Goal: Task Accomplishment & Management: Manage account settings

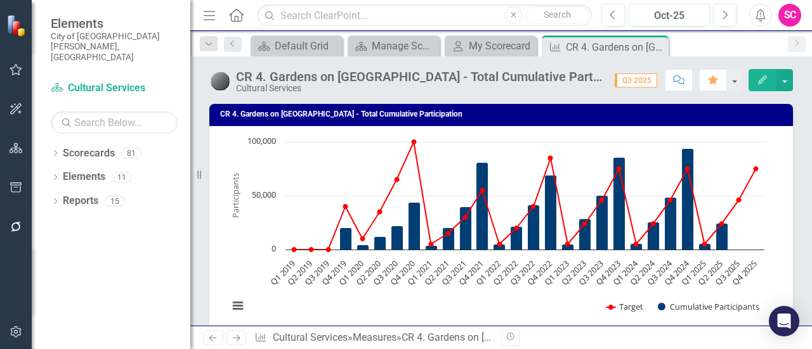
scroll to position [1703, 0]
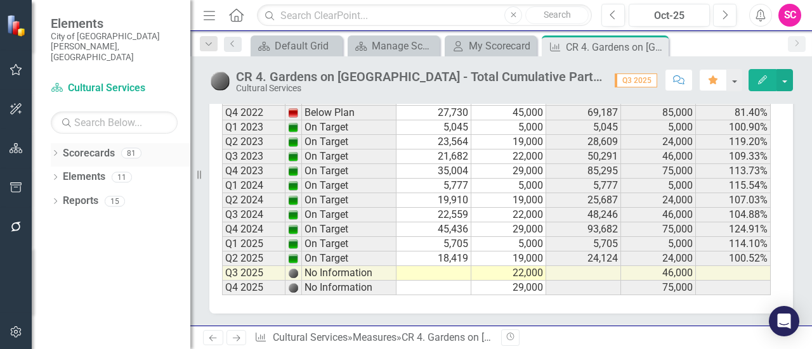
click at [52, 143] on div "Dropdown Scorecards 81" at bounding box center [121, 155] width 140 height 24
click at [55, 151] on icon "Dropdown" at bounding box center [55, 154] width 9 height 7
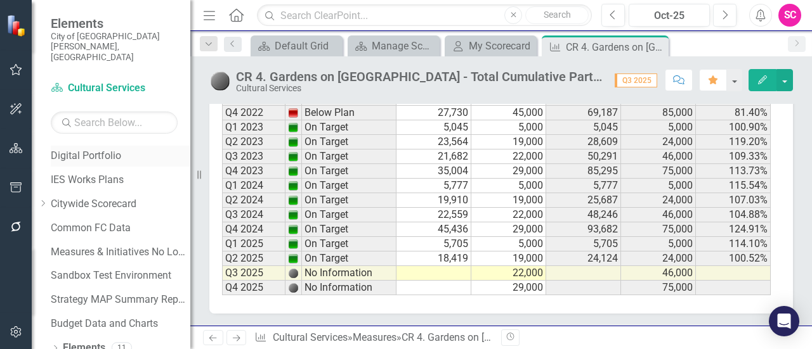
scroll to position [84, 0]
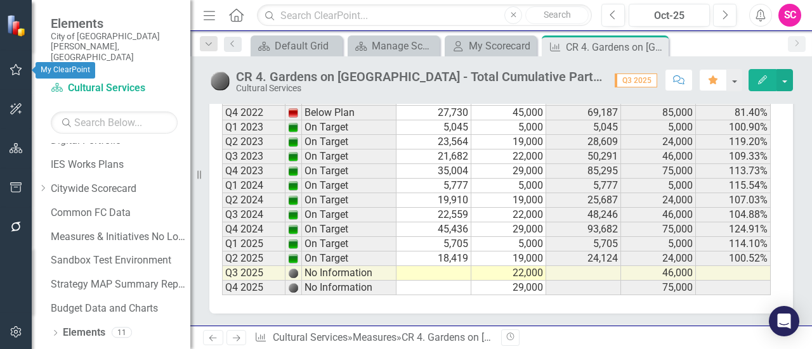
click at [16, 65] on icon "button" at bounding box center [16, 70] width 13 height 10
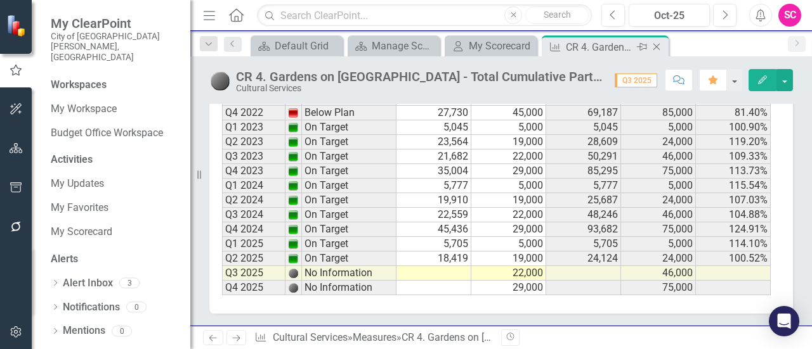
click at [656, 46] on icon at bounding box center [656, 47] width 7 height 7
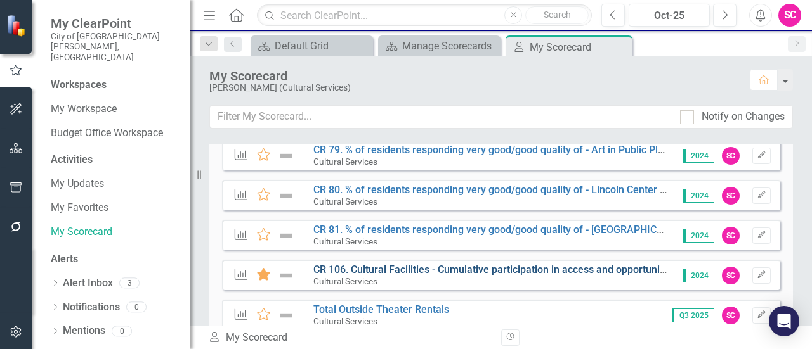
scroll to position [450, 0]
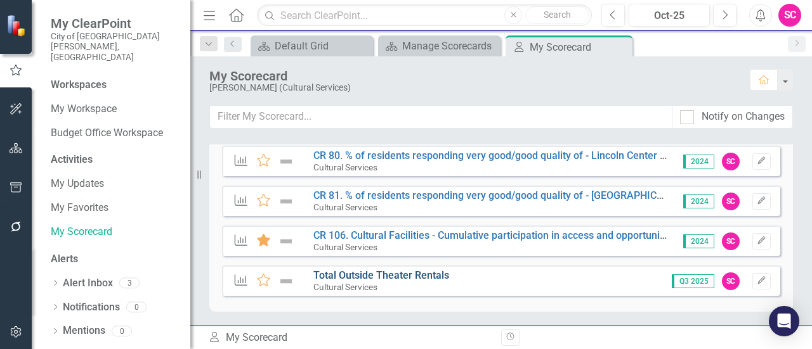
click at [413, 276] on link "Total Outside Theater Rentals" at bounding box center [381, 276] width 136 height 12
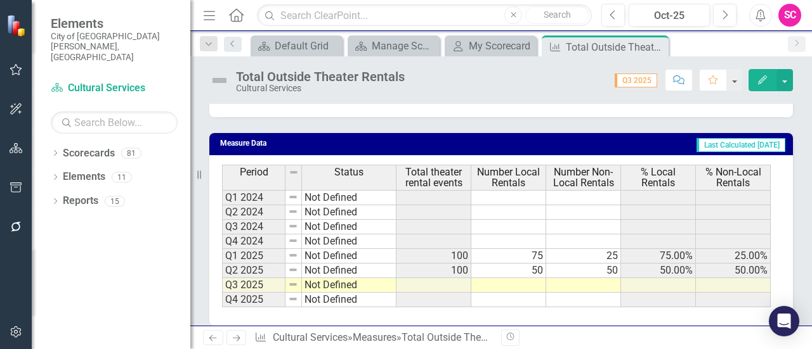
scroll to position [751, 0]
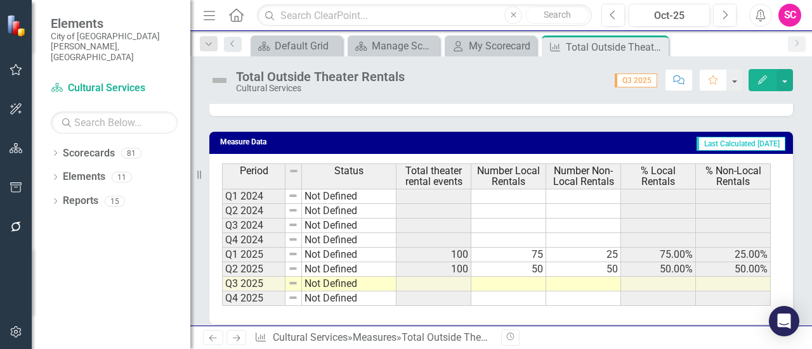
click at [457, 254] on td "100" at bounding box center [433, 255] width 75 height 15
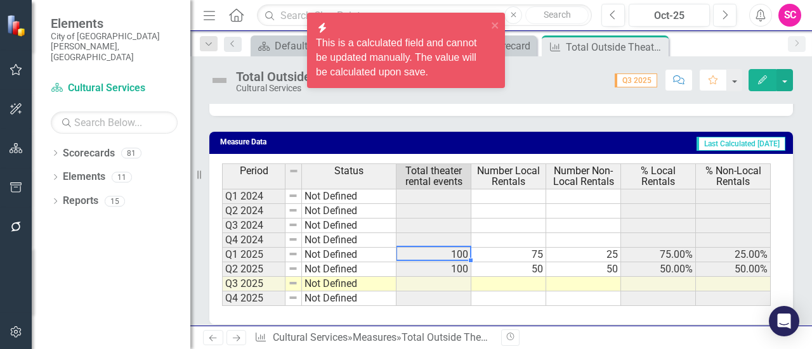
click at [457, 254] on td "100" at bounding box center [433, 255] width 75 height 15
click at [495, 254] on td "75" at bounding box center [508, 255] width 75 height 15
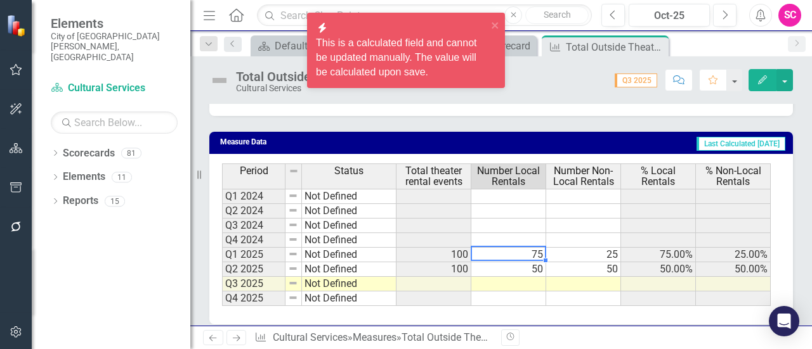
click at [495, 254] on td "75" at bounding box center [508, 255] width 75 height 15
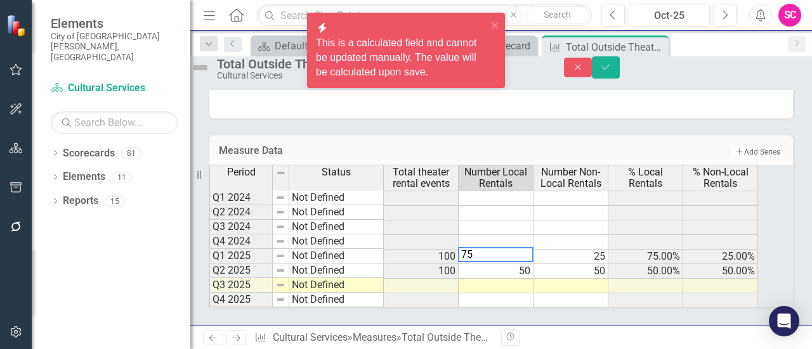
type textarea "7"
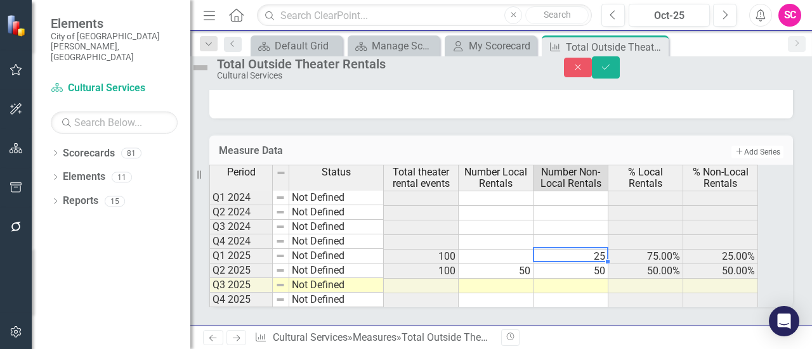
click at [581, 262] on td "25" at bounding box center [570, 257] width 75 height 15
type textarea "2"
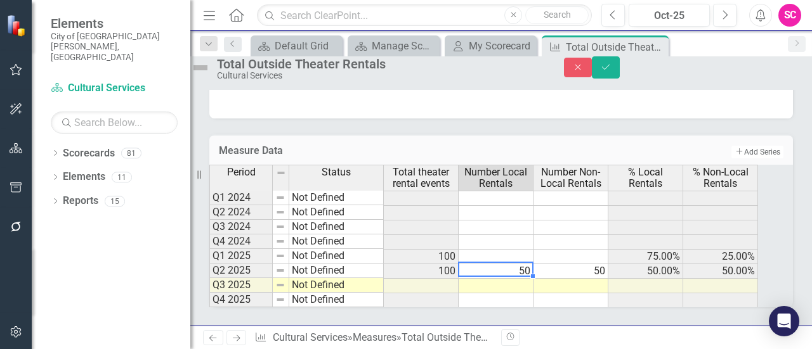
click at [533, 279] on td "50" at bounding box center [495, 271] width 75 height 15
type textarea "5"
click at [594, 271] on td "50" at bounding box center [570, 271] width 75 height 15
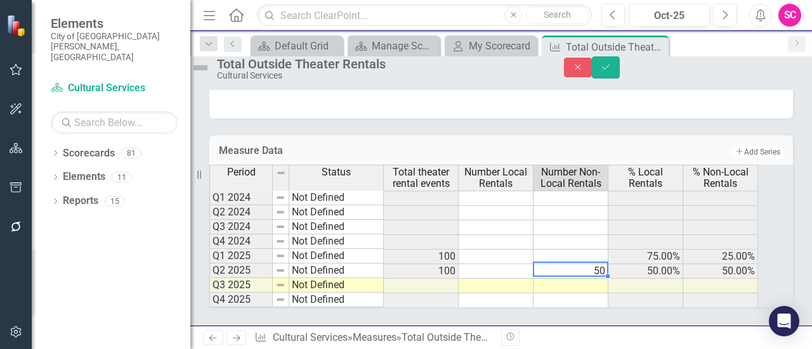
click at [594, 271] on td "50" at bounding box center [570, 271] width 75 height 15
type textarea "5"
click at [602, 294] on td at bounding box center [570, 286] width 75 height 15
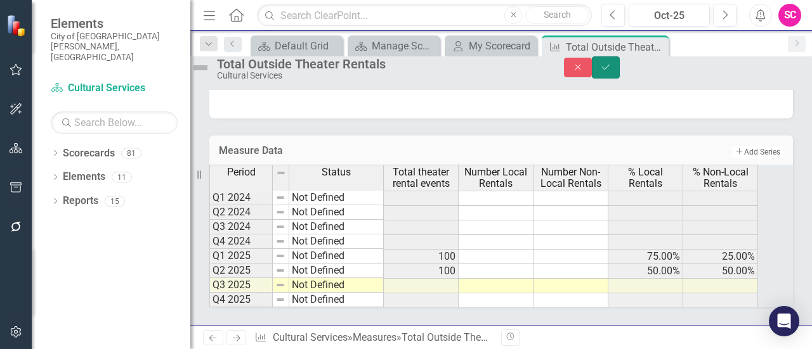
click at [611, 72] on icon "Save" at bounding box center [605, 67] width 11 height 9
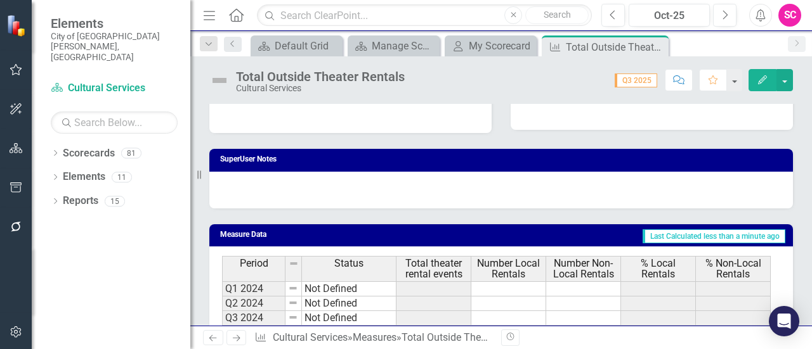
scroll to position [761, 0]
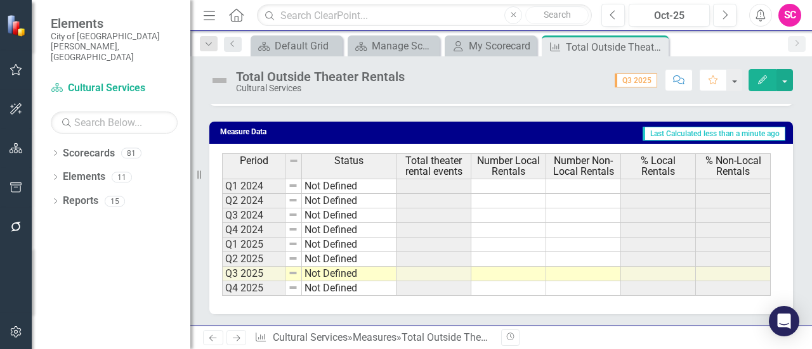
click at [765, 80] on icon "Edit" at bounding box center [762, 79] width 11 height 9
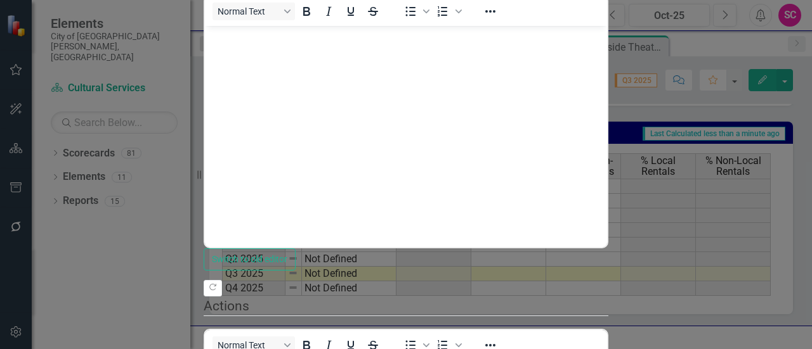
scroll to position [0, 0]
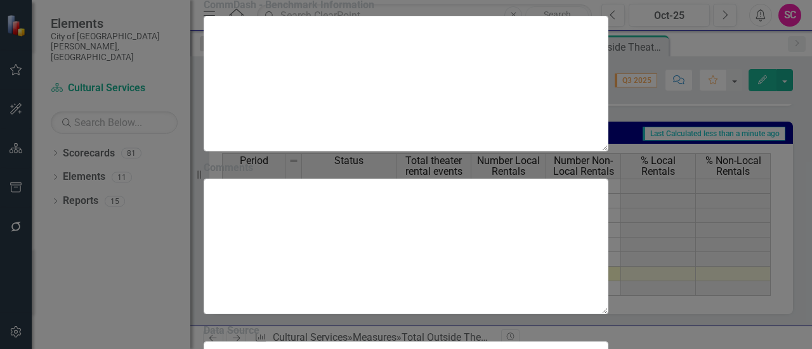
scroll to position [3308, 0]
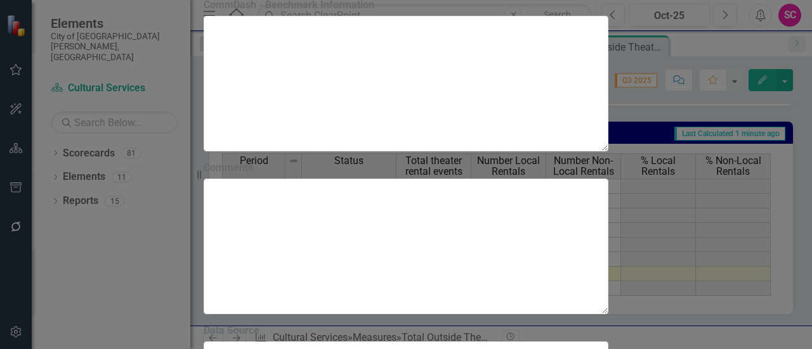
scroll to position [0, 0]
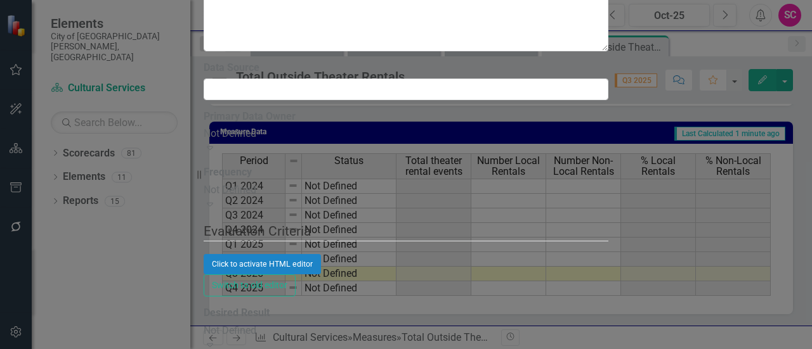
scroll to position [13, 0]
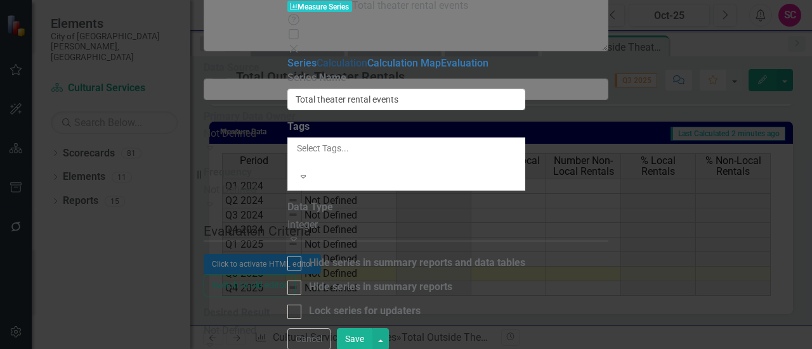
click at [316, 69] on link "Calculation" at bounding box center [341, 63] width 51 height 12
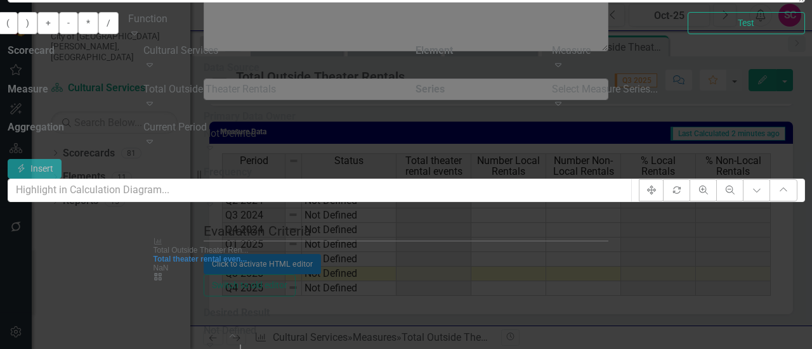
click at [135, 249] on div "Measure Series Measure Series Total theater rental events Help Maximize Close S…" at bounding box center [406, 175] width 797 height 1261
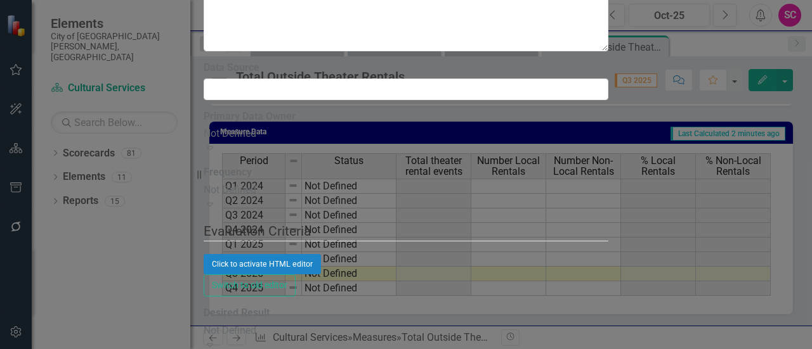
scroll to position [0, 0]
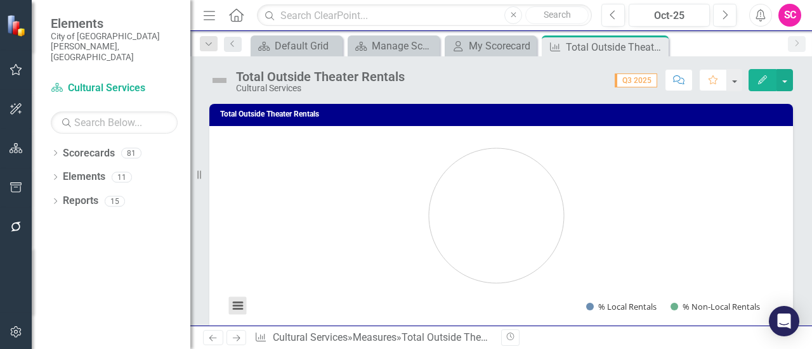
click at [235, 308] on button "View chart menu, Chart" at bounding box center [238, 306] width 18 height 18
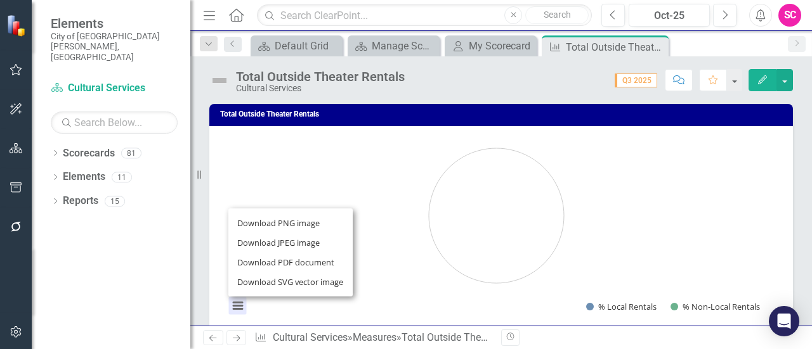
click at [235, 308] on div "Download PNG image Download JPEG image Download PDF document Download SVG vecto…" at bounding box center [291, 253] width 160 height 124
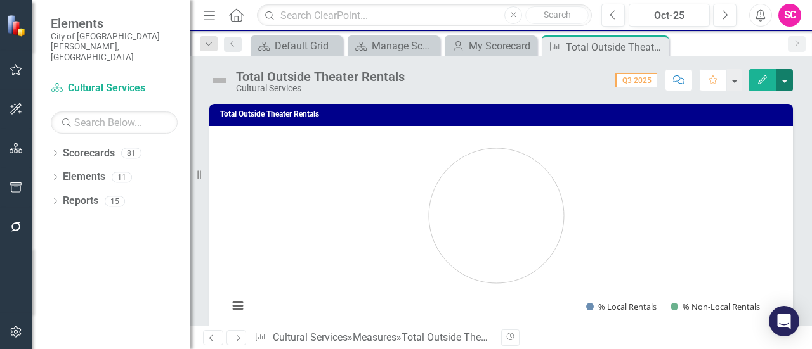
click at [788, 79] on button "button" at bounding box center [784, 80] width 16 height 22
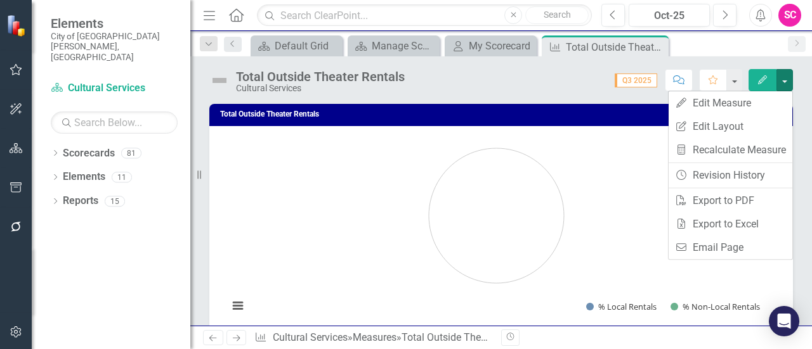
click at [638, 290] on rect "Interactive chart" at bounding box center [496, 231] width 549 height 190
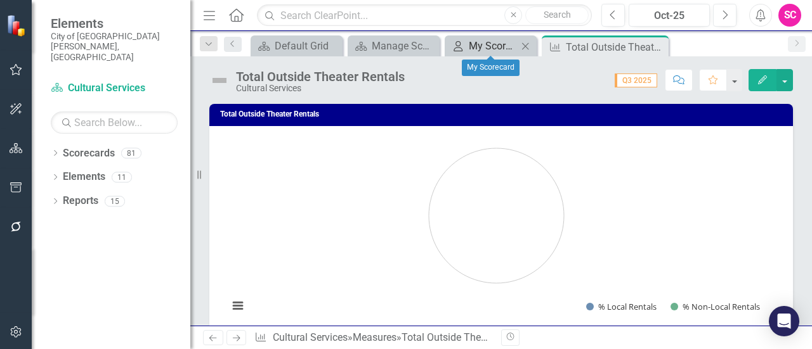
click at [509, 44] on div "My Scorecard" at bounding box center [493, 46] width 49 height 16
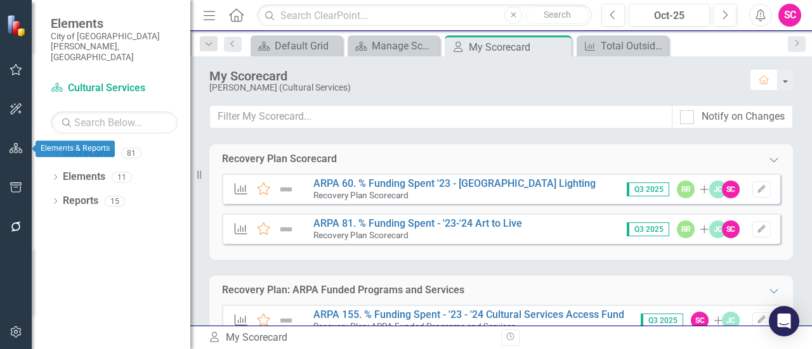
click at [18, 150] on icon "button" at bounding box center [16, 148] width 13 height 10
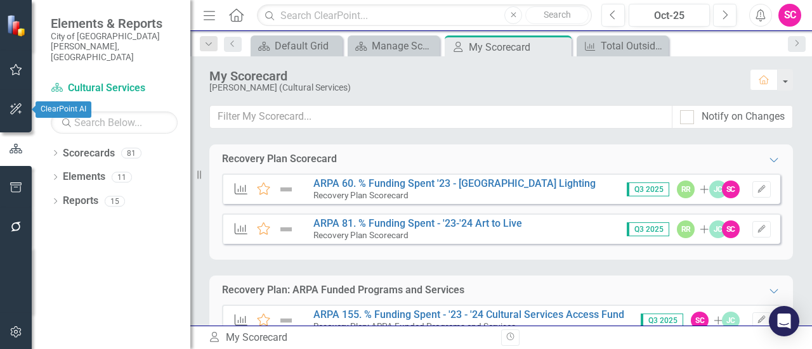
click at [14, 70] on icon "button" at bounding box center [16, 70] width 13 height 10
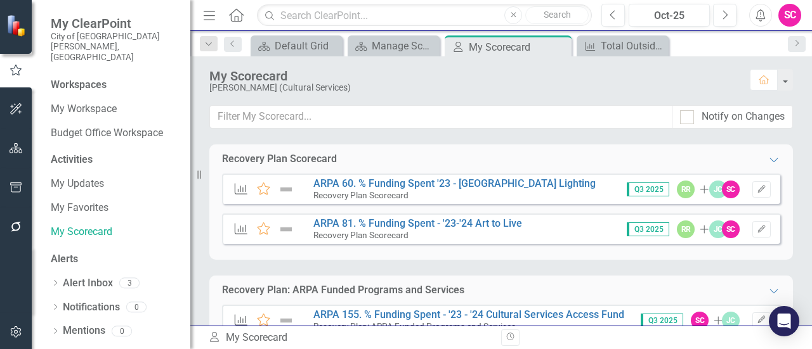
click at [202, 15] on icon "Menu" at bounding box center [209, 14] width 16 height 13
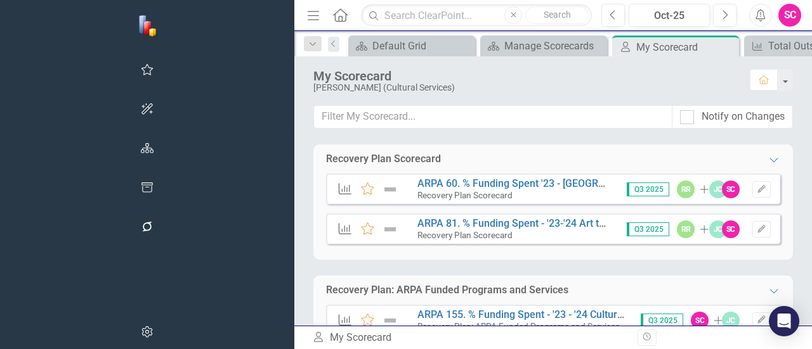
click at [784, 15] on div "SC" at bounding box center [789, 15] width 23 height 23
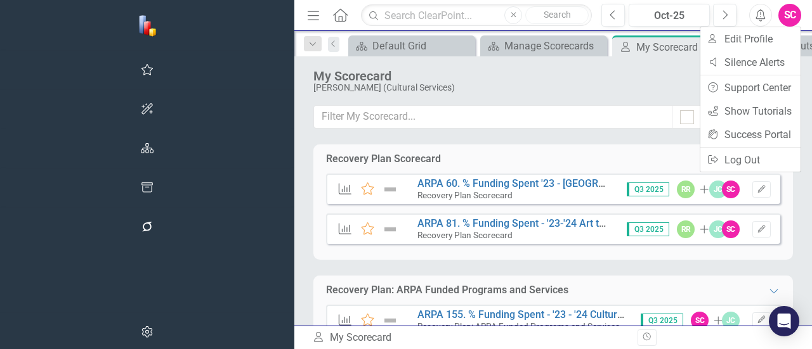
click at [784, 15] on div "SC" at bounding box center [789, 15] width 23 height 23
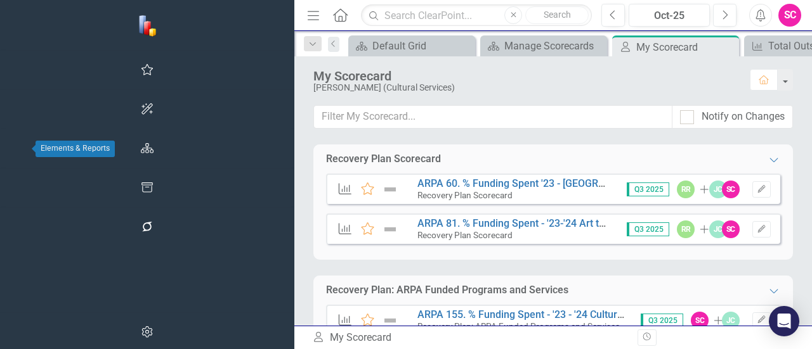
click at [141, 143] on icon "button" at bounding box center [147, 148] width 13 height 10
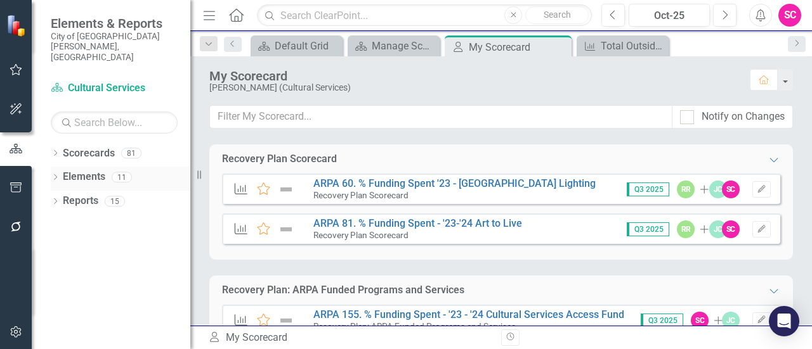
click at [56, 175] on icon "Dropdown" at bounding box center [55, 178] width 9 height 7
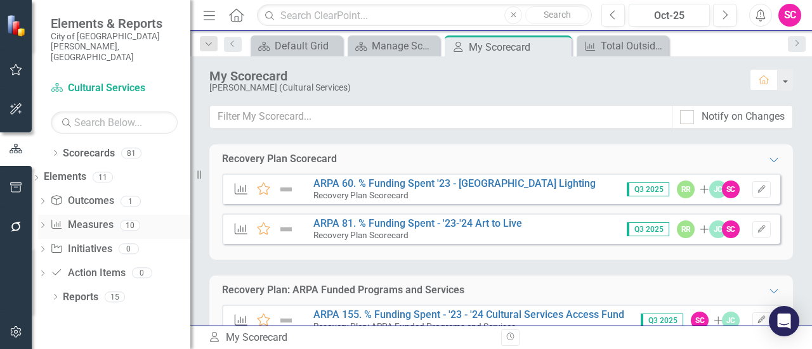
click at [98, 218] on link "Measure Measures" at bounding box center [81, 225] width 63 height 15
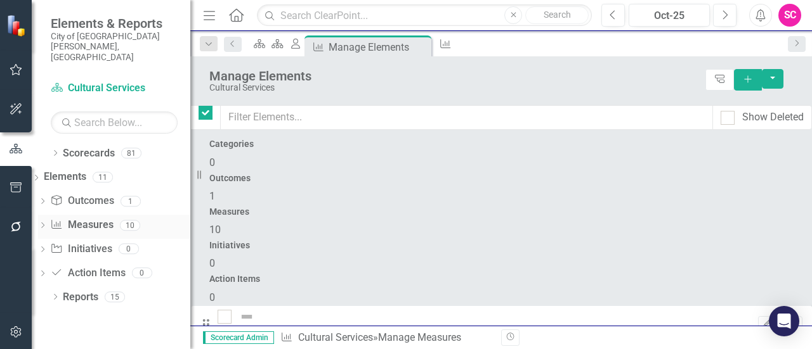
checkbox input "false"
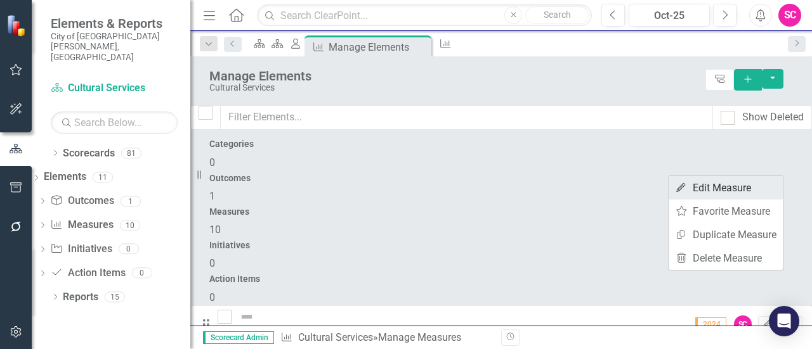
click at [699, 185] on link "Edit Edit Measure" at bounding box center [725, 187] width 114 height 23
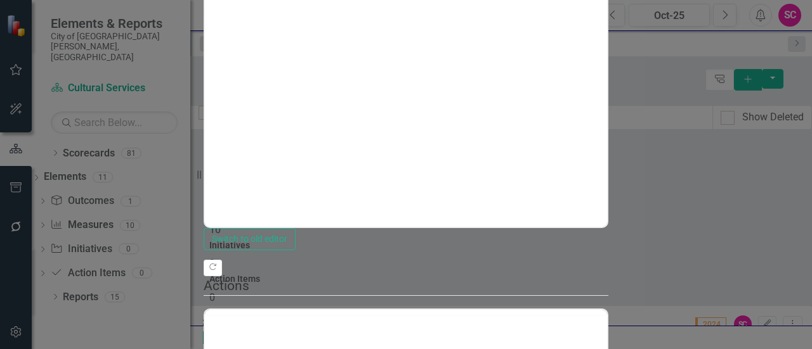
scroll to position [0, 0]
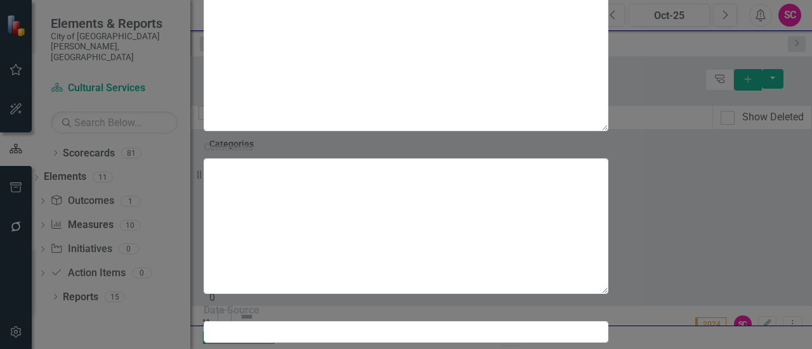
drag, startPoint x: 327, startPoint y: 70, endPoint x: 252, endPoint y: 70, distance: 74.8
type input "Total Volunteer Hours"
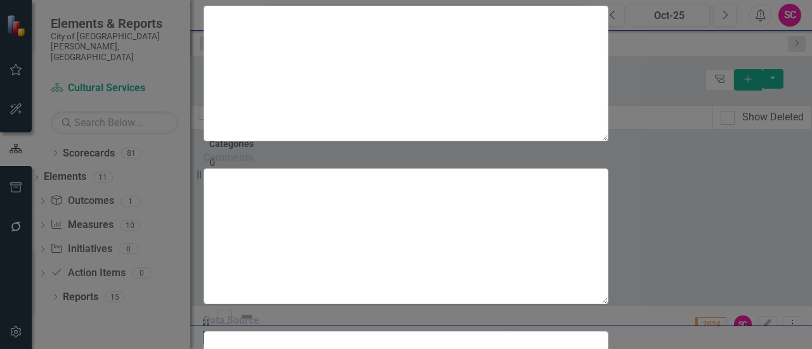
scroll to position [987, 0]
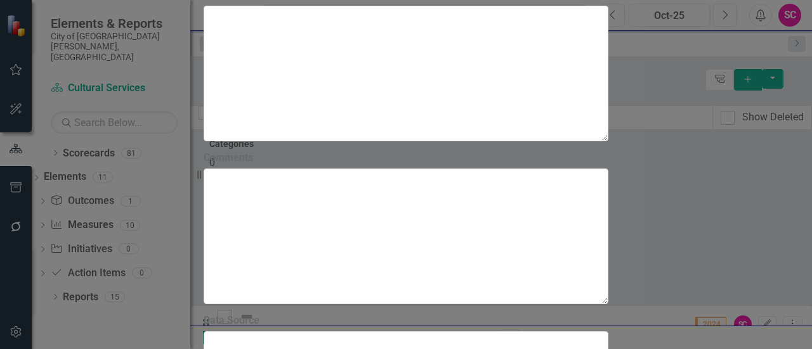
scroll to position [1758, 0]
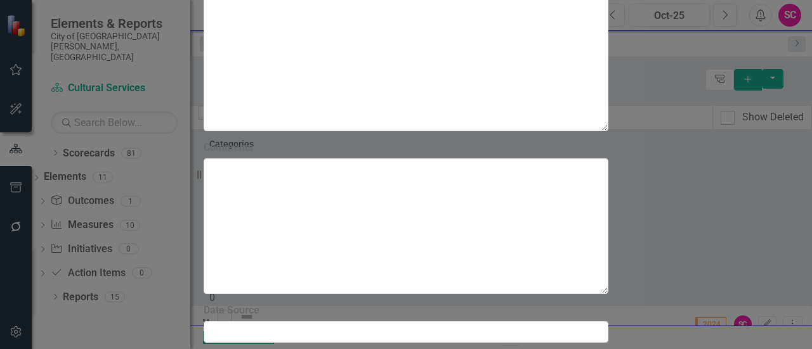
scroll to position [513, 0]
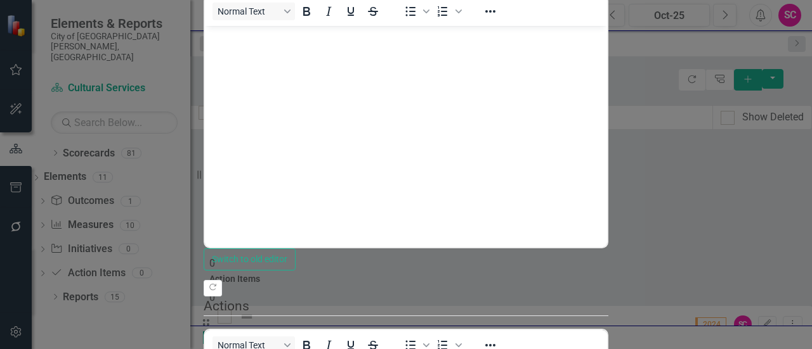
scroll to position [0, 0]
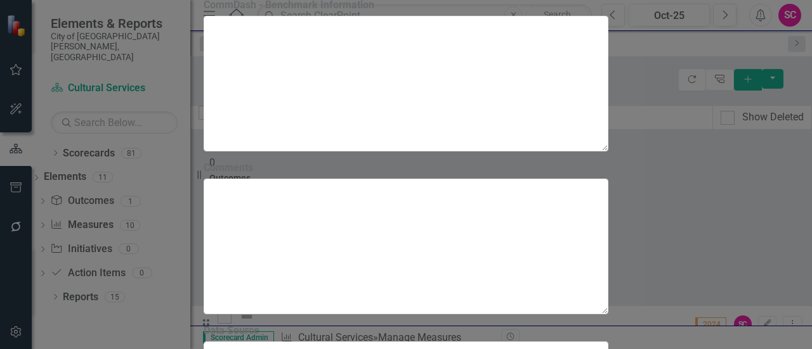
scroll to position [301, 0]
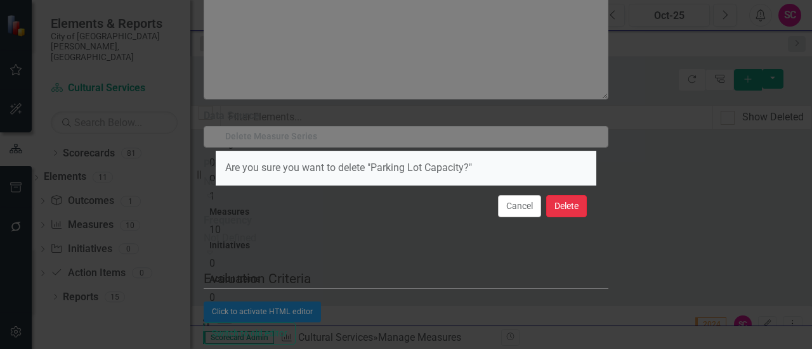
click at [576, 206] on button "Delete" at bounding box center [566, 206] width 41 height 22
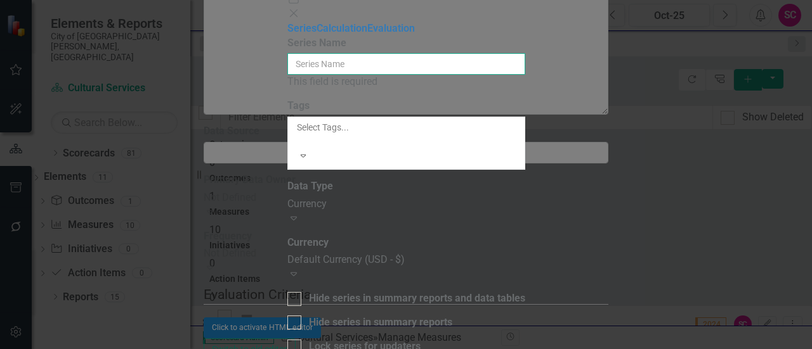
click at [523, 74] on input "Name" at bounding box center [406, 64] width 238 height 22
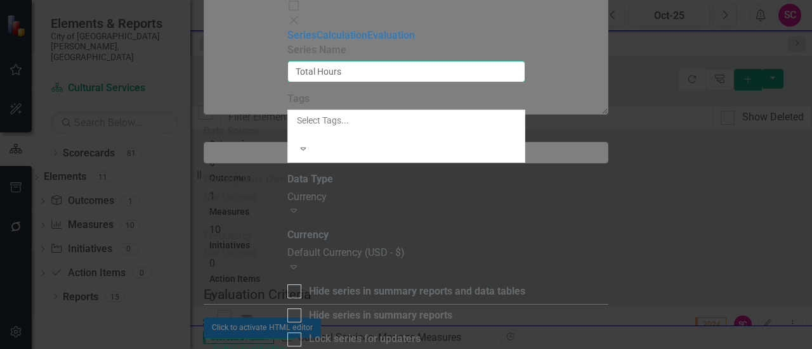
scroll to position [1, 0]
type input "Total Hours"
click at [525, 246] on div "Default Currency (USD - $)" at bounding box center [406, 253] width 238 height 15
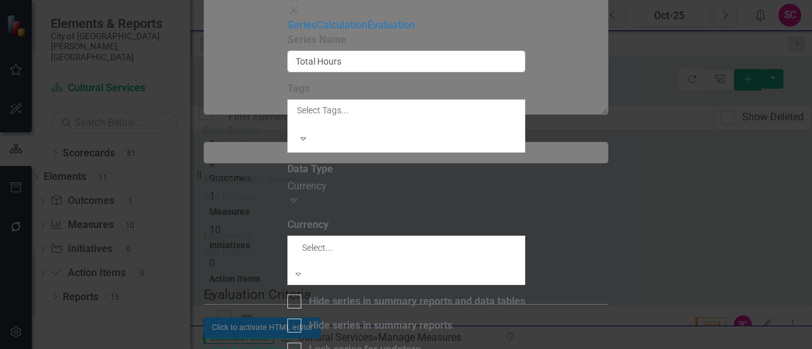
scroll to position [0, 0]
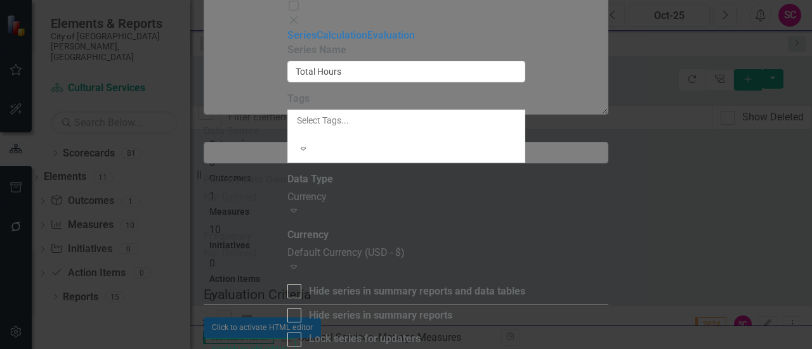
click at [287, 43] on div "Series Calculation Evaluation" at bounding box center [406, 36] width 238 height 15
click at [465, 190] on div "Currency Expand" at bounding box center [406, 204] width 238 height 29
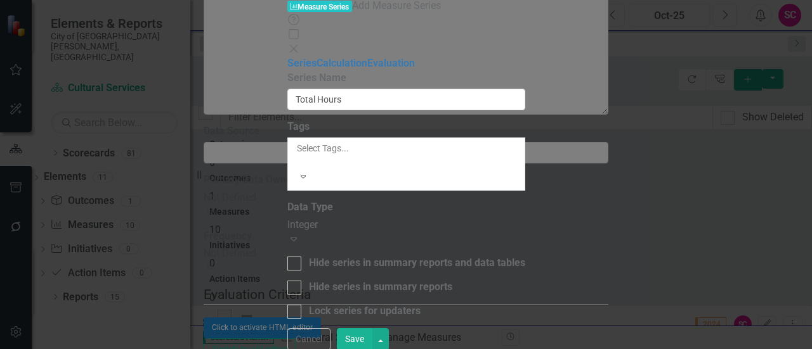
click at [388, 218] on div "Integer" at bounding box center [406, 225] width 238 height 15
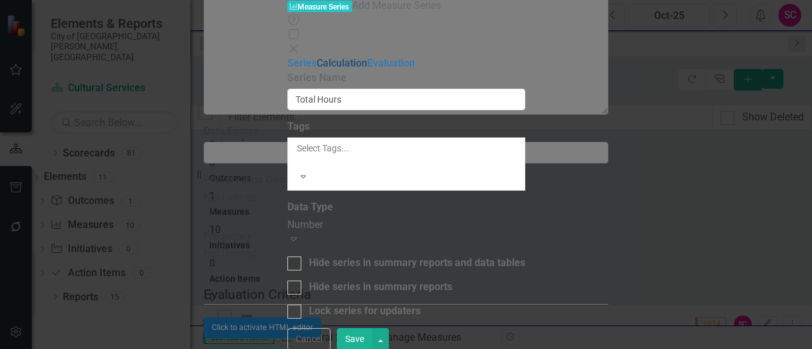
click at [316, 69] on link "Calculation" at bounding box center [341, 63] width 51 height 12
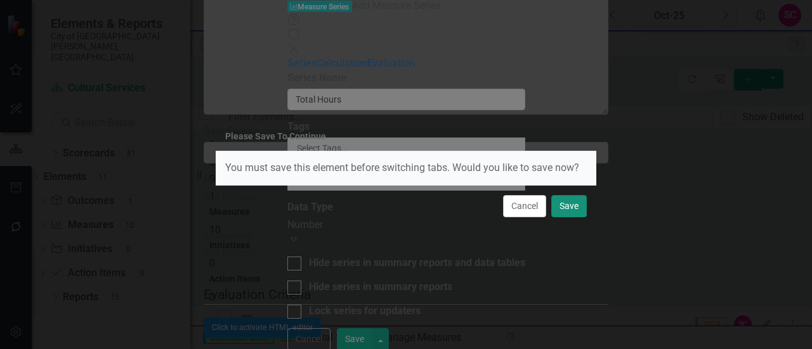
click at [576, 209] on button "Save" at bounding box center [569, 206] width 36 height 22
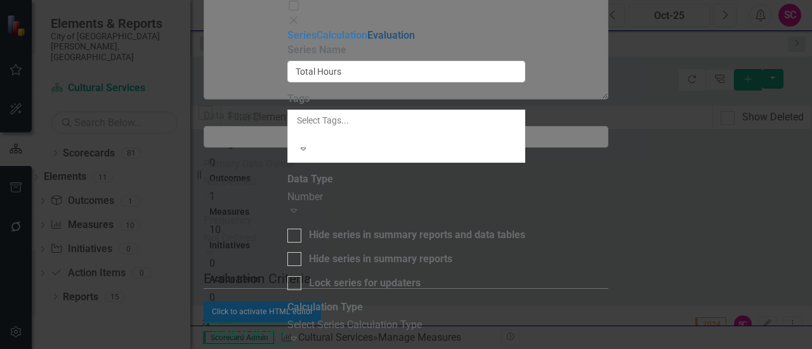
click at [367, 41] on link "Evaluation" at bounding box center [391, 35] width 48 height 12
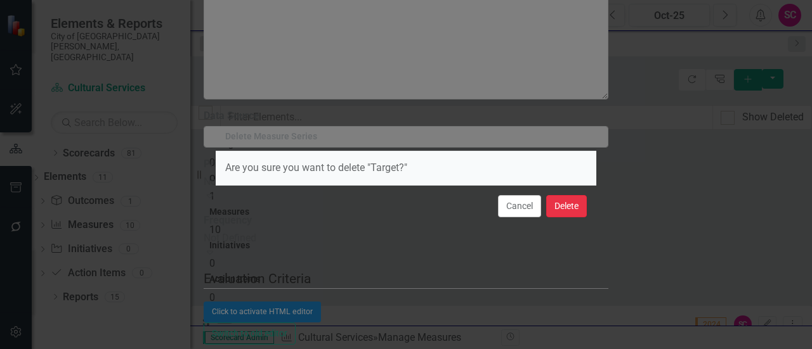
click at [571, 205] on button "Delete" at bounding box center [566, 206] width 41 height 22
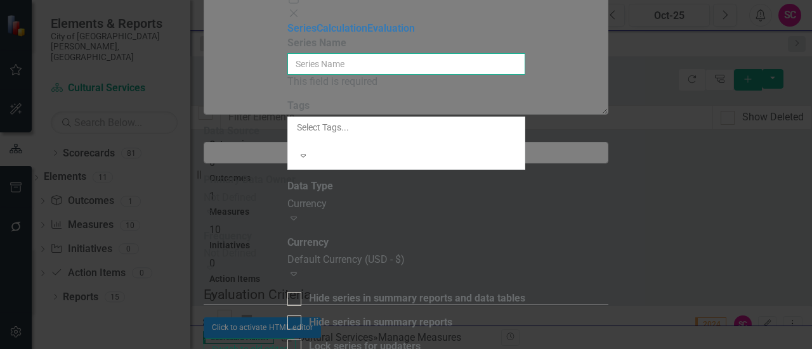
click at [525, 73] on input "Name" at bounding box center [406, 64] width 238 height 22
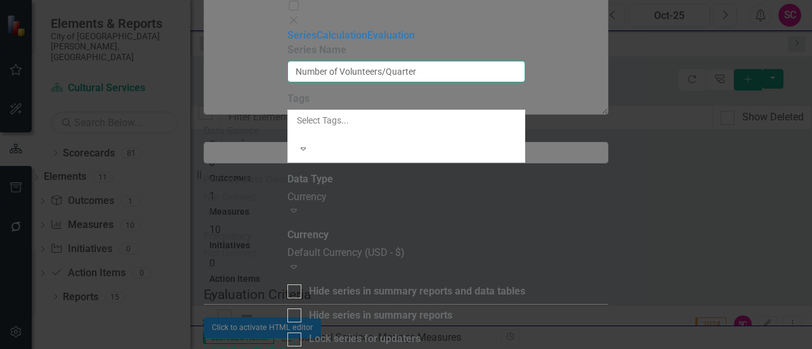
type input "Number of Volunteers/Quarter"
click at [333, 172] on label "Data Type" at bounding box center [310, 179] width 46 height 15
click at [525, 190] on div "Currency Expand" at bounding box center [406, 204] width 238 height 29
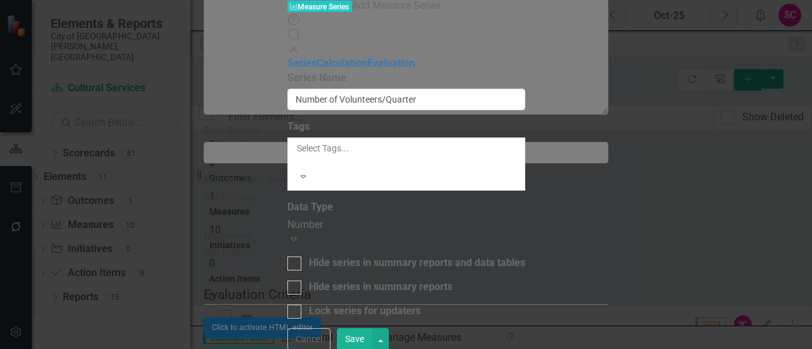
click at [372, 337] on button "Save" at bounding box center [355, 339] width 36 height 22
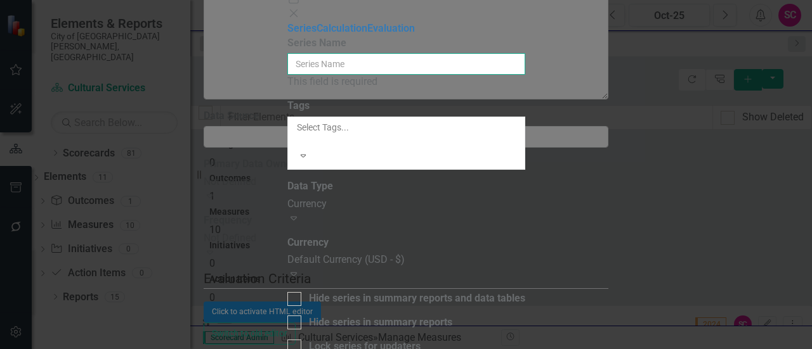
click at [483, 75] on input "Name" at bounding box center [406, 64] width 238 height 22
type input "s"
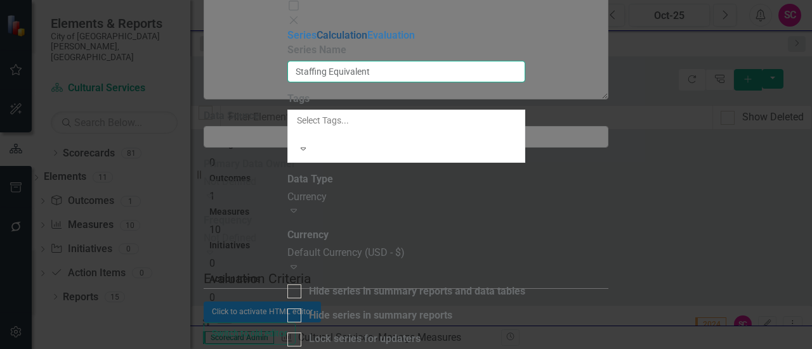
type input "Staffing Equivalent"
click at [316, 41] on link "Calculation" at bounding box center [341, 35] width 51 height 12
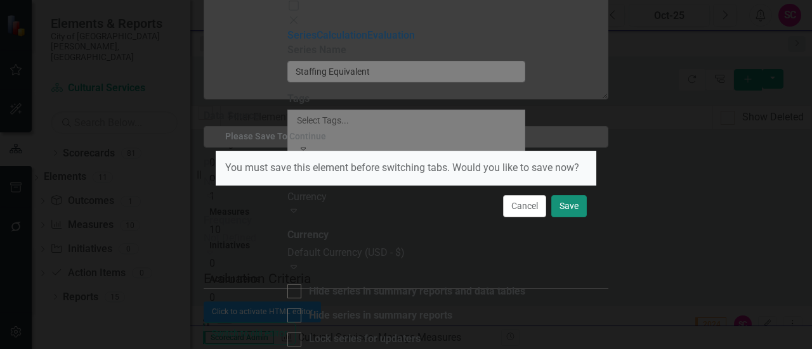
click at [567, 206] on button "Save" at bounding box center [569, 206] width 36 height 22
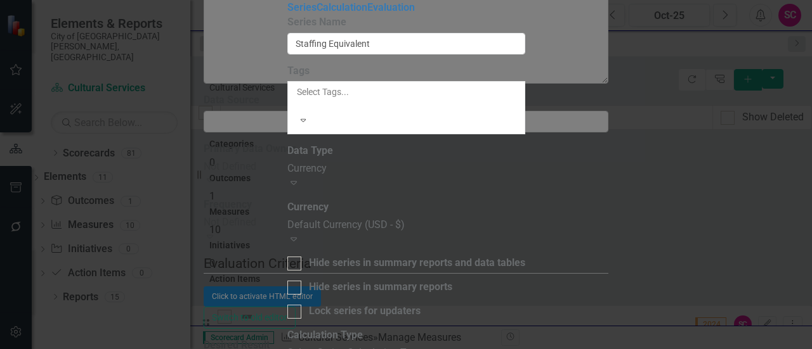
click at [525, 346] on div "Select Series Calculation Type" at bounding box center [406, 353] width 238 height 15
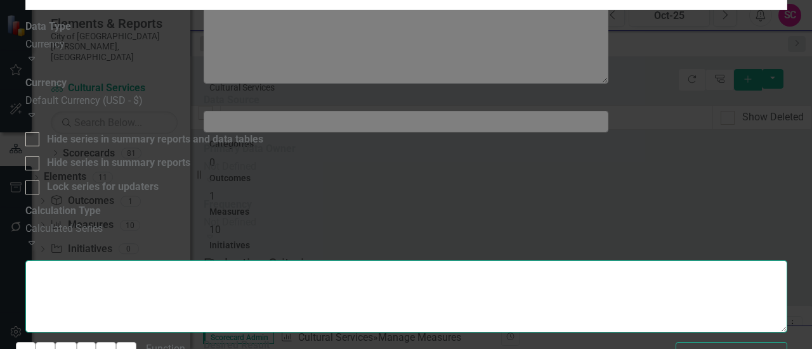
click at [373, 261] on textarea at bounding box center [406, 297] width 762 height 72
click at [429, 261] on textarea at bounding box center [406, 297] width 762 height 72
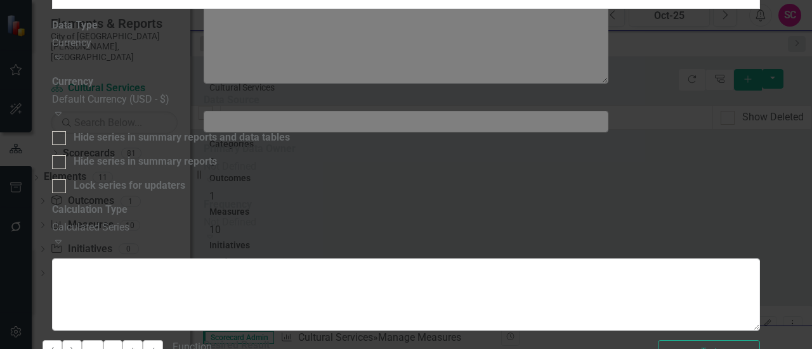
click at [143, 341] on button "*" at bounding box center [132, 352] width 20 height 22
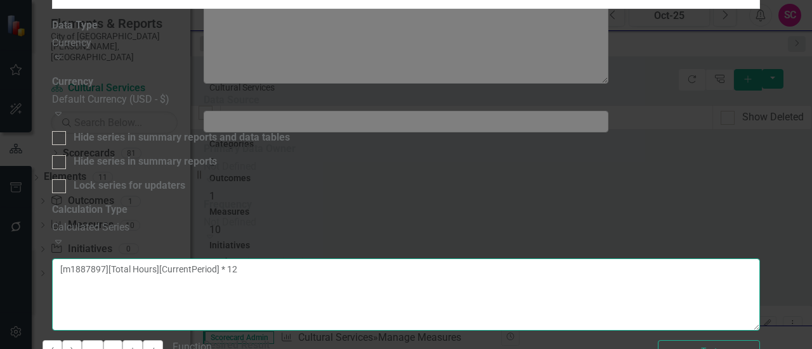
type textarea "[m1887897][Total Hours][CurrentPeriod] * 12"
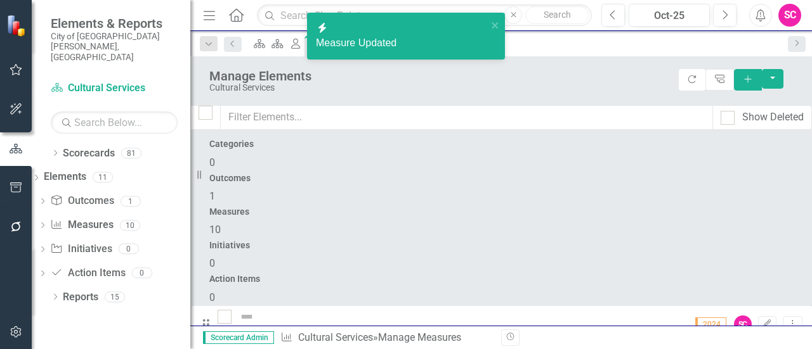
scroll to position [301, 0]
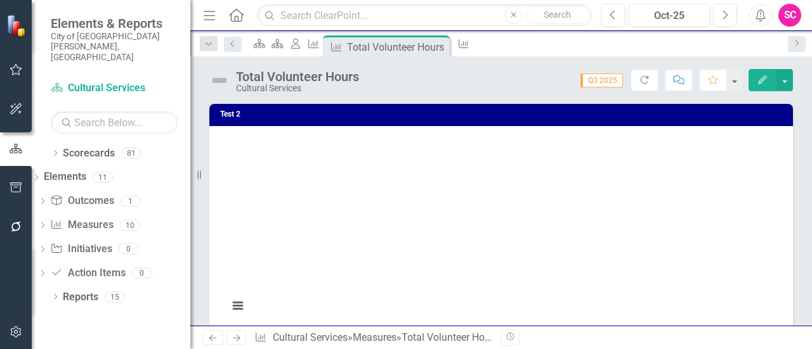
click at [760, 82] on icon "button" at bounding box center [762, 79] width 9 height 9
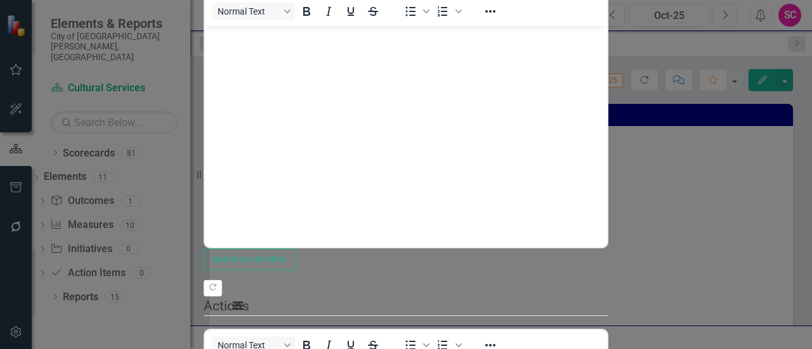
scroll to position [3, 0]
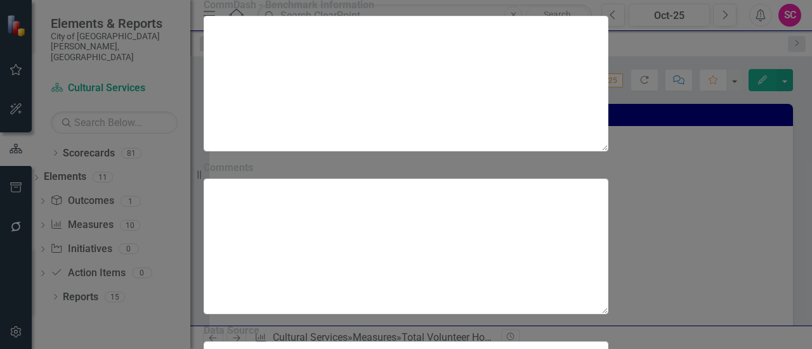
type input "[GEOGRAPHIC_DATA] Total Volunteer Hours"
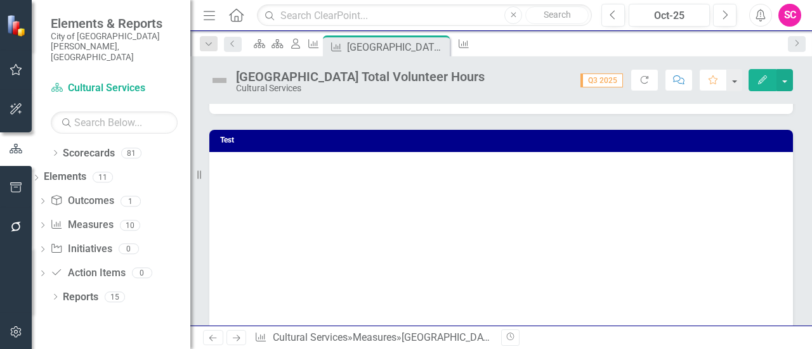
scroll to position [0, 0]
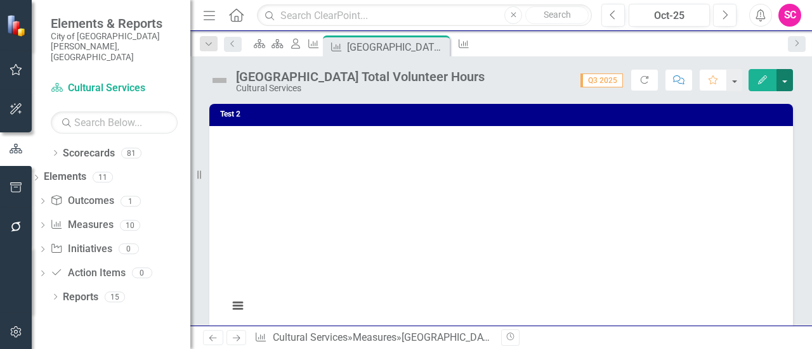
click at [786, 81] on button "button" at bounding box center [784, 80] width 16 height 22
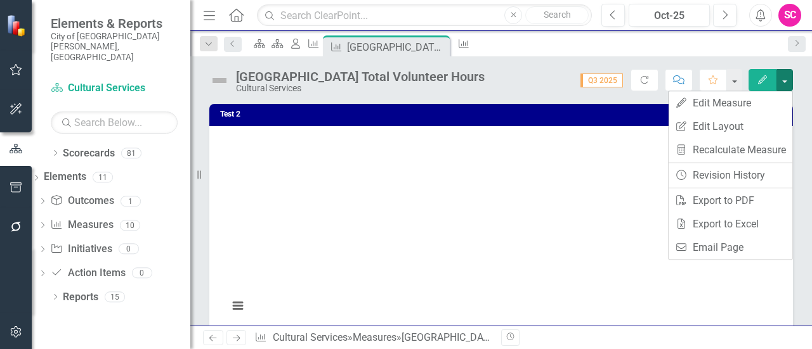
click at [514, 72] on div "Score: N/A Q3 2025 Completed Refresh Comment Favorite Edit" at bounding box center [642, 80] width 302 height 22
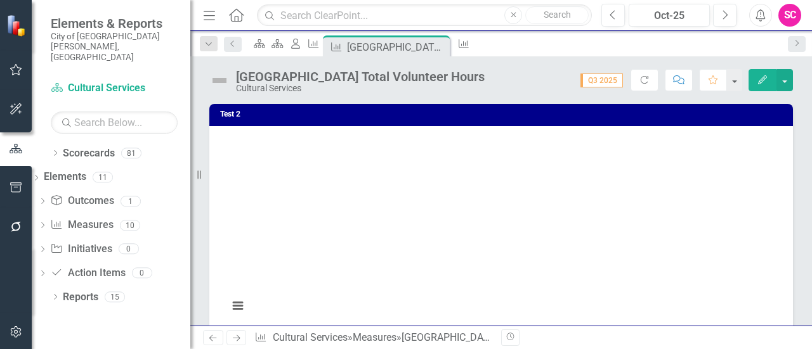
click at [323, 115] on h3 "Test 2" at bounding box center [503, 114] width 566 height 8
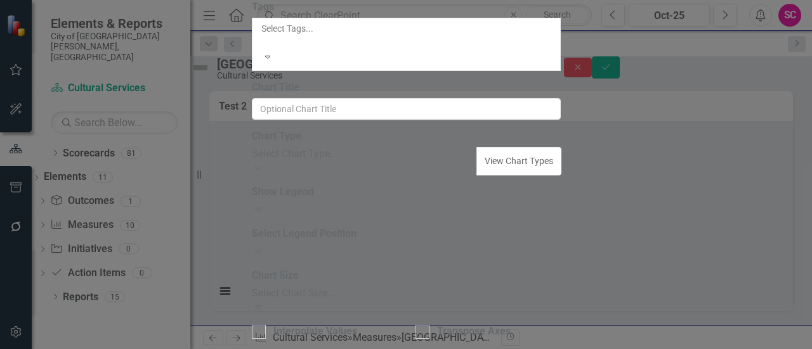
type input "Test 2"
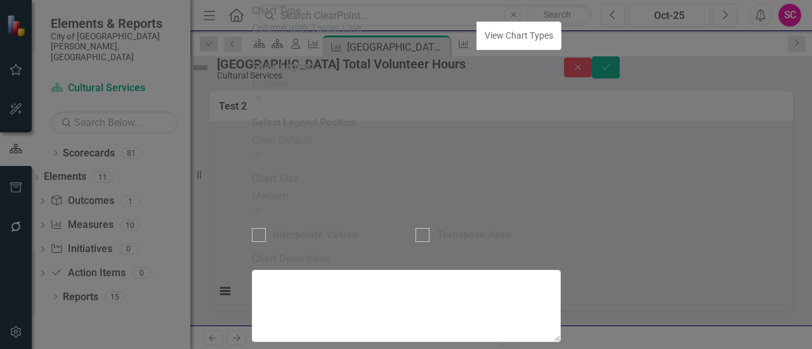
drag, startPoint x: 393, startPoint y: 74, endPoint x: 341, endPoint y: 74, distance: 52.0
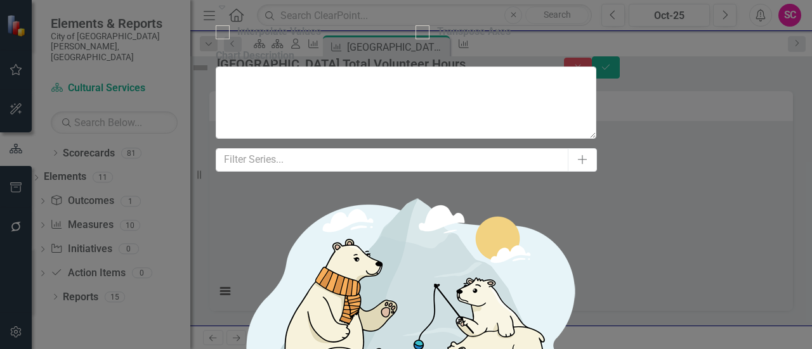
scroll to position [2, 0]
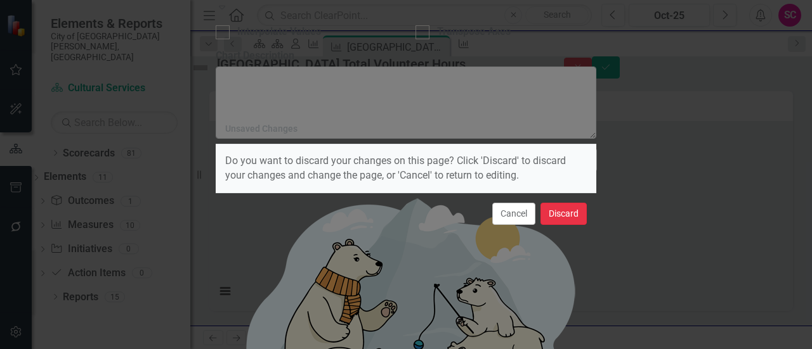
click at [562, 219] on button "Discard" at bounding box center [563, 214] width 46 height 22
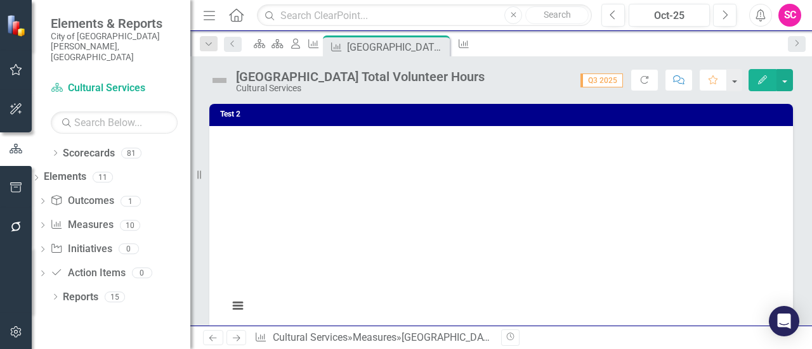
click at [300, 109] on td "Test 2" at bounding box center [503, 116] width 566 height 18
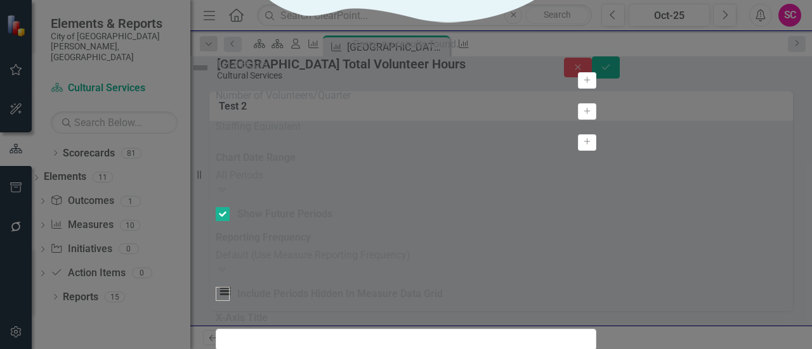
drag, startPoint x: 390, startPoint y: 71, endPoint x: 283, endPoint y: 66, distance: 107.3
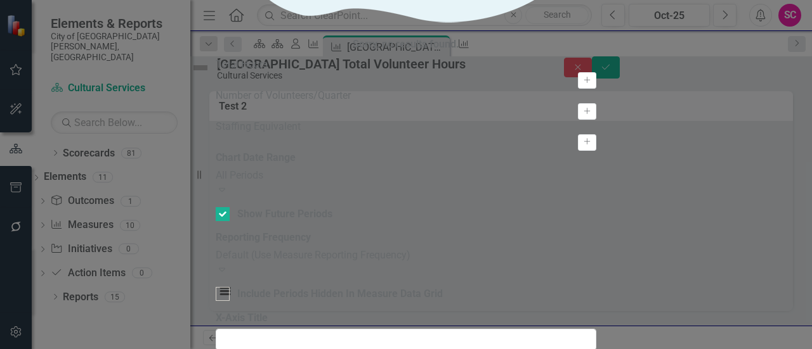
click at [283, 66] on div "Chart Chart Series Chart Periods Chart Axis Format Advanced Options From this p…" at bounding box center [406, 192] width 380 height 1971
type input "test"
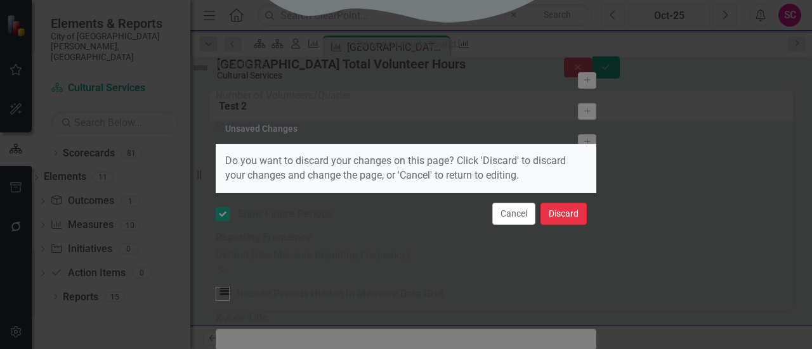
click at [557, 209] on button "Discard" at bounding box center [563, 214] width 46 height 22
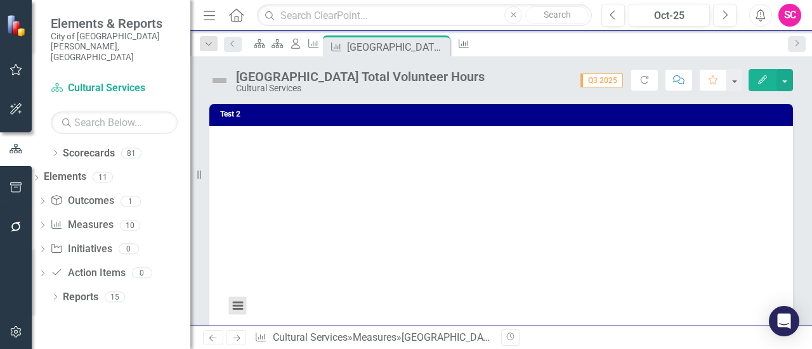
click at [230, 311] on button "View chart menu, Chart" at bounding box center [238, 306] width 18 height 18
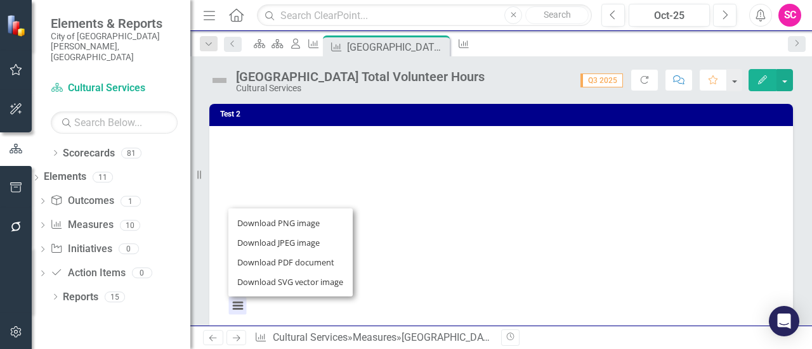
click at [230, 311] on div "Download PNG image Download JPEG image Download PDF document Download SVG vecto…" at bounding box center [291, 253] width 160 height 124
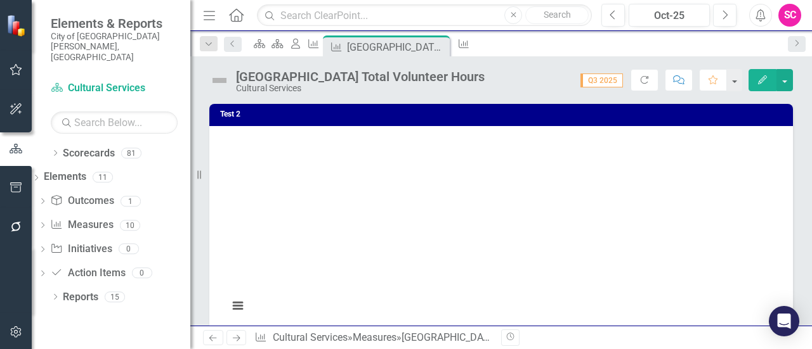
drag, startPoint x: 755, startPoint y: 112, endPoint x: 449, endPoint y: 129, distance: 306.1
click at [449, 129] on div "Chart Empty chart Test 2 (Chart Type: Column with Target Line) Plot Bands Q1 20…" at bounding box center [500, 232] width 583 height 212
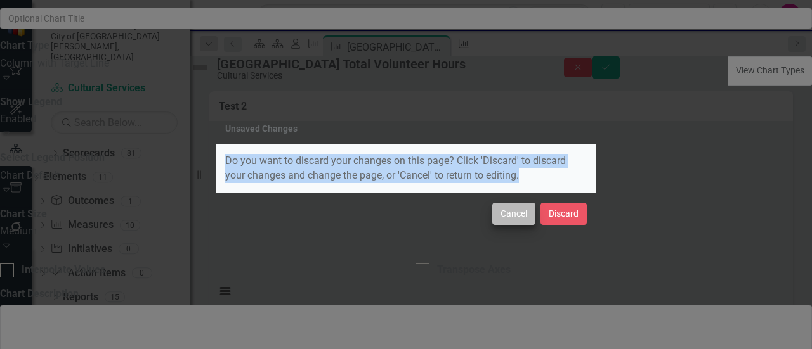
drag, startPoint x: 460, startPoint y: 65, endPoint x: 519, endPoint y: 218, distance: 163.0
click at [519, 218] on div "Unsaved Changes Do you want to discard your changes on this page? Click 'Discar…" at bounding box center [406, 174] width 380 height 349
click at [519, 218] on button "Cancel" at bounding box center [513, 214] width 43 height 22
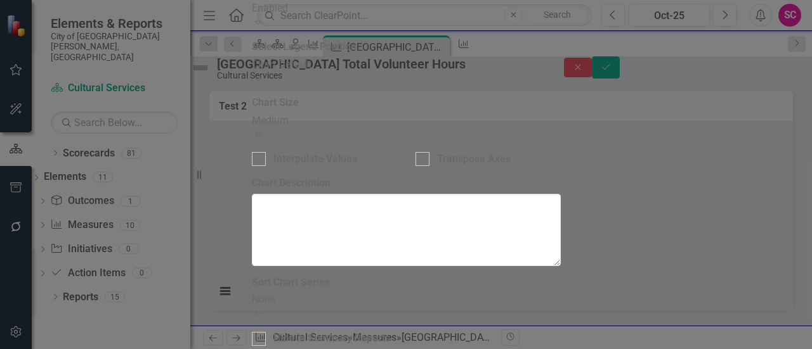
scroll to position [209, 0]
click at [448, 16] on div "Enabled" at bounding box center [406, 8] width 309 height 15
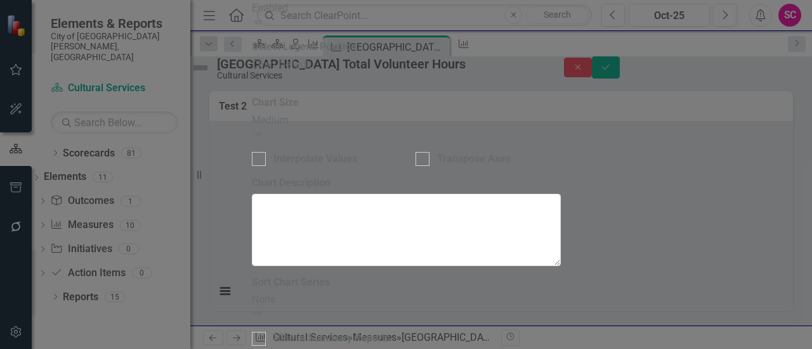
scroll to position [209, 0]
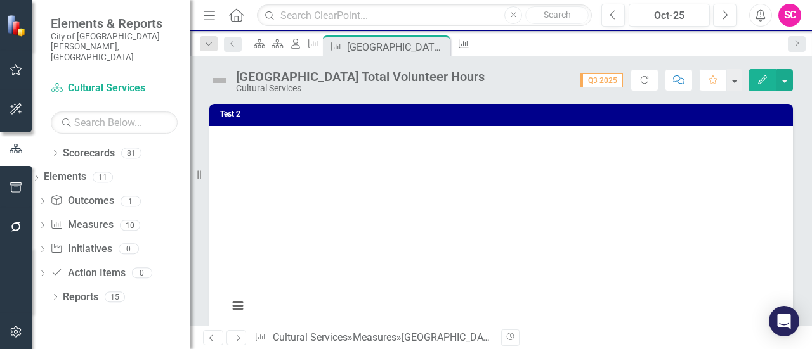
click at [766, 81] on icon "Edit" at bounding box center [762, 79] width 11 height 9
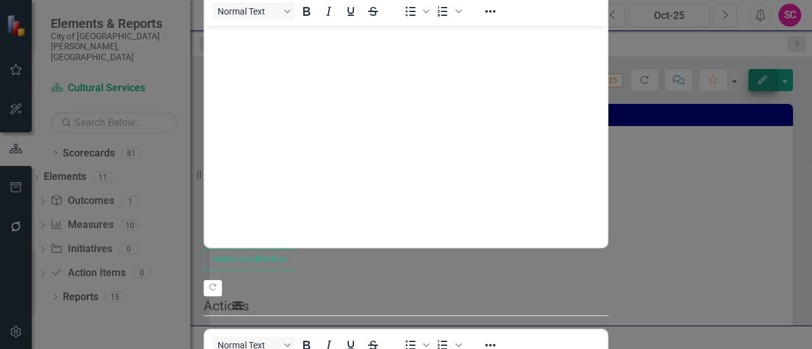
scroll to position [0, 0]
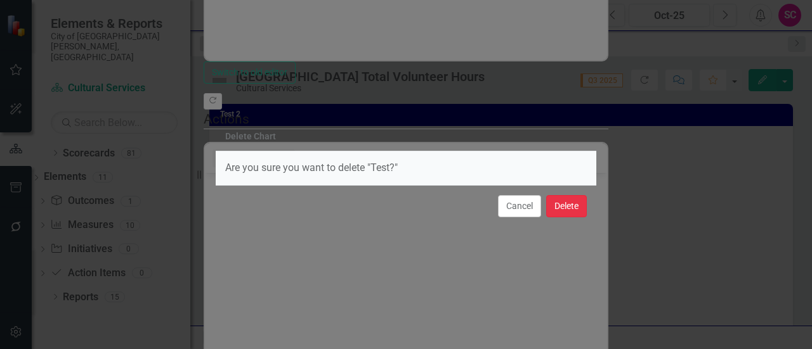
click at [559, 212] on button "Delete" at bounding box center [566, 206] width 41 height 22
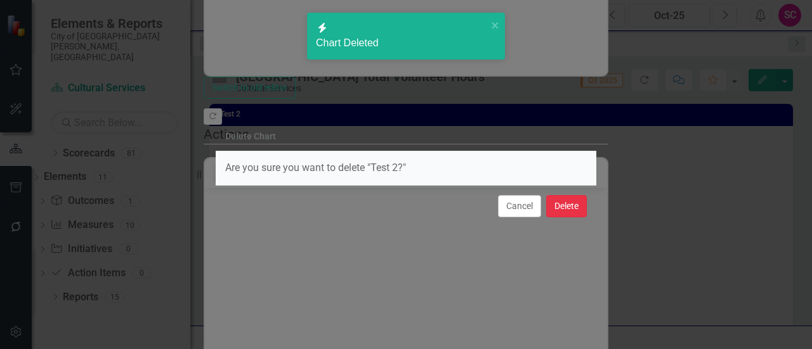
click at [568, 216] on button "Delete" at bounding box center [566, 206] width 41 height 22
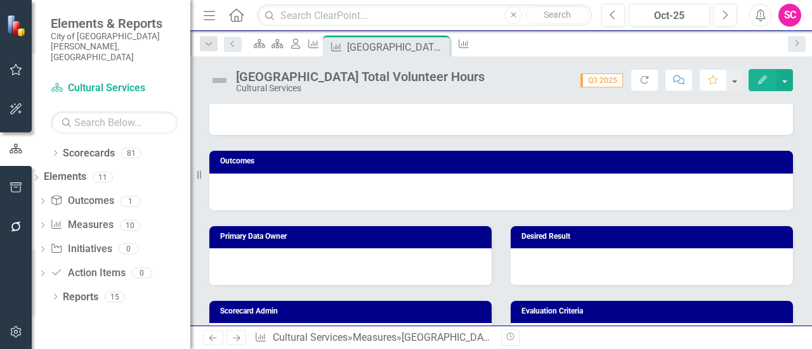
scroll to position [103, 0]
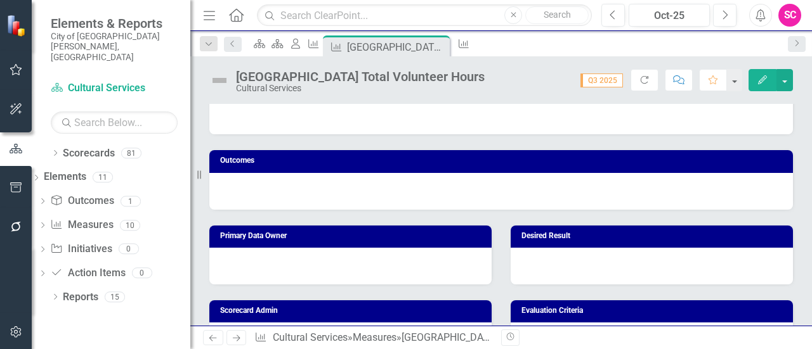
click at [609, 201] on div at bounding box center [500, 191] width 583 height 37
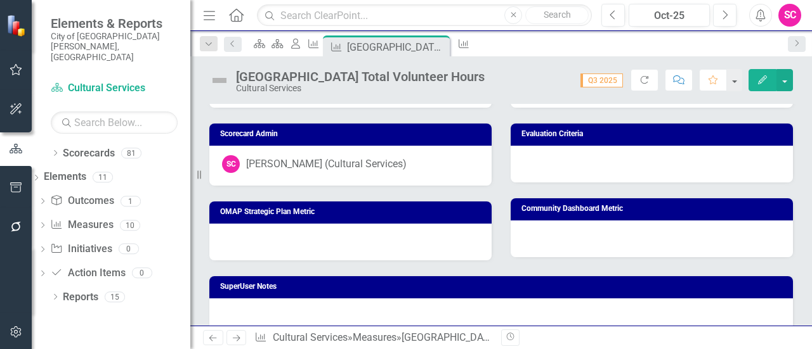
scroll to position [0, 0]
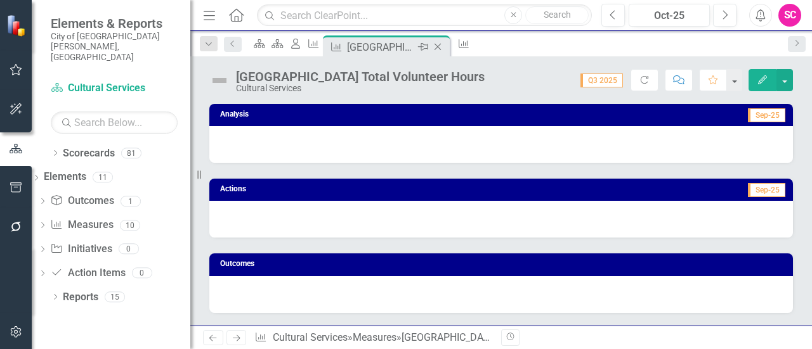
click at [444, 45] on icon "Close" at bounding box center [437, 47] width 13 height 10
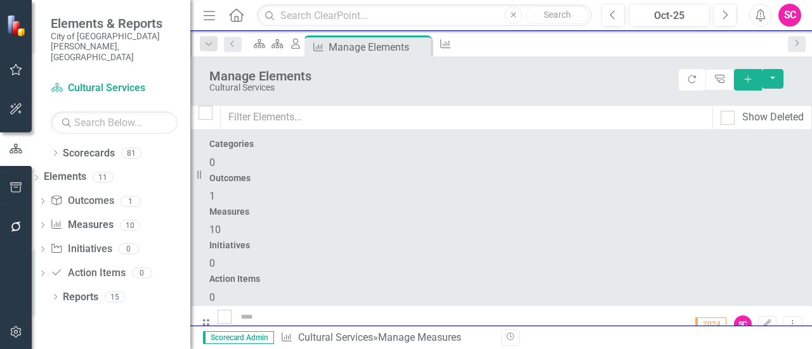
scroll to position [301, 0]
click at [753, 80] on icon "Add" at bounding box center [747, 79] width 11 height 9
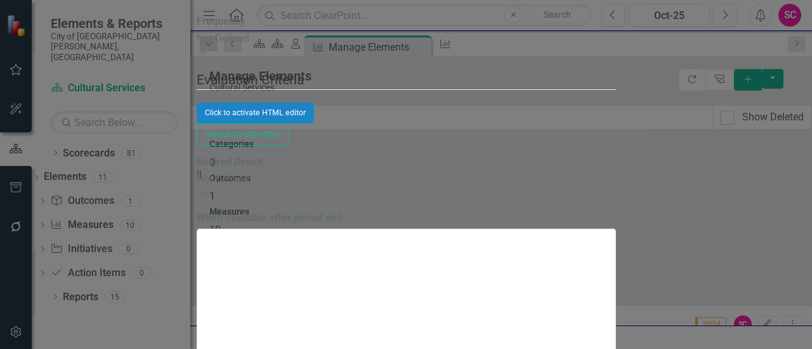
type input "Free or Reduced Tickets"
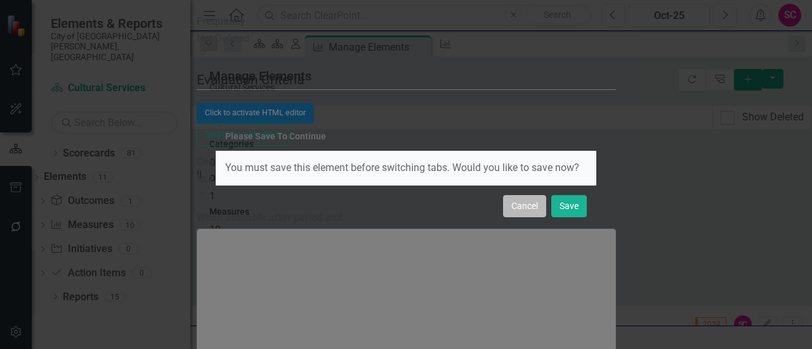
click at [535, 209] on button "Cancel" at bounding box center [524, 206] width 43 height 22
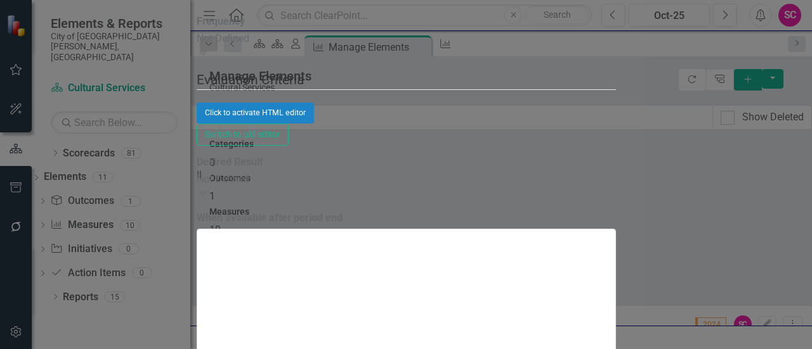
scroll to position [207, 0]
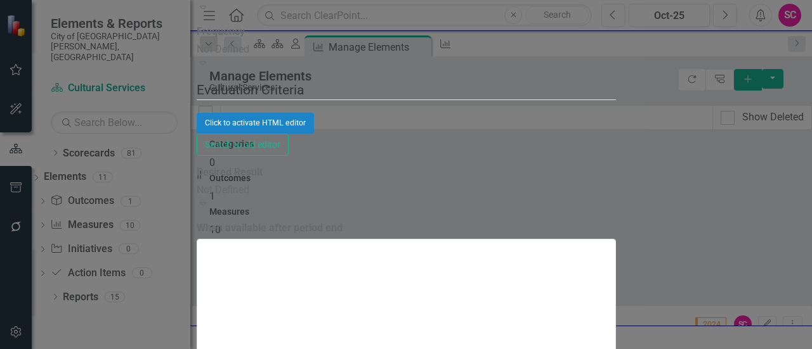
scroll to position [1713, 0]
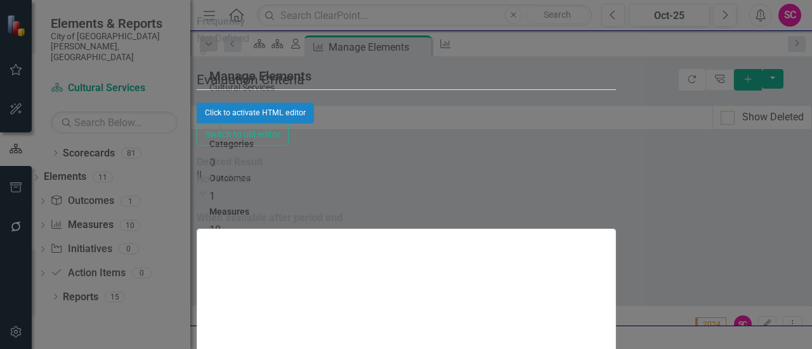
scroll to position [3350, 0]
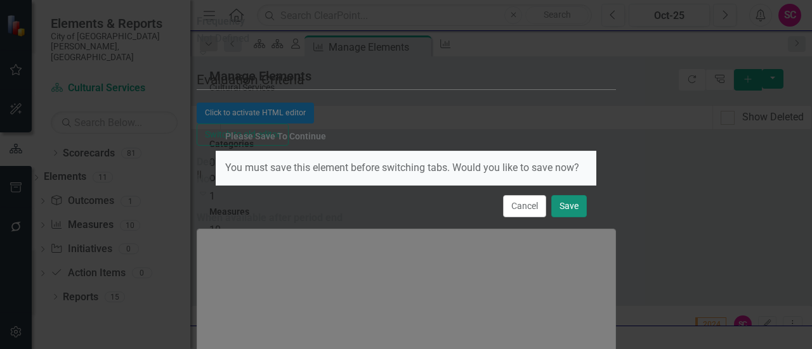
click at [571, 206] on button "Save" at bounding box center [569, 206] width 36 height 22
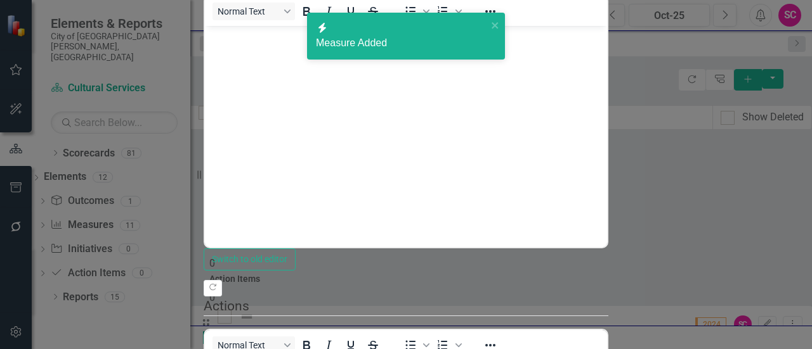
scroll to position [0, 0]
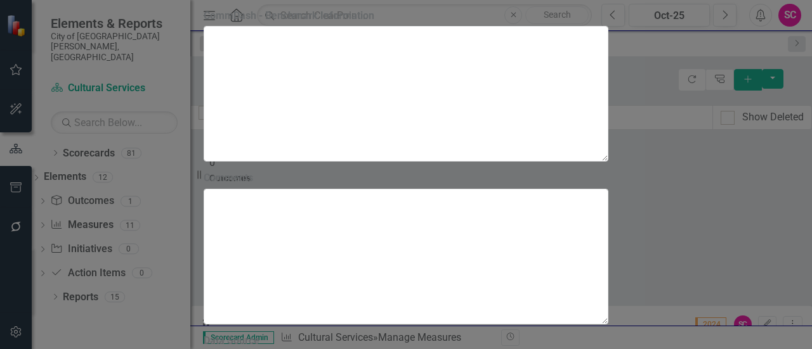
scroll to position [1065, 0]
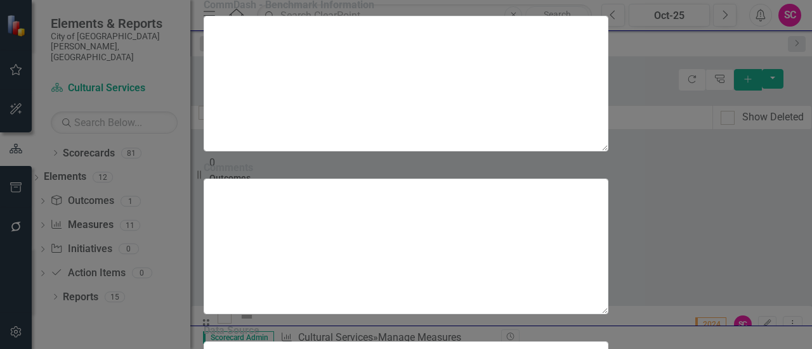
scroll to position [840, 0]
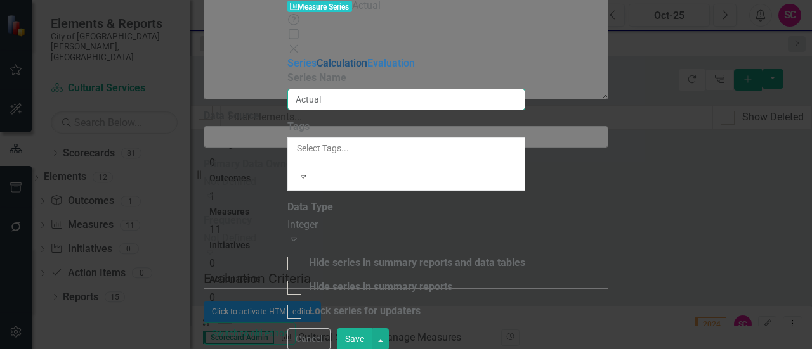
drag, startPoint x: 429, startPoint y: 71, endPoint x: 308, endPoint y: 62, distance: 120.9
click at [308, 62] on div "Series Calculation Evaluation From this page, you can edit the name, type, and …" at bounding box center [406, 187] width 238 height 263
type input "F"
type input "Number of Free Tickets"
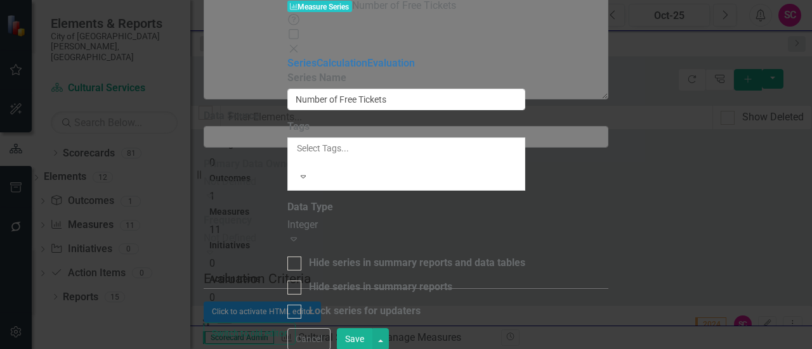
click at [372, 341] on button "Save" at bounding box center [355, 339] width 36 height 22
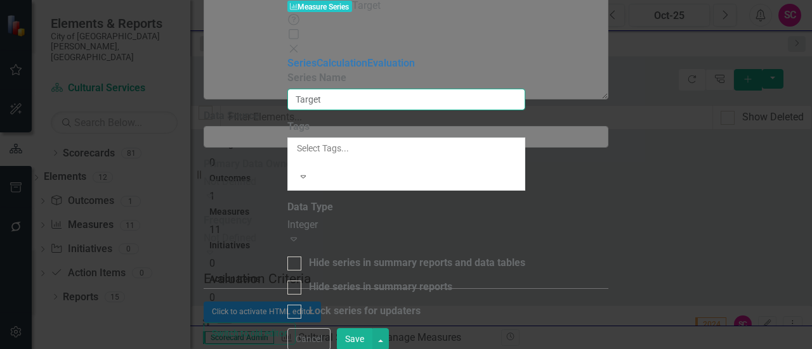
click at [448, 89] on input "Target" at bounding box center [406, 100] width 238 height 22
type input "Number of Reduced Tickets"
click at [372, 336] on button "Save" at bounding box center [355, 339] width 36 height 22
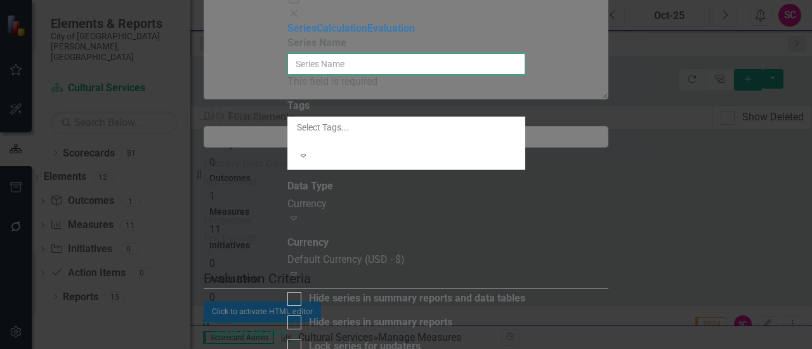
click at [364, 72] on input "Name" at bounding box center [406, 64] width 238 height 22
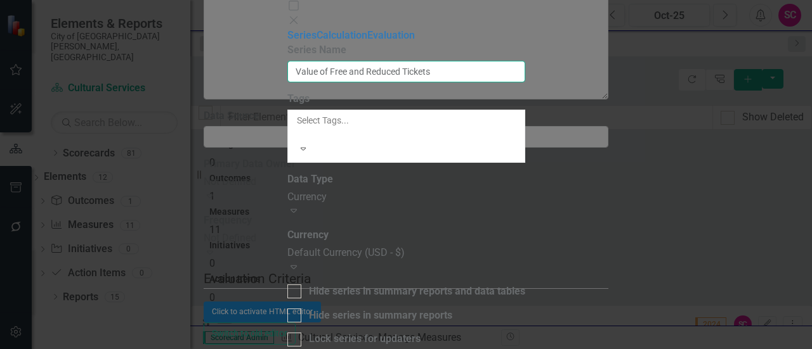
type input "Value of Free and Reduced Tickets"
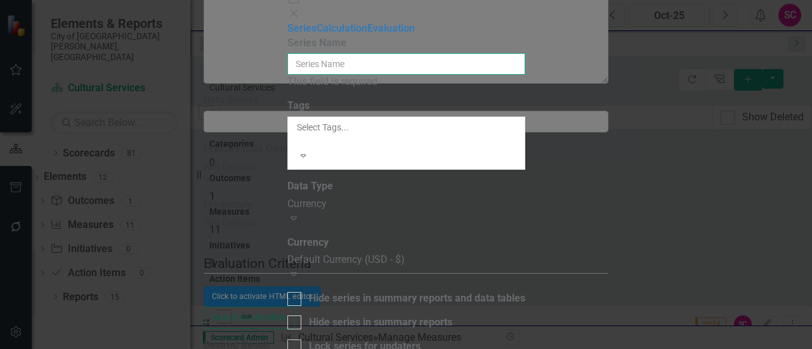
click at [402, 68] on input "Name" at bounding box center [406, 64] width 238 height 22
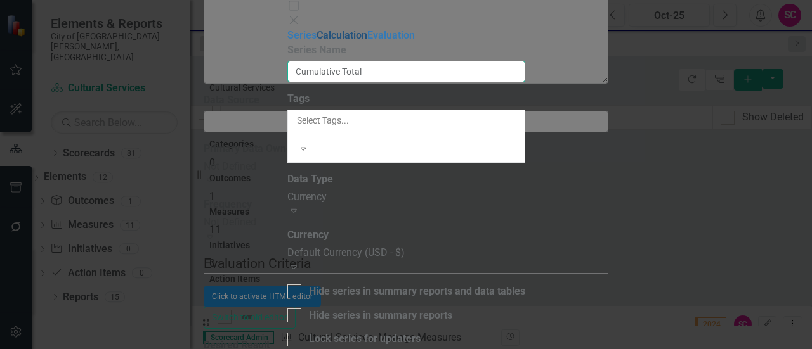
type input "Cumulative Total"
click at [316, 41] on link "Calculation" at bounding box center [341, 35] width 51 height 12
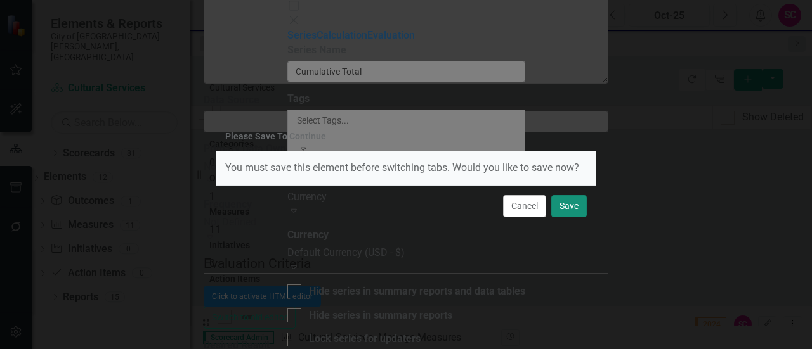
click at [562, 207] on button "Save" at bounding box center [569, 206] width 36 height 22
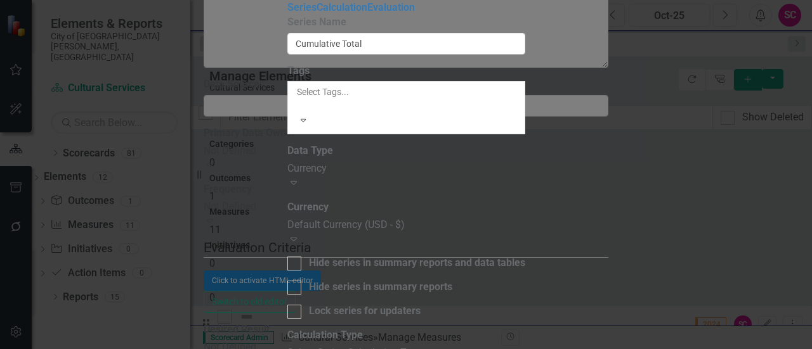
click at [525, 346] on div "Select Series Calculation Type" at bounding box center [406, 353] width 238 height 15
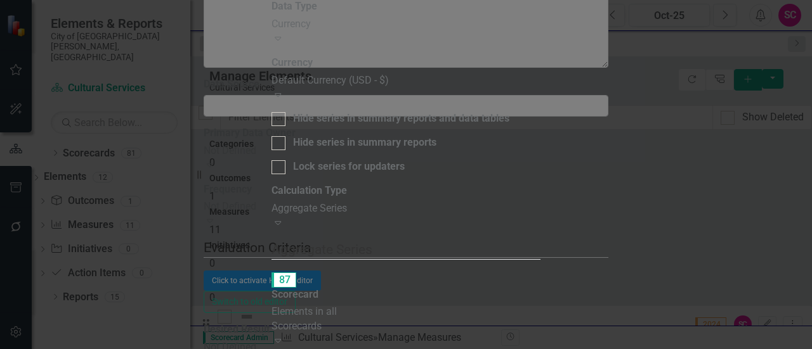
click at [348, 334] on div "Expand" at bounding box center [309, 341] width 77 height 15
click at [531, 202] on div "Aggregate Series" at bounding box center [405, 209] width 269 height 15
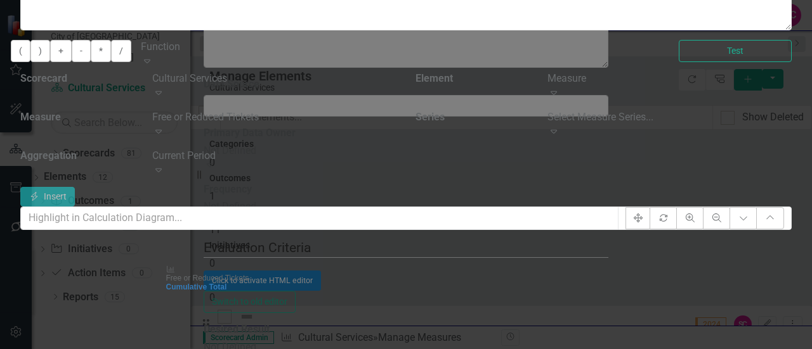
click at [558, 55] on div "Function" at bounding box center [400, 47] width 519 height 15
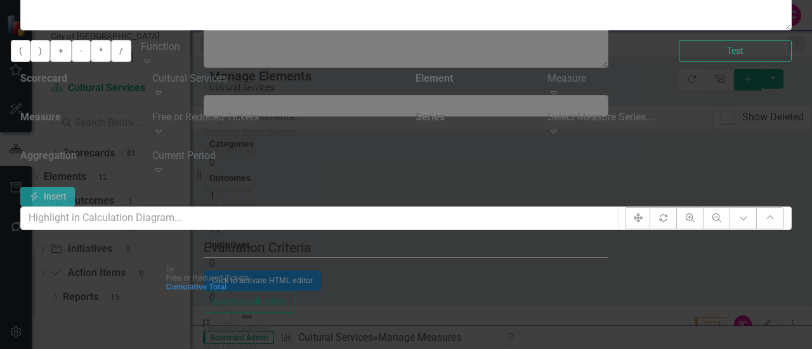
click at [406, 188] on div "Current Period Expand" at bounding box center [274, 168] width 263 height 39
click at [396, 178] on div "Expand" at bounding box center [274, 171] width 244 height 15
click at [396, 140] on div "Expand" at bounding box center [274, 132] width 244 height 15
click at [702, 140] on div "Select Measure Series... Expand" at bounding box center [669, 124] width 244 height 29
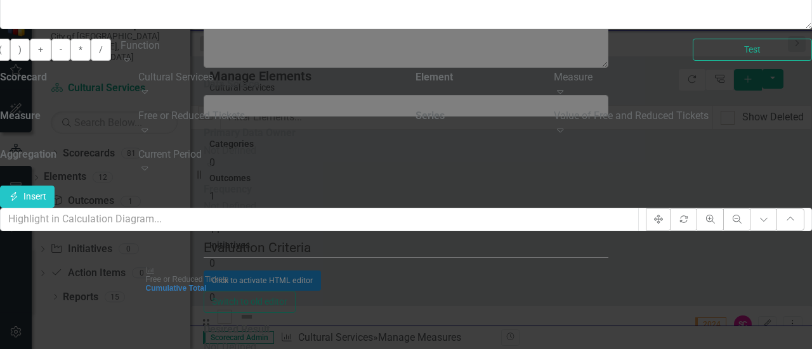
click at [151, 173] on icon "Expand" at bounding box center [144, 168] width 13 height 10
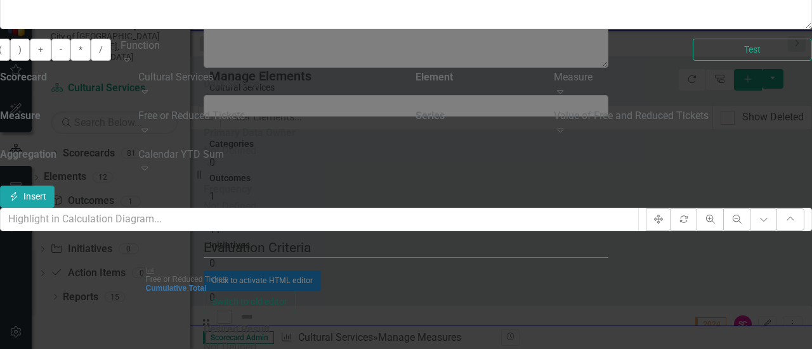
click at [55, 208] on button "Insert Insert" at bounding box center [27, 197] width 55 height 22
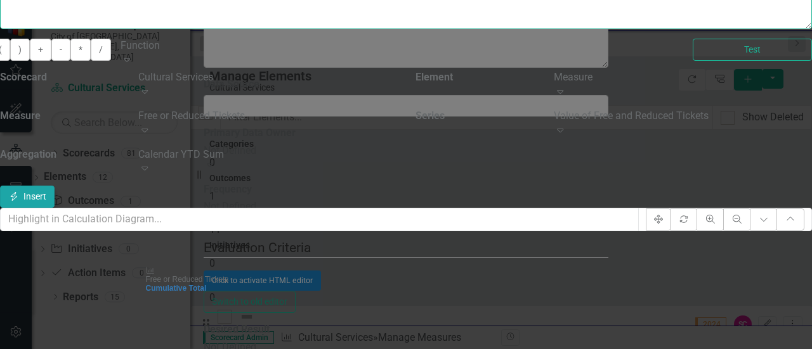
type textarea "[m2034240][Value of Free and Reduced Tickets][CalendarYTDSum]"
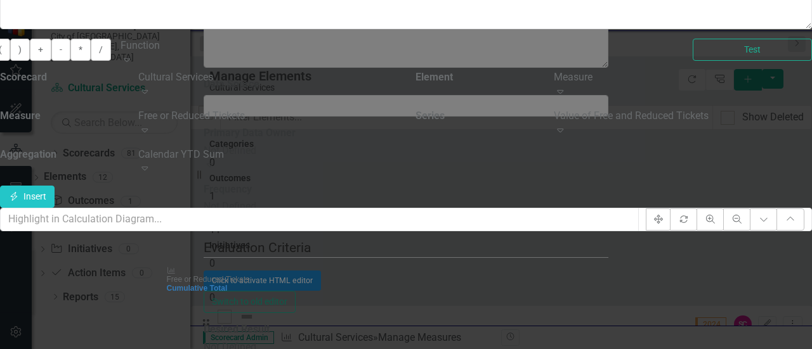
click at [133, 65] on icon "Expand" at bounding box center [126, 60] width 13 height 10
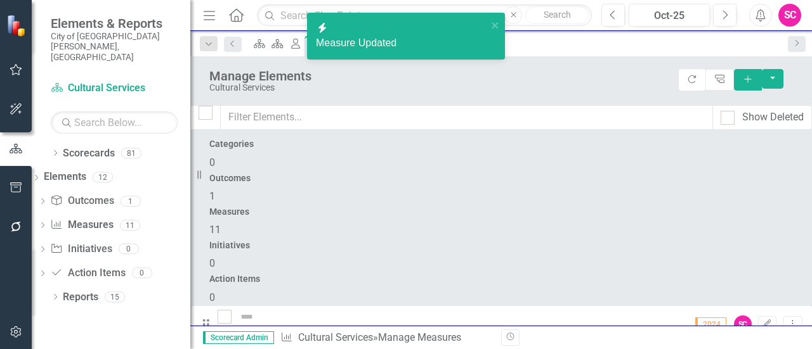
scroll to position [341, 0]
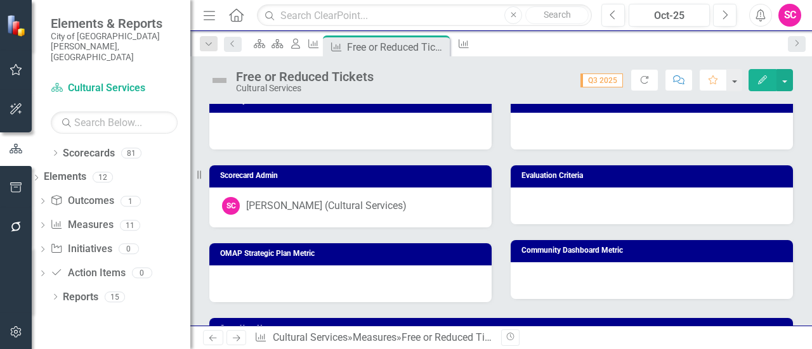
scroll to position [761, 0]
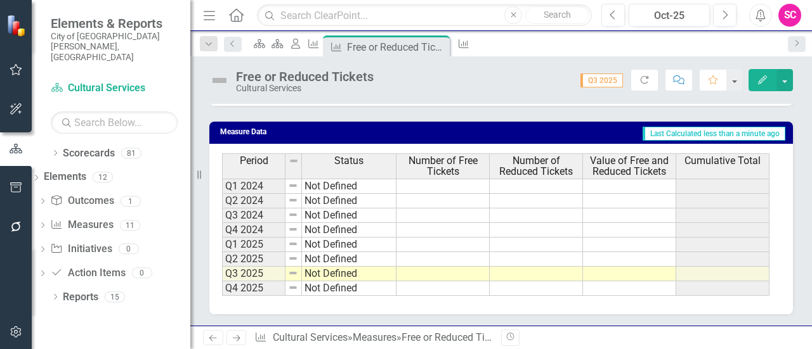
click at [458, 270] on td at bounding box center [442, 274] width 93 height 15
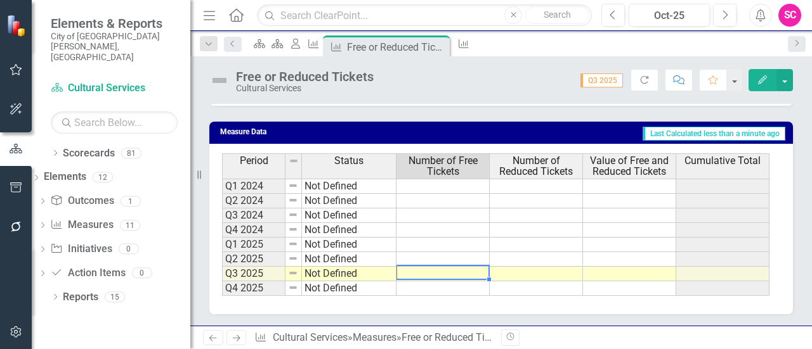
click at [458, 270] on td at bounding box center [442, 274] width 93 height 15
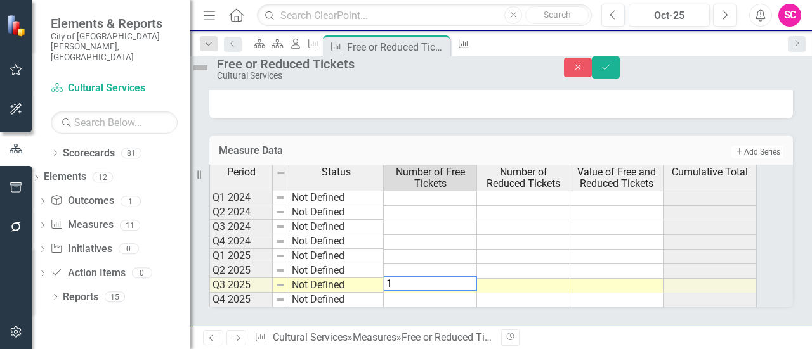
type textarea "10"
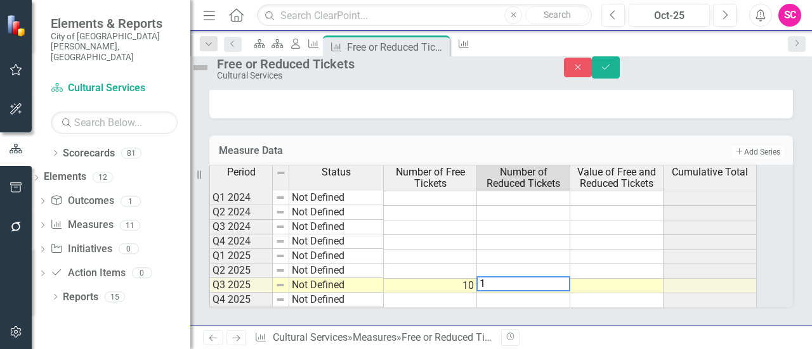
type textarea "12"
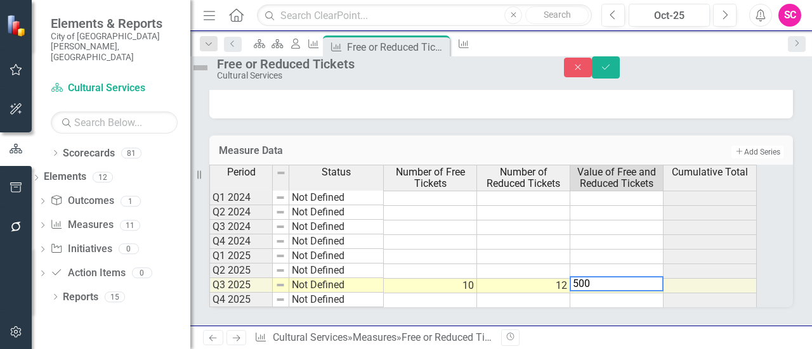
type textarea "500"
click at [476, 300] on td at bounding box center [430, 301] width 93 height 15
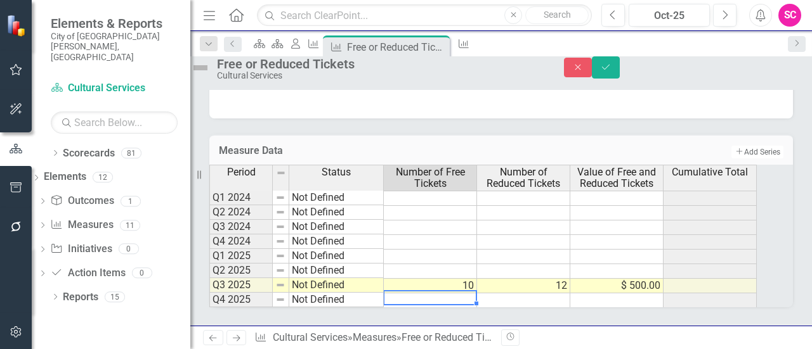
click at [476, 300] on td at bounding box center [430, 301] width 93 height 15
type textarea "11"
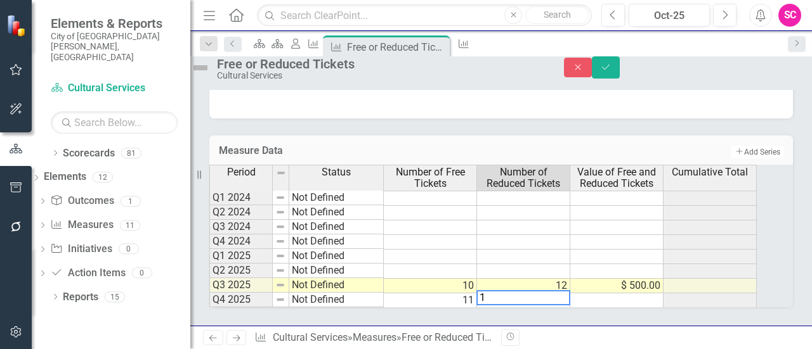
type textarea "13"
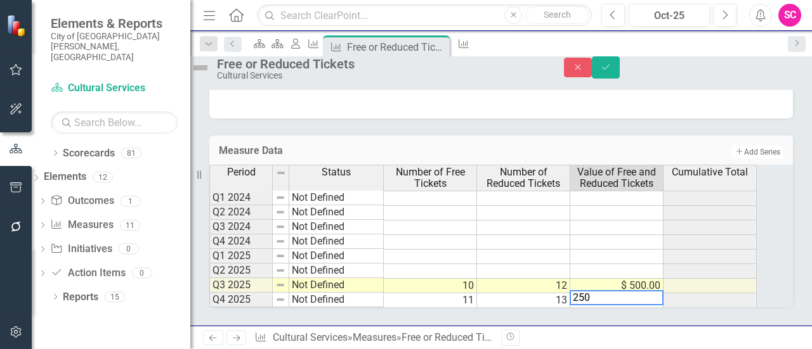
type textarea "250"
click at [621, 236] on td at bounding box center [616, 242] width 93 height 15
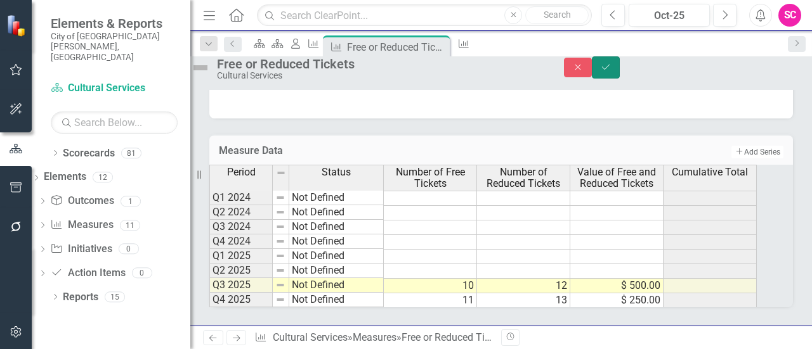
click at [620, 68] on button "Save" at bounding box center [606, 67] width 28 height 22
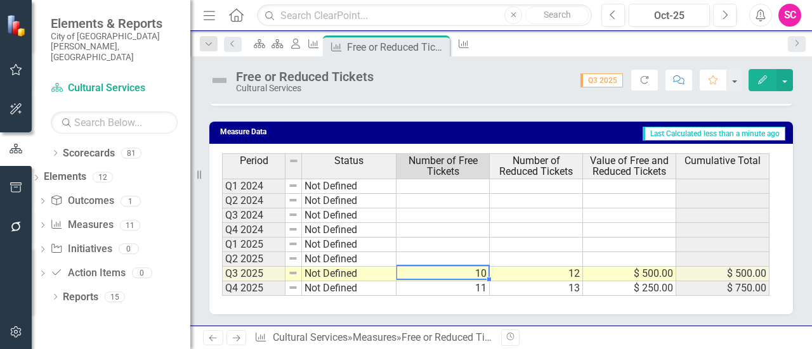
click at [453, 274] on td "10" at bounding box center [442, 274] width 93 height 15
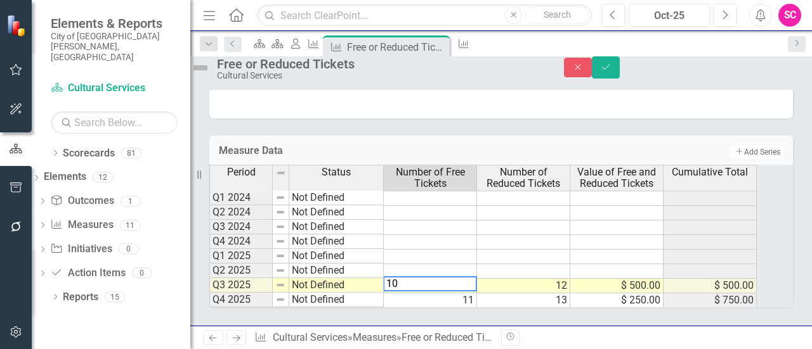
type textarea "1"
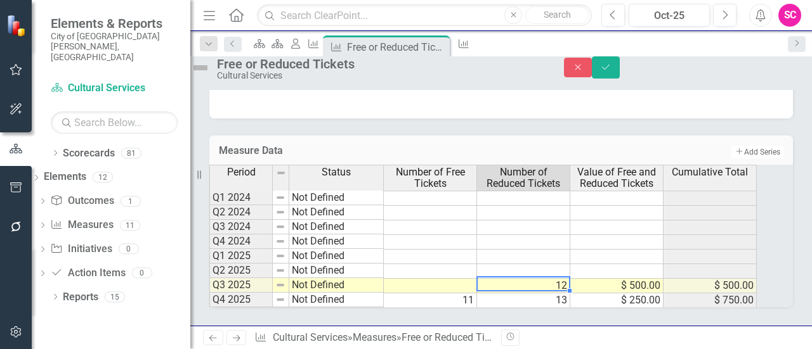
click at [543, 285] on td "12" at bounding box center [523, 286] width 93 height 15
type textarea "12"
click at [543, 285] on textarea "12" at bounding box center [523, 283] width 94 height 15
click at [471, 301] on td "11" at bounding box center [430, 301] width 93 height 15
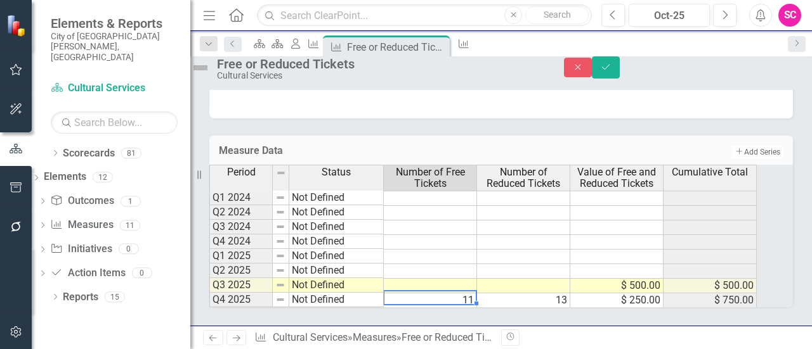
click at [471, 301] on td "11" at bounding box center [430, 301] width 93 height 15
type textarea "1"
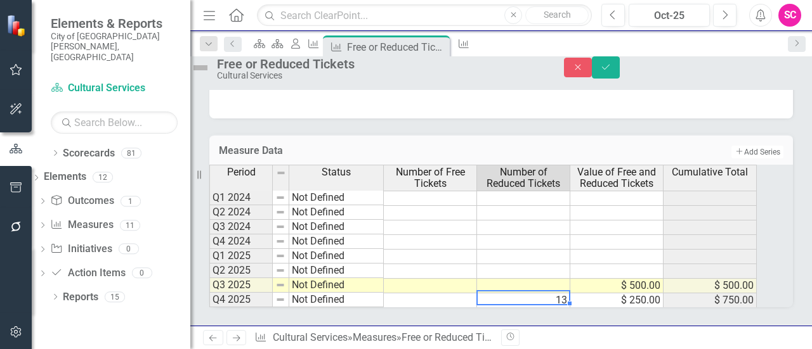
click at [561, 299] on td "13" at bounding box center [523, 301] width 93 height 15
type textarea "1"
click at [653, 283] on td "$ 500.00" at bounding box center [616, 286] width 93 height 15
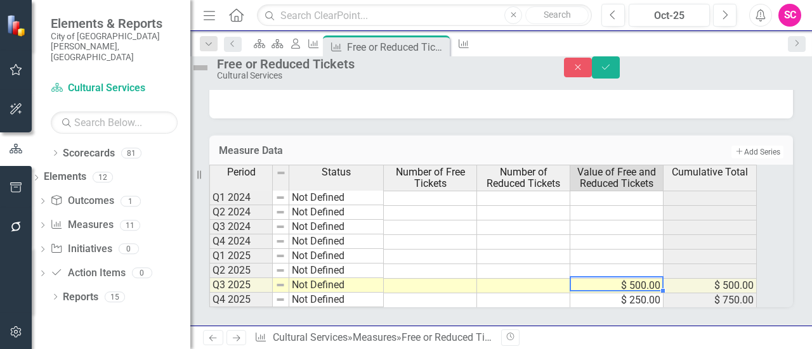
click at [653, 283] on td "$ 500.00" at bounding box center [616, 286] width 93 height 15
type textarea "5"
click at [652, 294] on td "$ 250.00" at bounding box center [616, 301] width 93 height 15
type textarea "250"
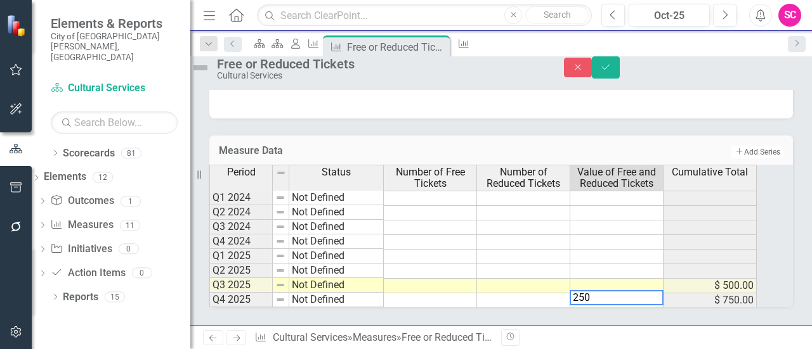
click at [652, 294] on textarea "250" at bounding box center [616, 297] width 94 height 15
click at [609, 69] on icon "submit" at bounding box center [606, 66] width 8 height 5
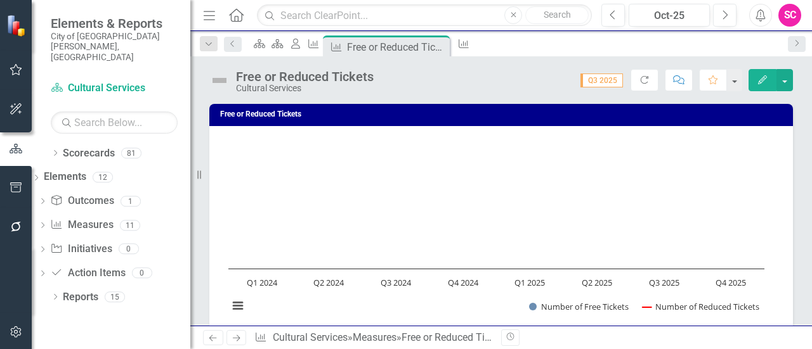
click at [760, 78] on icon "Edit" at bounding box center [762, 79] width 11 height 9
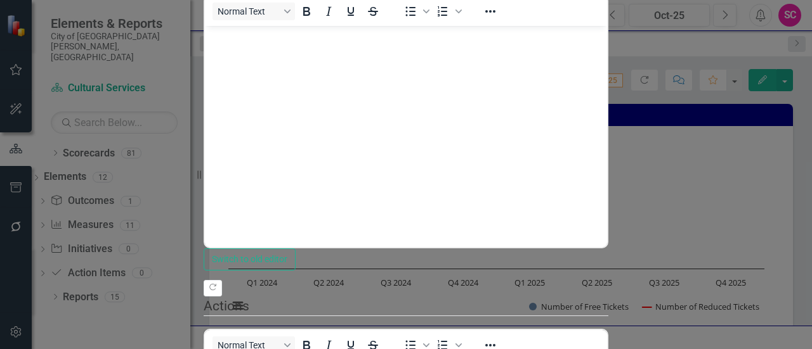
scroll to position [0, 0]
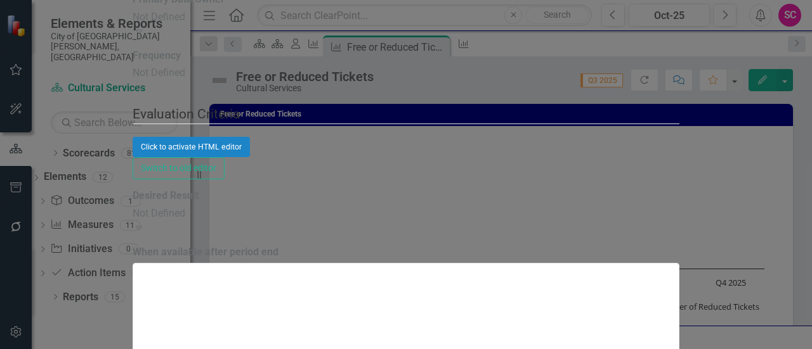
checkbox input "false"
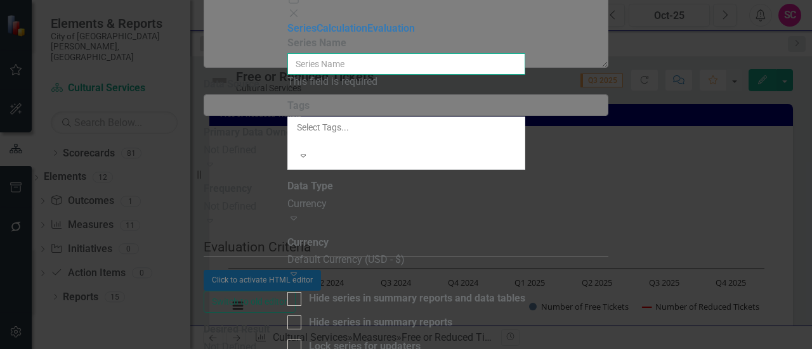
click at [525, 73] on input "Name" at bounding box center [406, 64] width 238 height 22
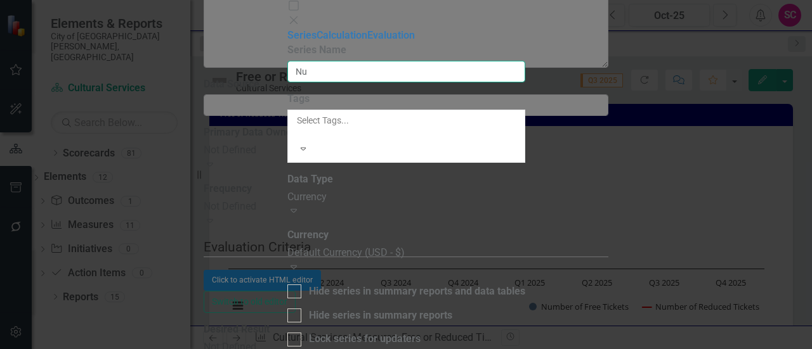
type input "N"
type input "Total Free Tickets/YTD"
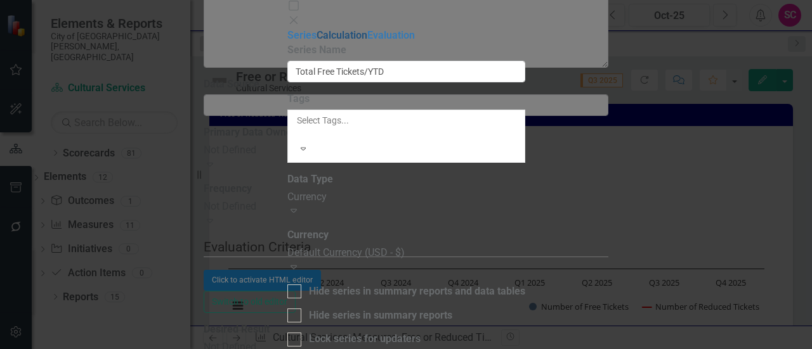
click at [316, 41] on link "Calculation" at bounding box center [341, 35] width 51 height 12
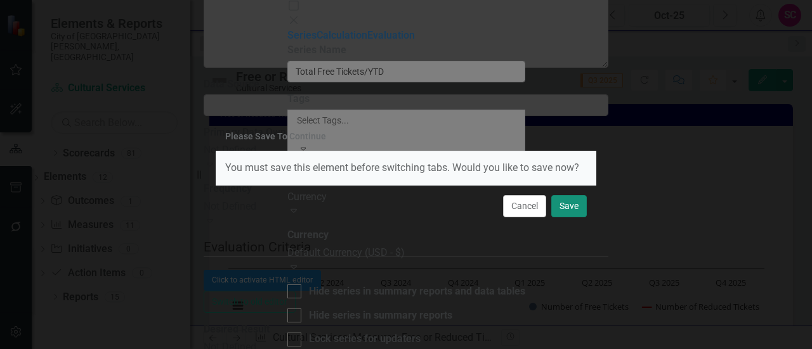
click at [580, 202] on button "Save" at bounding box center [569, 206] width 36 height 22
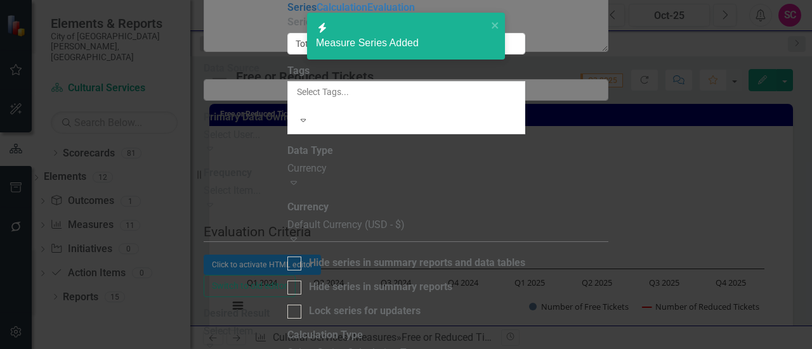
click at [287, 13] on link "Series" at bounding box center [301, 7] width 29 height 12
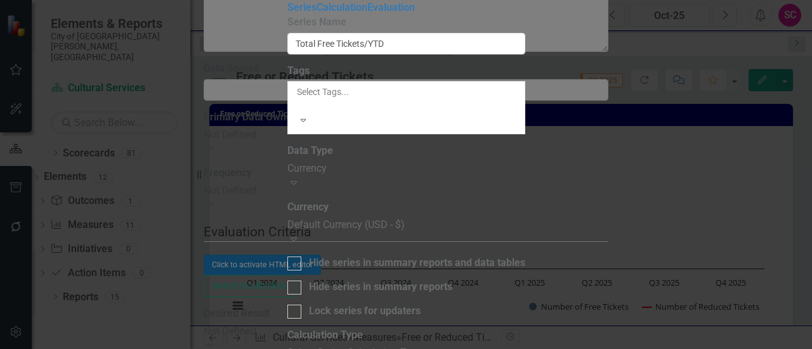
click at [422, 225] on div "Default Currency (USD - $)" at bounding box center [406, 225] width 238 height 15
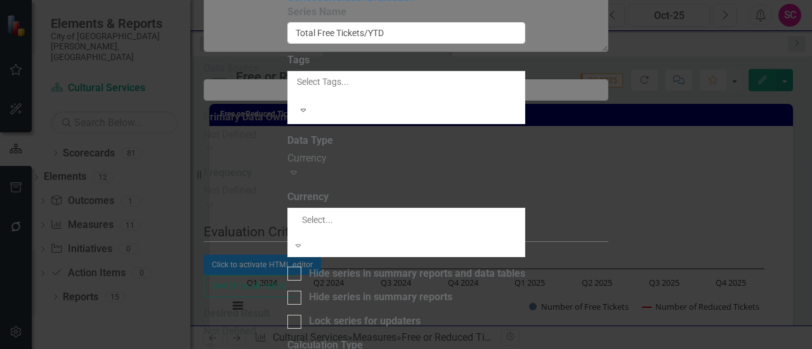
click at [436, 239] on div "From this page, you can edit the name, type, and visibility options of your ser…" at bounding box center [406, 167] width 238 height 325
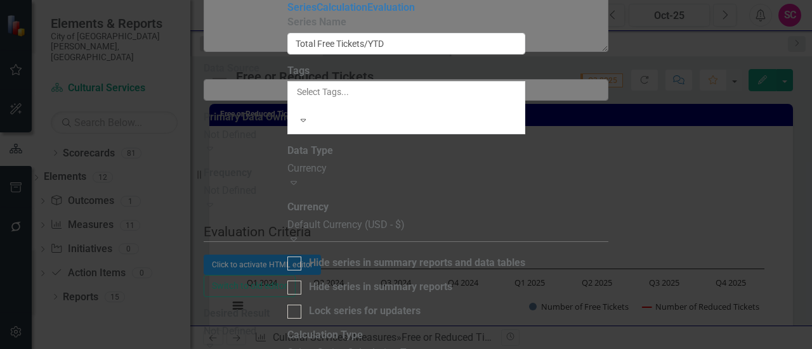
click at [394, 173] on div "Currency" at bounding box center [406, 169] width 238 height 15
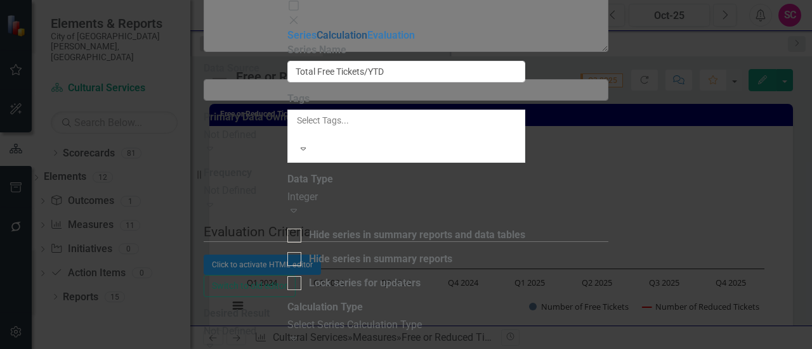
click at [316, 41] on link "Calculation" at bounding box center [341, 35] width 51 height 12
click at [432, 318] on div "Select Series Calculation Type Expand" at bounding box center [406, 332] width 238 height 29
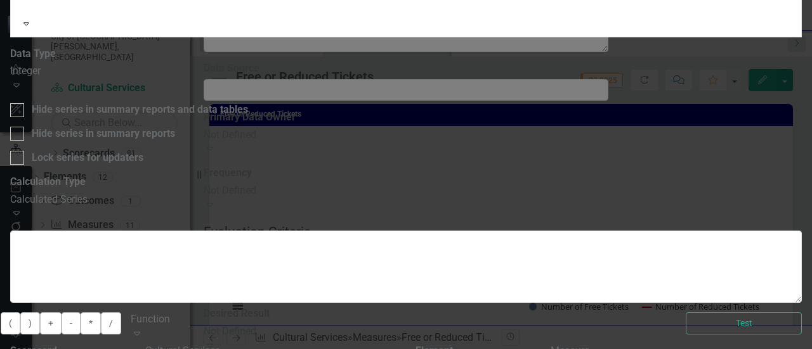
scroll to position [17, 0]
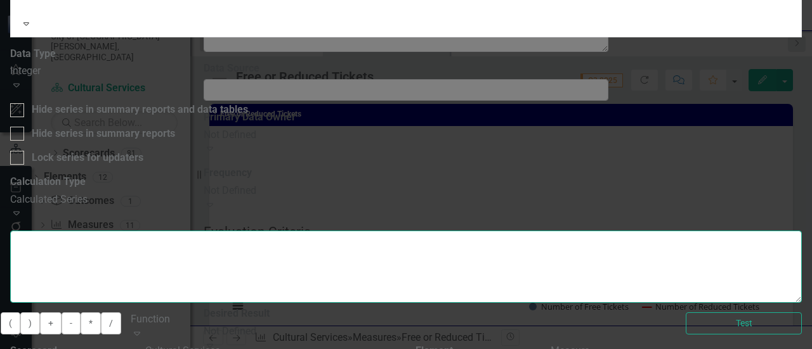
type textarea "[m2034240][Number of Free Tickets][CalendarYTDSum]"
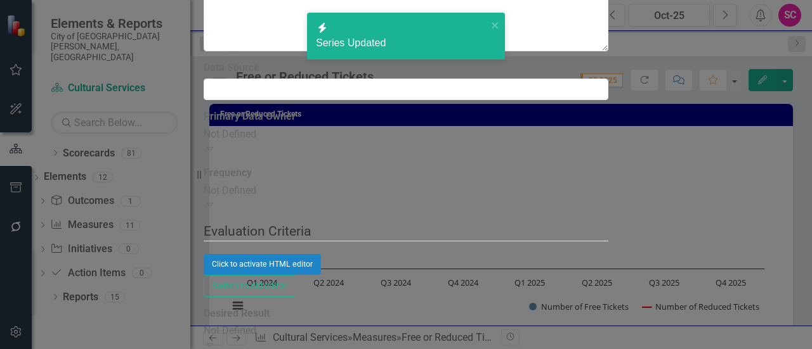
scroll to position [13, 0]
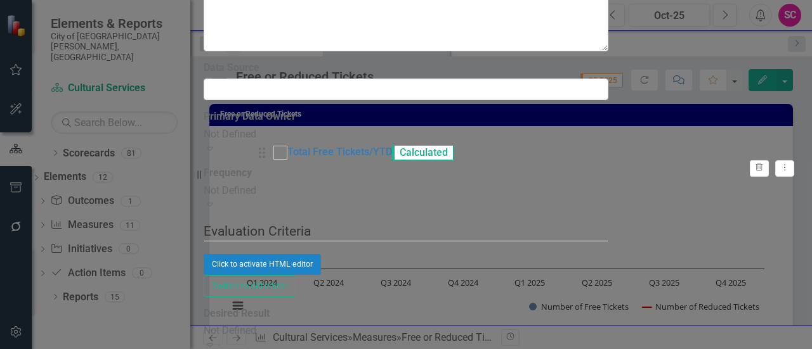
drag, startPoint x: 266, startPoint y: 296, endPoint x: 270, endPoint y: 164, distance: 132.0
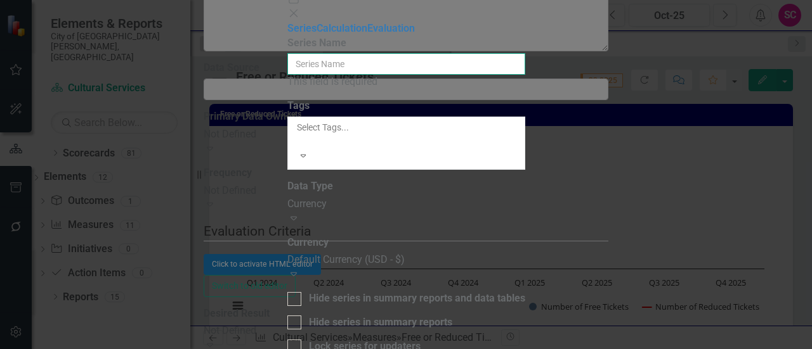
click at [525, 68] on input "Name" at bounding box center [406, 64] width 238 height 22
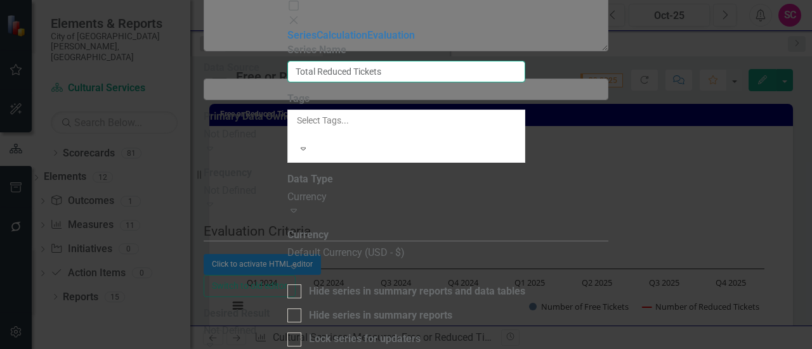
type input "Total Reduced Tickets"
click at [408, 190] on div "Currency" at bounding box center [406, 197] width 238 height 15
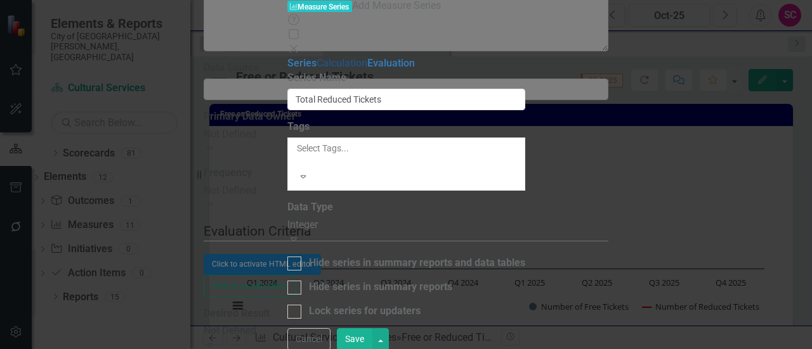
click at [316, 69] on link "Calculation" at bounding box center [341, 63] width 51 height 12
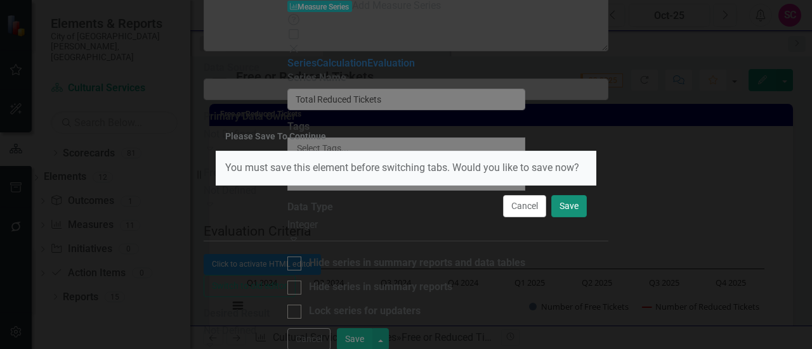
click at [574, 201] on button "Save" at bounding box center [569, 206] width 36 height 22
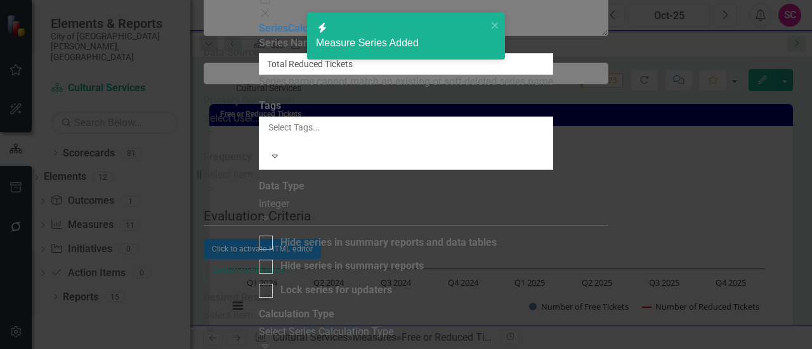
click at [508, 325] on div "Select Series Calculation Type" at bounding box center [406, 332] width 294 height 15
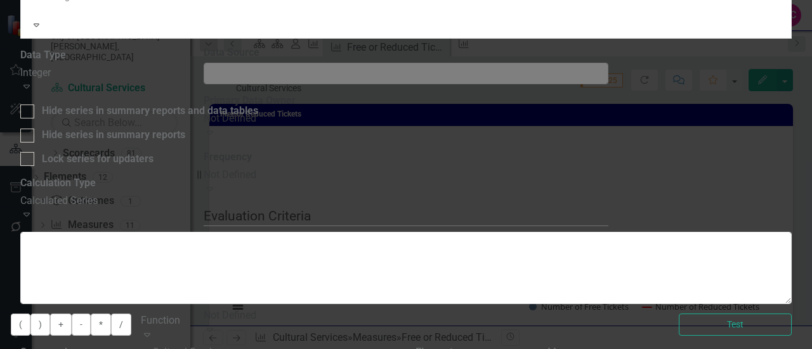
scroll to position [17, 0]
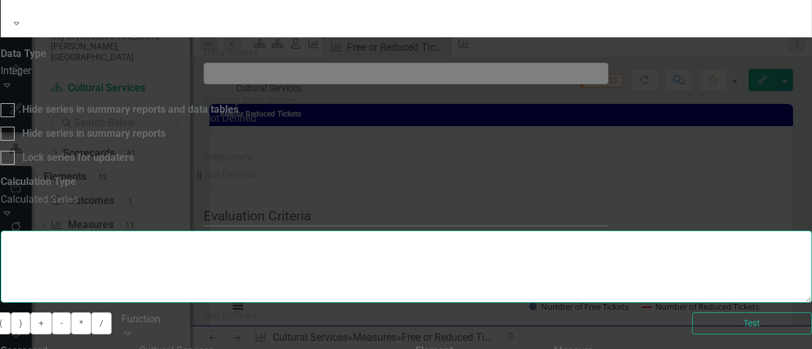
type textarea "[m2034240][Number of Reduced Tickets][CalendarYTDSum]"
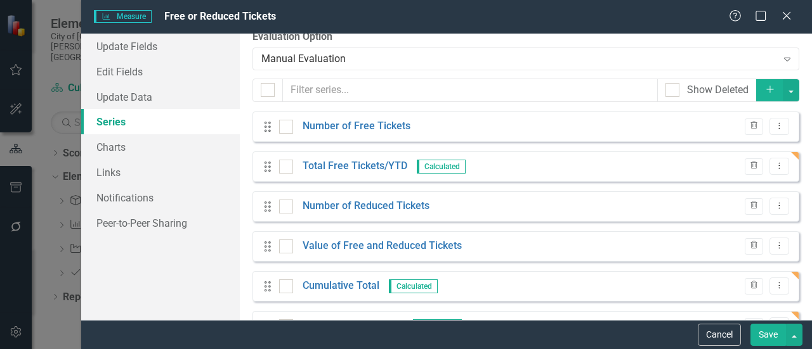
scroll to position [53, 0]
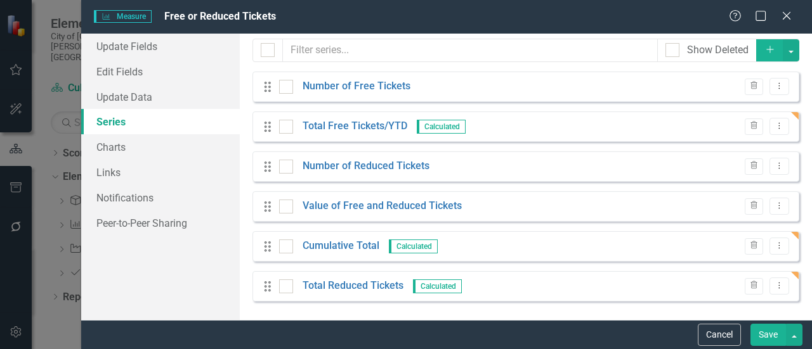
click at [769, 327] on button "Save" at bounding box center [768, 335] width 36 height 22
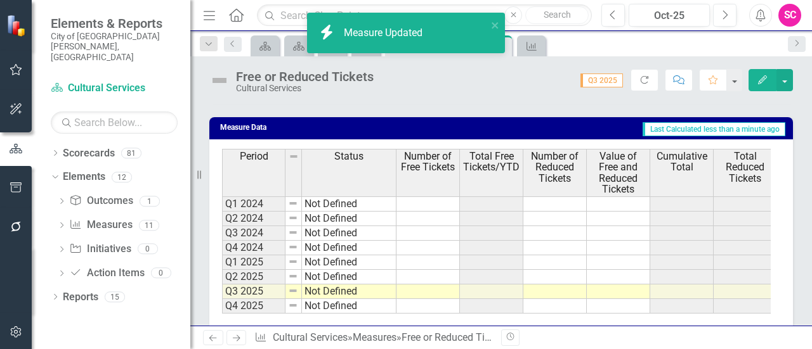
scroll to position [793, 0]
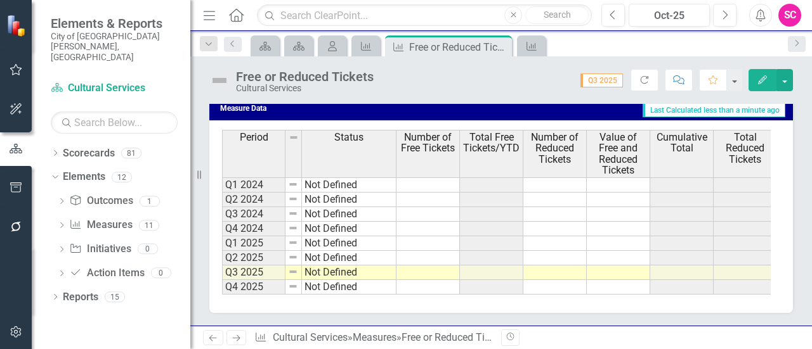
click at [759, 78] on icon "Edit" at bounding box center [762, 79] width 11 height 9
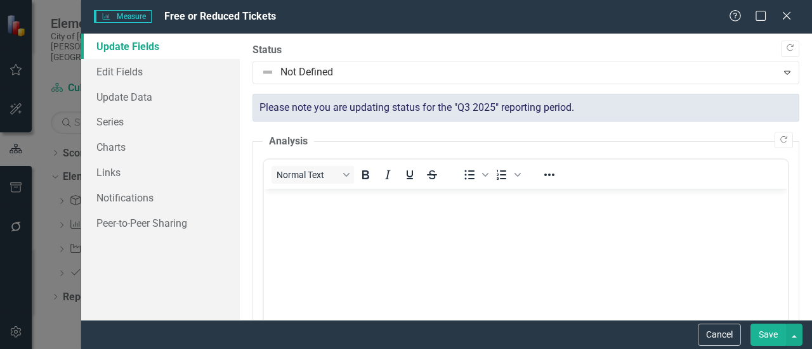
scroll to position [0, 0]
click at [165, 125] on link "Series" at bounding box center [160, 121] width 159 height 25
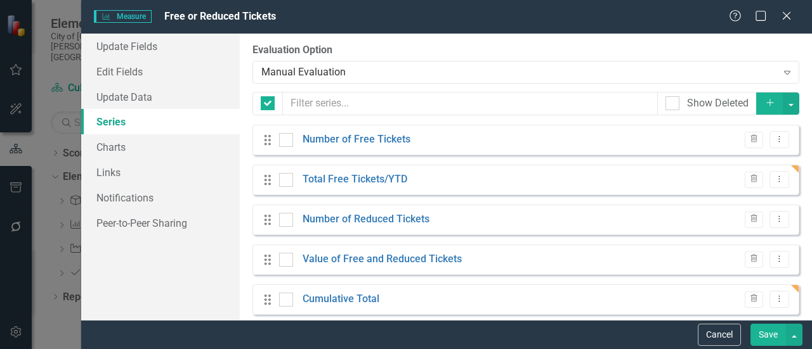
checkbox input "false"
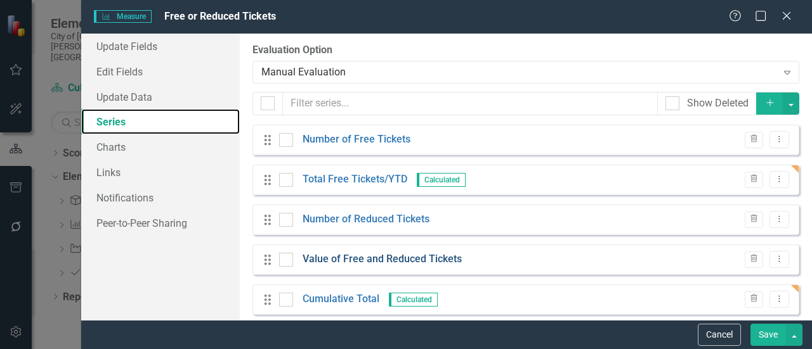
scroll to position [53, 0]
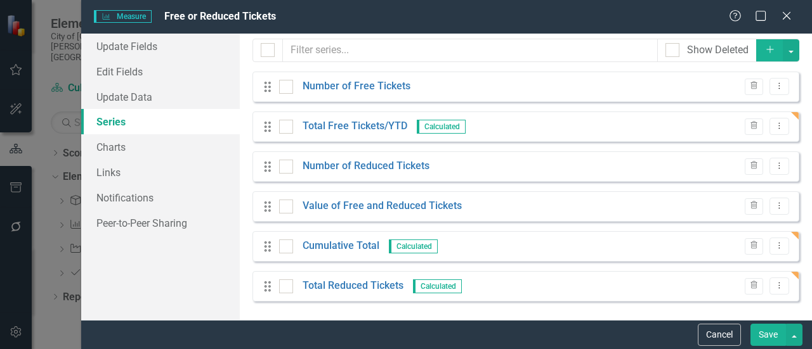
drag, startPoint x: 270, startPoint y: 294, endPoint x: 267, endPoint y: 282, distance: 12.5
click at [267, 282] on div "Drag Total Reduced Tickets Calculated Trash Dropdown Menu" at bounding box center [525, 286] width 547 height 30
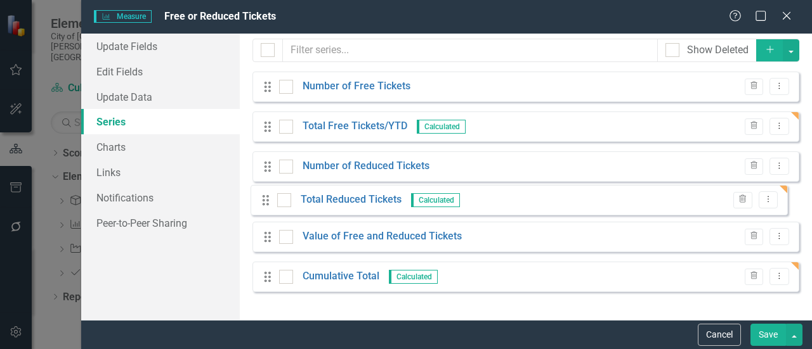
drag, startPoint x: 266, startPoint y: 291, endPoint x: 264, endPoint y: 205, distance: 86.3
click at [264, 205] on div "Drag Number of Free Tickets Trash Dropdown Menu Drag Total Free Tickets/YTD Cal…" at bounding box center [525, 187] width 547 height 230
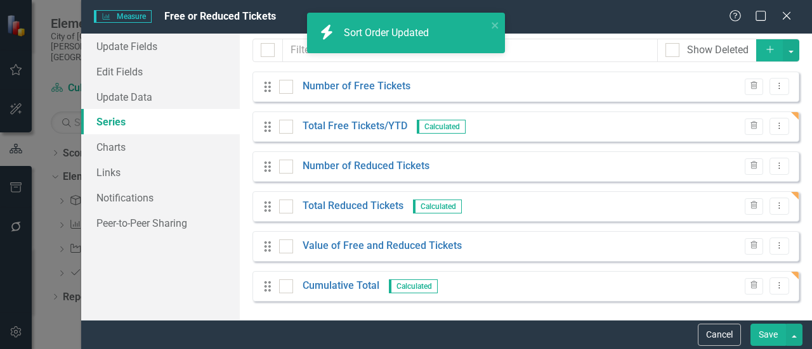
click at [770, 341] on button "Save" at bounding box center [768, 335] width 36 height 22
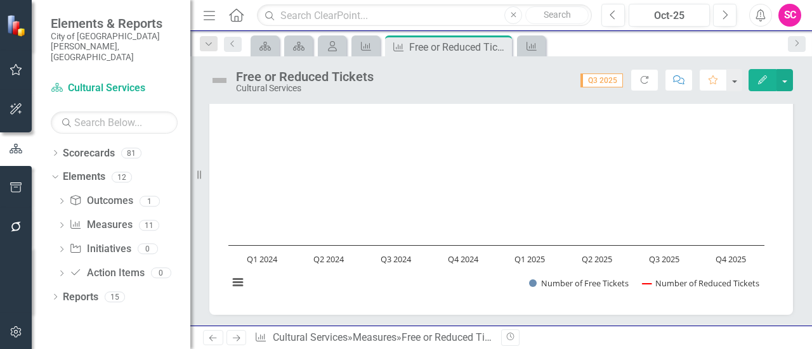
scroll to position [0, 0]
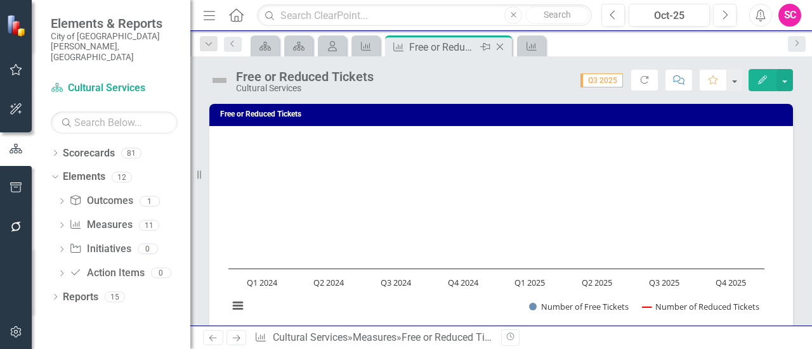
click at [503, 45] on icon "Close" at bounding box center [499, 47] width 13 height 10
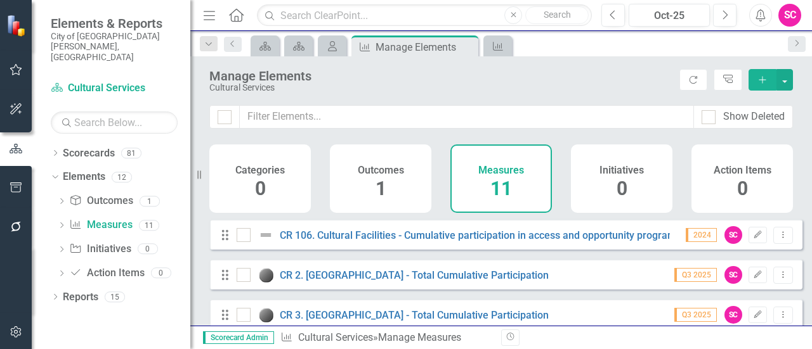
click at [766, 83] on icon "Add" at bounding box center [762, 79] width 11 height 9
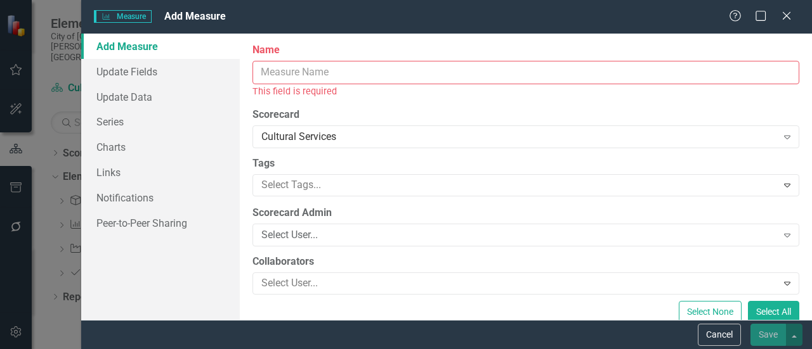
click at [330, 72] on input "Name" at bounding box center [525, 72] width 547 height 23
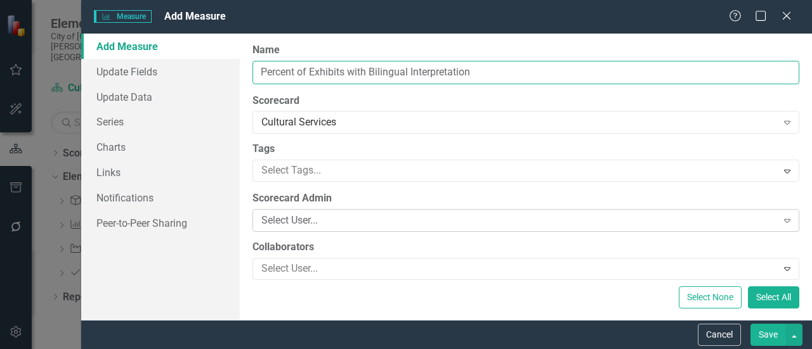
type input "Percent of Exhibits with Bilingual Interpretation"
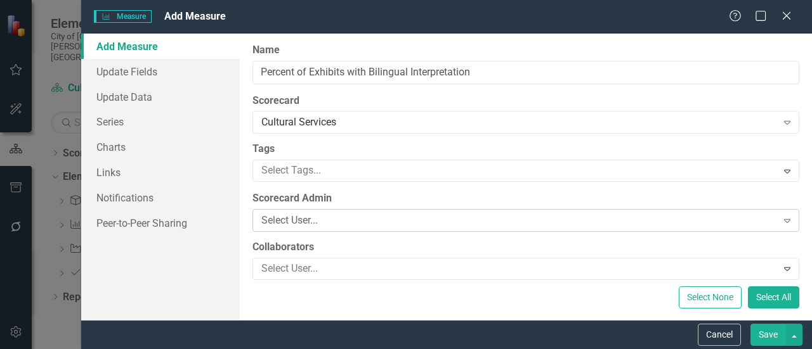
click at [491, 218] on div "Select User..." at bounding box center [519, 221] width 516 height 15
click at [435, 214] on div "Select User..." at bounding box center [519, 221] width 516 height 15
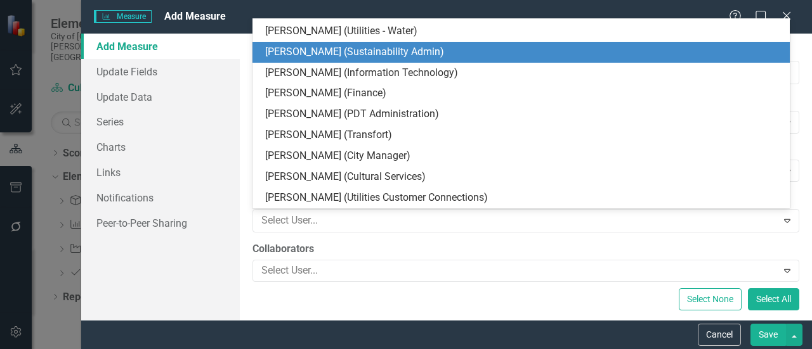
scroll to position [1049, 0]
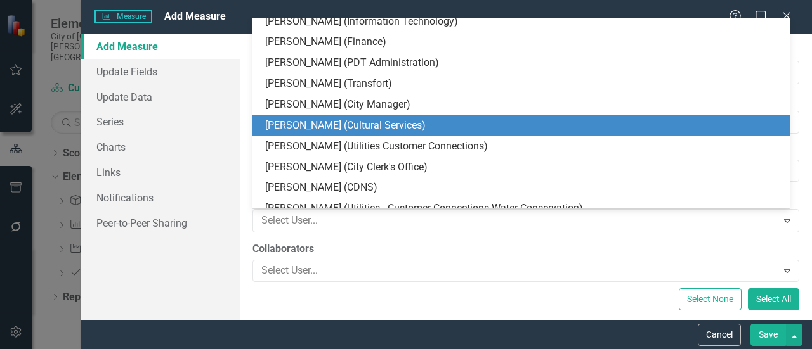
click at [359, 131] on div "[PERSON_NAME] (Cultural Services)" at bounding box center [523, 126] width 517 height 15
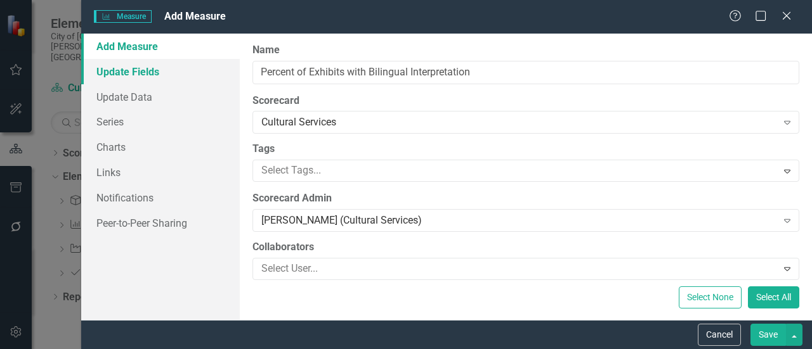
click at [131, 70] on link "Update Fields" at bounding box center [160, 71] width 159 height 25
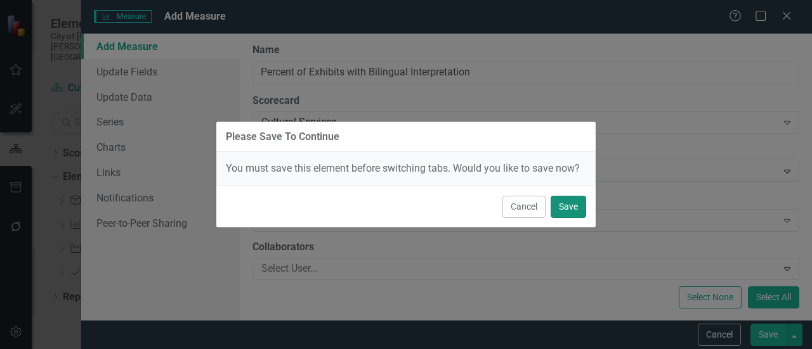
click at [572, 201] on button "Save" at bounding box center [568, 207] width 36 height 22
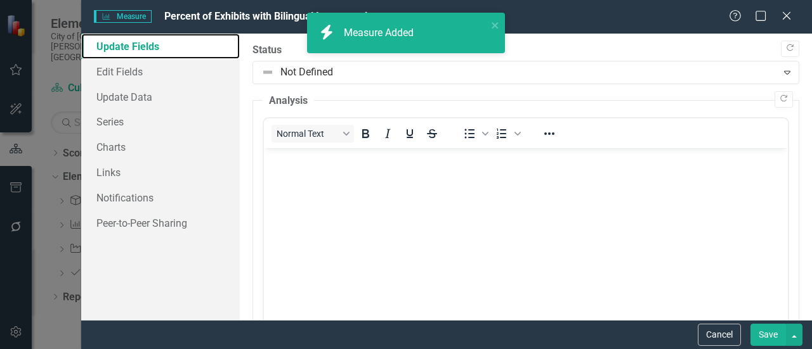
scroll to position [0, 0]
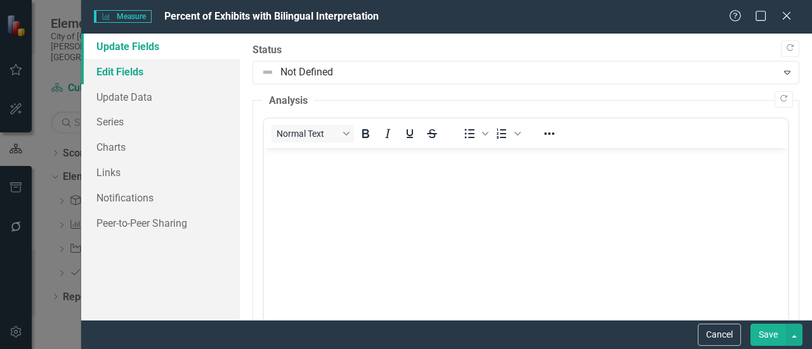
click at [145, 62] on link "Edit Fields" at bounding box center [160, 71] width 159 height 25
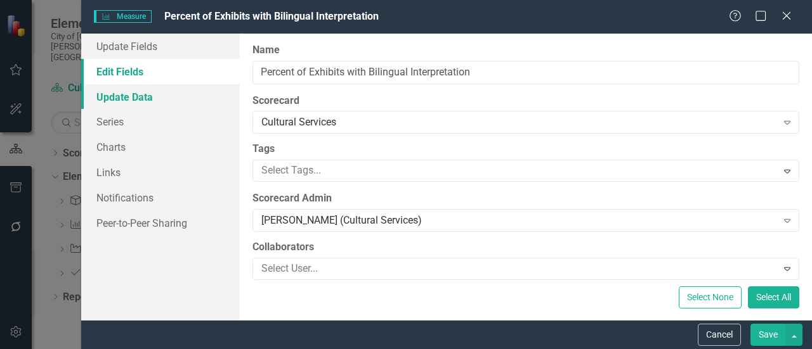
click at [136, 96] on link "Update Data" at bounding box center [160, 96] width 159 height 25
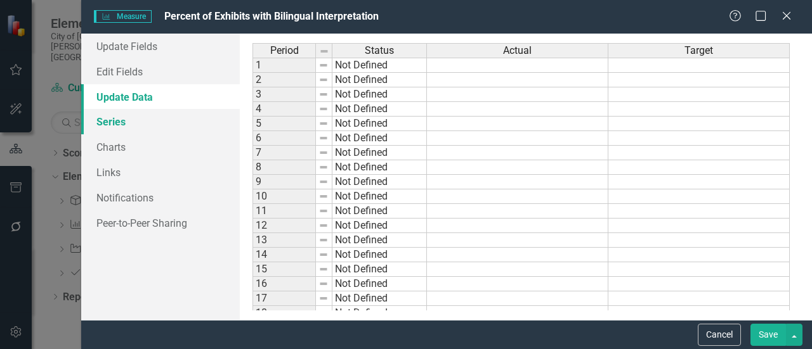
click at [158, 122] on link "Series" at bounding box center [160, 121] width 159 height 25
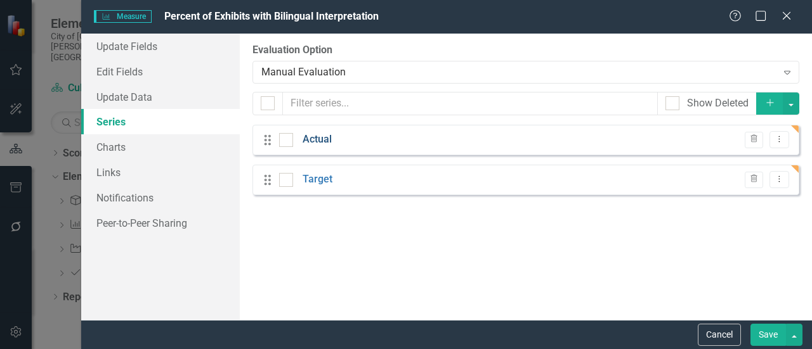
click at [314, 140] on link "Actual" at bounding box center [316, 140] width 29 height 15
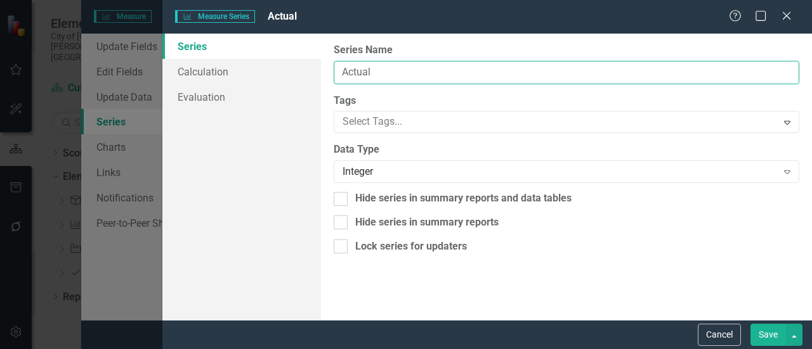
click at [407, 68] on input "Actual" at bounding box center [566, 72] width 465 height 23
type input "Total Exhibits on Display"
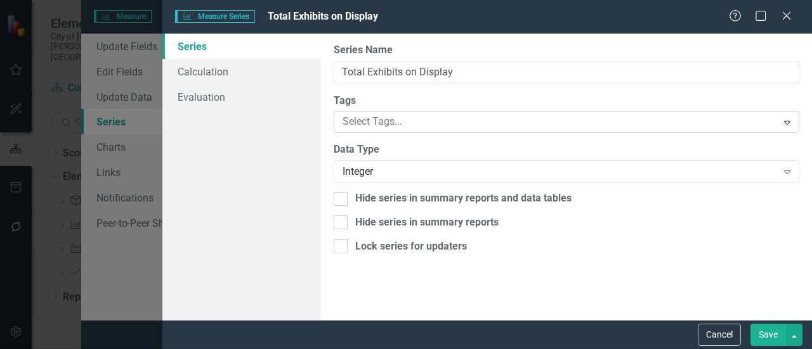
click at [393, 117] on div at bounding box center [556, 122] width 439 height 17
click at [213, 77] on link "Calculation" at bounding box center [241, 71] width 159 height 25
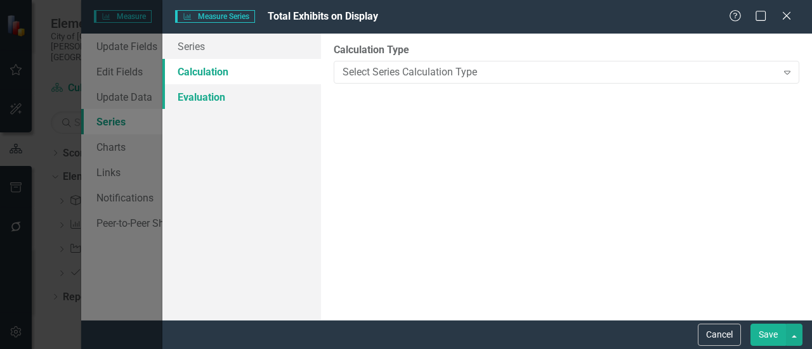
click at [229, 104] on link "Evaluation" at bounding box center [241, 96] width 159 height 25
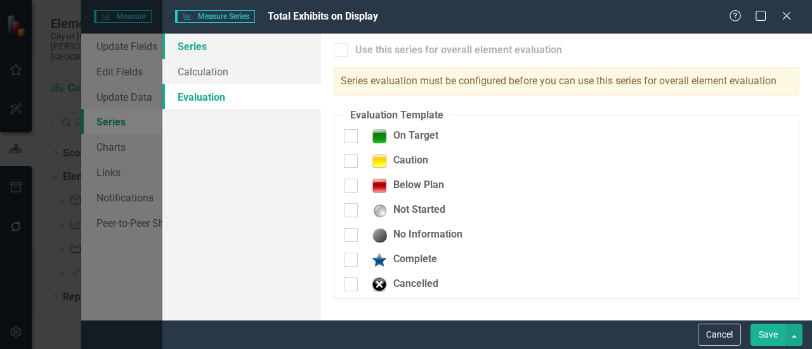
click at [226, 41] on link "Series" at bounding box center [241, 46] width 159 height 25
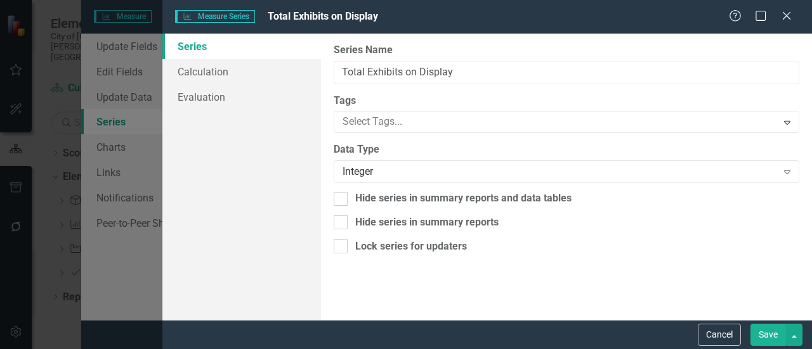
click at [770, 341] on button "Save" at bounding box center [768, 335] width 36 height 22
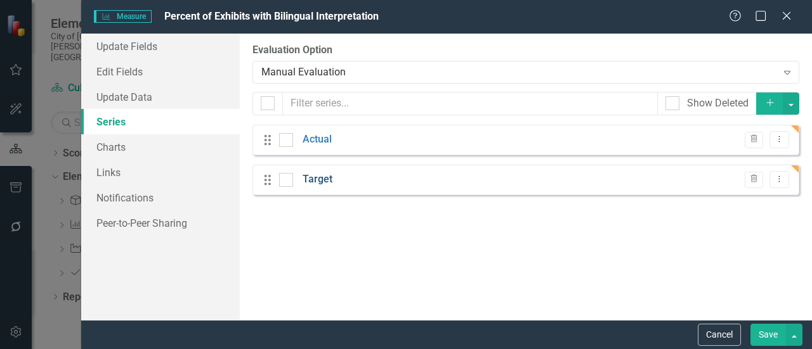
click at [322, 181] on link "Target" at bounding box center [317, 179] width 30 height 15
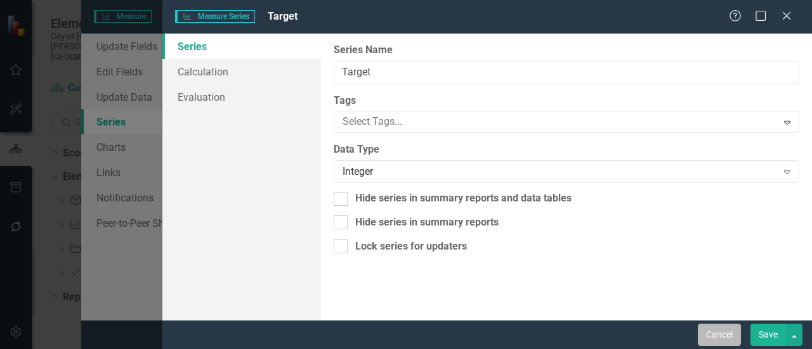
click at [714, 328] on button "Cancel" at bounding box center [719, 335] width 43 height 22
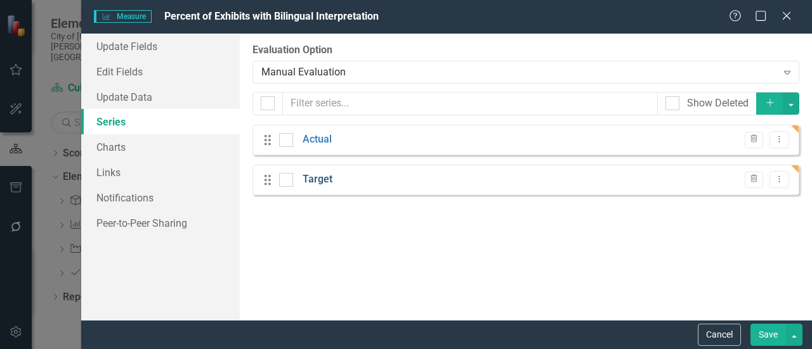
click at [312, 176] on link "Target" at bounding box center [317, 179] width 30 height 15
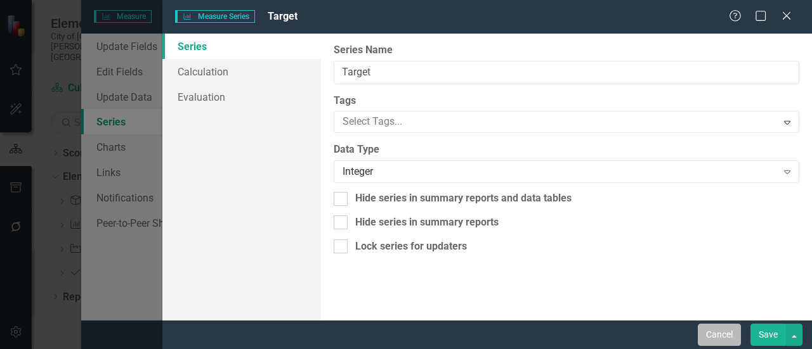
click at [717, 333] on button "Cancel" at bounding box center [719, 335] width 43 height 22
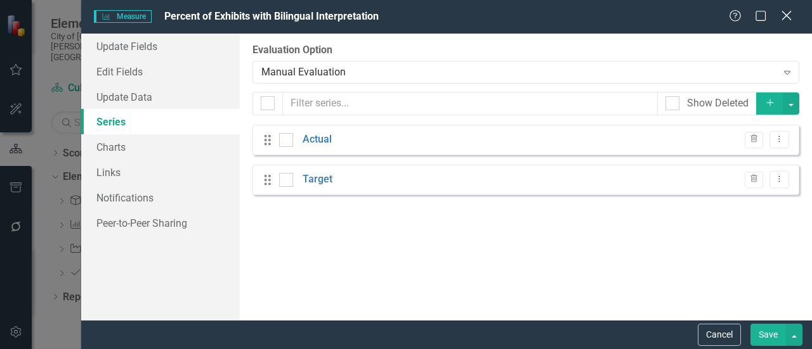
click at [787, 13] on icon "Close" at bounding box center [786, 16] width 16 height 12
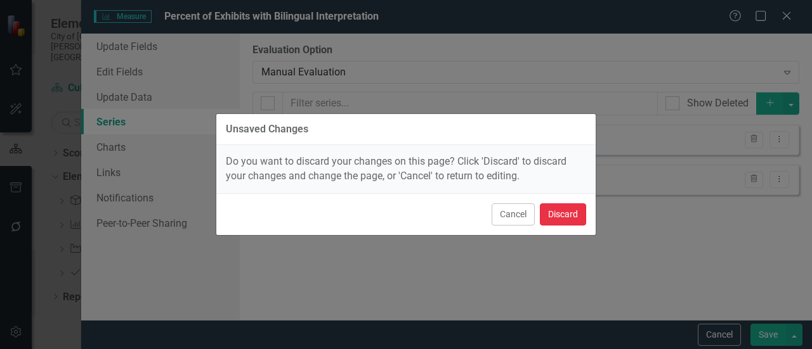
click at [559, 211] on button "Discard" at bounding box center [563, 215] width 46 height 22
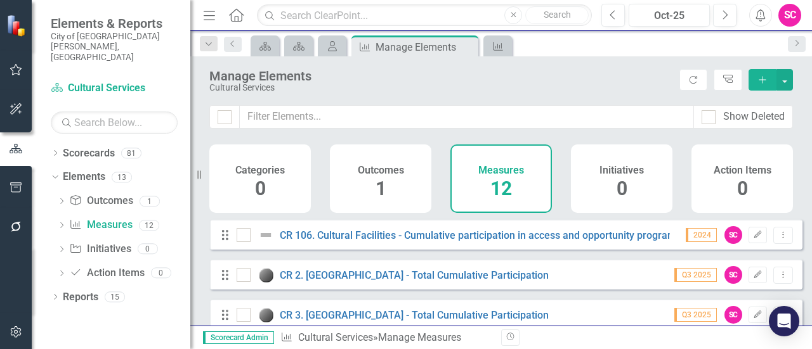
click at [756, 77] on button "Add" at bounding box center [762, 80] width 28 height 22
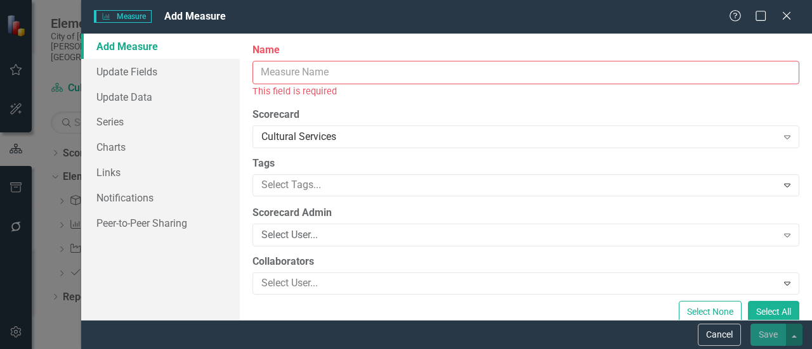
click at [674, 79] on input "Name" at bounding box center [525, 72] width 547 height 23
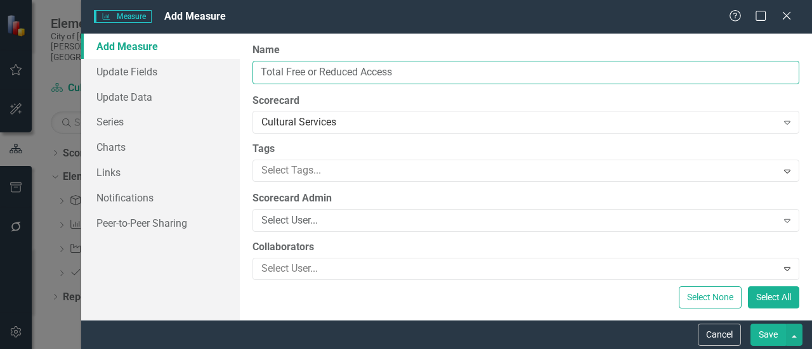
click at [285, 72] on input "Total Free or Reduced Access" at bounding box center [525, 72] width 547 height 23
type input "FCMoD Free or Reduced Access"
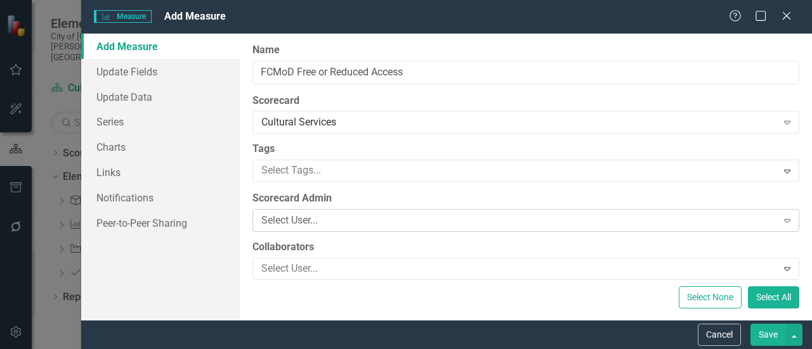
click at [284, 217] on div "Select User..." at bounding box center [519, 221] width 516 height 15
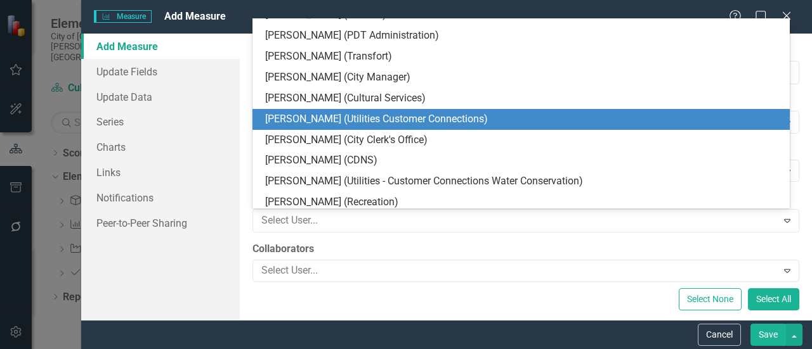
scroll to position [1077, 0]
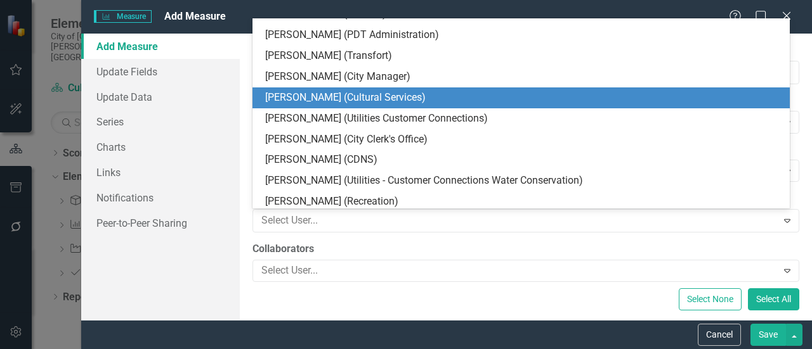
click at [307, 93] on div "[PERSON_NAME] (Cultural Services)" at bounding box center [523, 98] width 517 height 15
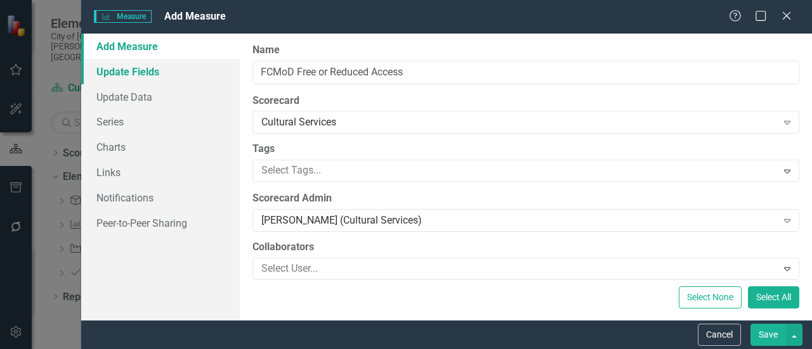
click at [98, 63] on link "Update Fields" at bounding box center [160, 71] width 159 height 25
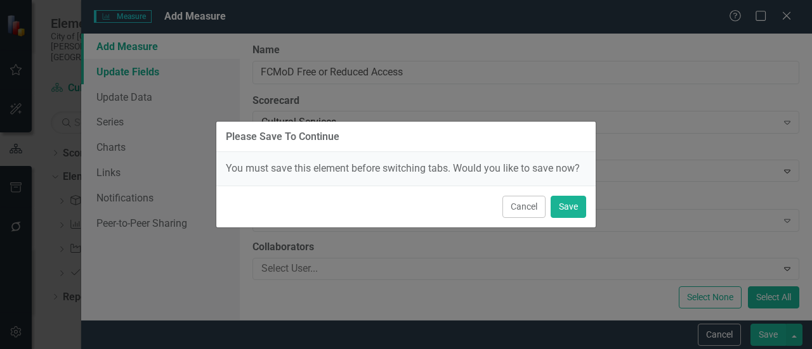
click at [98, 63] on div "Please Save To Continue You must save this element before switching tabs. Would…" at bounding box center [406, 174] width 812 height 349
click at [564, 209] on button "Save" at bounding box center [568, 207] width 36 height 22
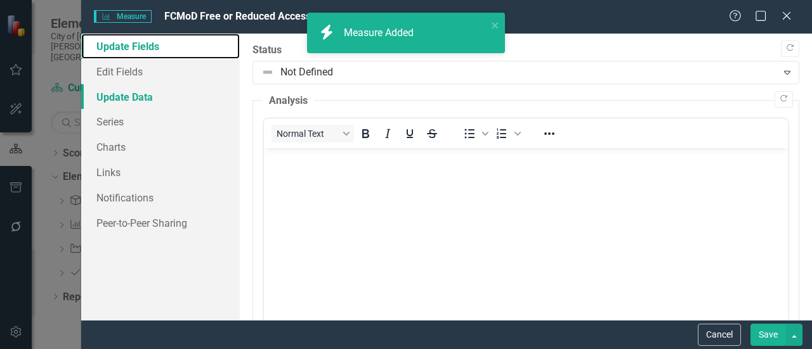
scroll to position [0, 0]
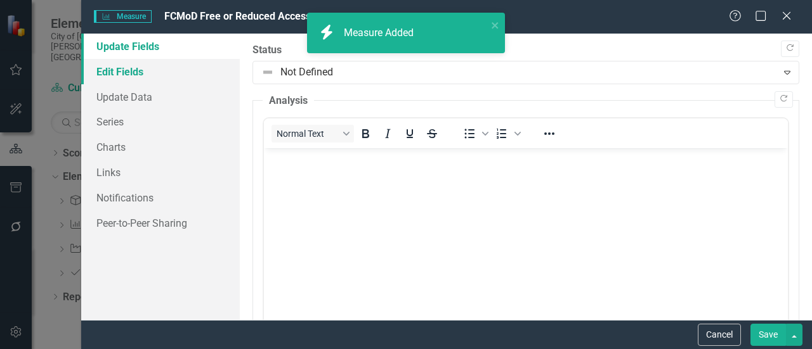
click at [119, 81] on link "Edit Fields" at bounding box center [160, 71] width 159 height 25
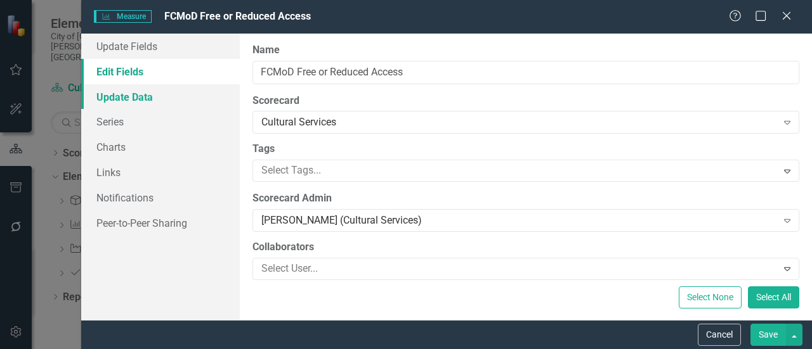
click at [147, 101] on link "Update Data" at bounding box center [160, 96] width 159 height 25
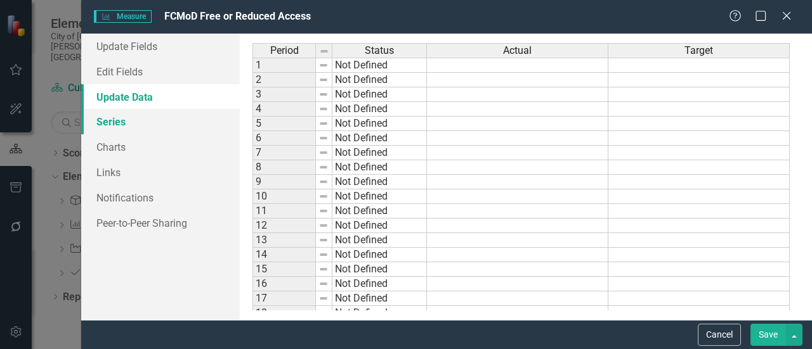
click at [126, 117] on link "Series" at bounding box center [160, 121] width 159 height 25
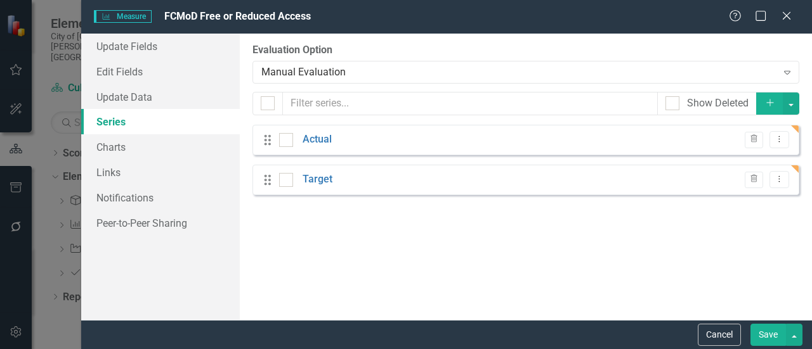
click at [361, 148] on div "Drag Actual Trash Dropdown Menu" at bounding box center [525, 140] width 547 height 30
click at [317, 140] on link "Actual" at bounding box center [316, 140] width 29 height 15
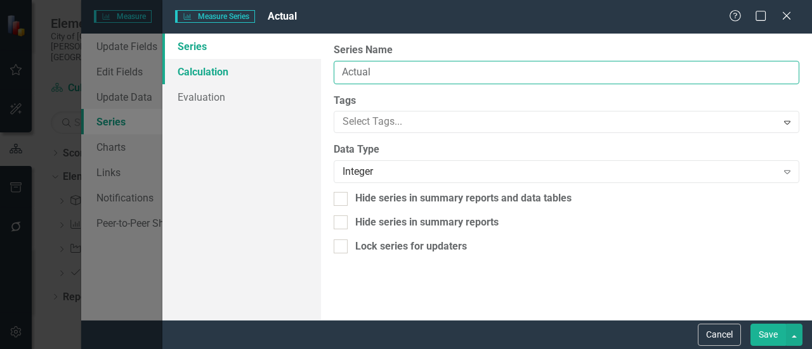
drag, startPoint x: 379, startPoint y: 72, endPoint x: 294, endPoint y: 70, distance: 85.0
click at [294, 70] on div "Series Calculation Evaluation From this page, you can edit the name, type, and …" at bounding box center [486, 177] width 649 height 287
click at [342, 74] on input "SNAP/EBT Admission" at bounding box center [566, 72] width 465 height 23
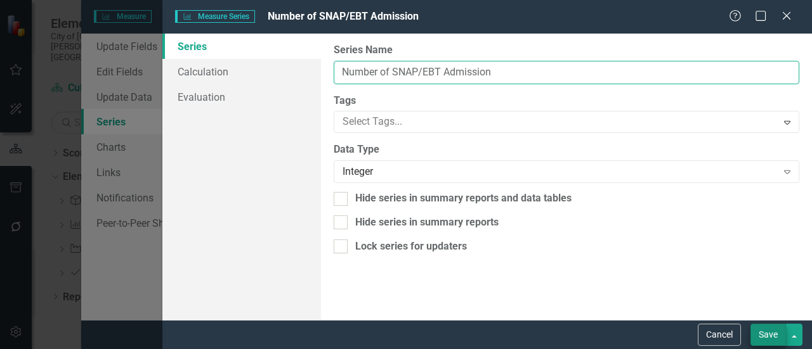
type input "Number of SNAP/EBT Admission"
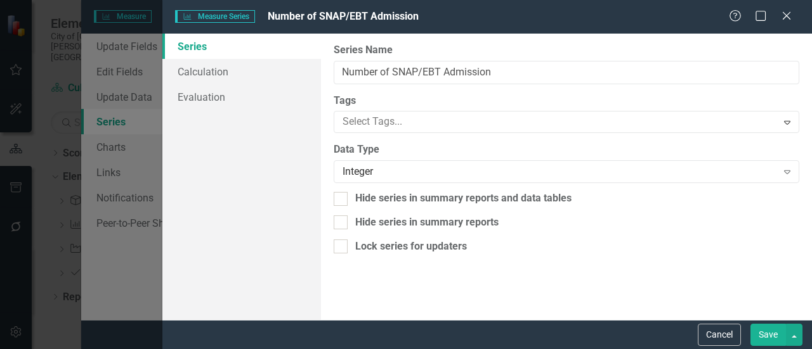
click at [766, 337] on button "Save" at bounding box center [768, 335] width 36 height 22
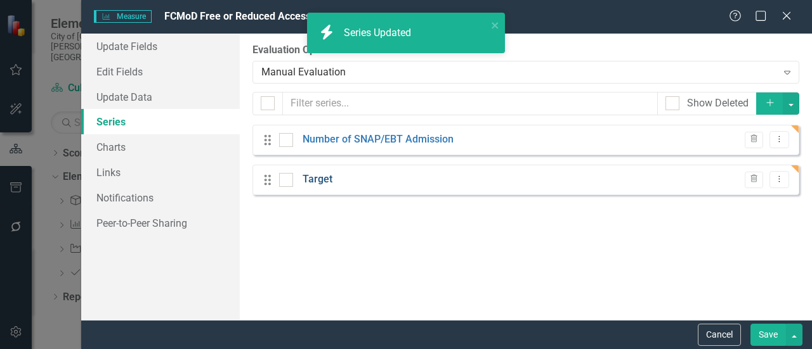
click at [307, 179] on link "Target" at bounding box center [317, 179] width 30 height 15
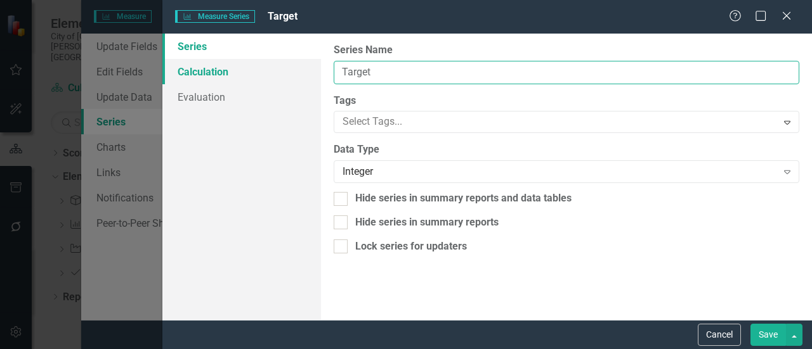
drag, startPoint x: 396, startPoint y: 74, endPoint x: 277, endPoint y: 62, distance: 119.3
click at [277, 62] on div "Series Calculation Evaluation From this page, you can edit the name, type, and …" at bounding box center [486, 177] width 649 height 287
type input "C"
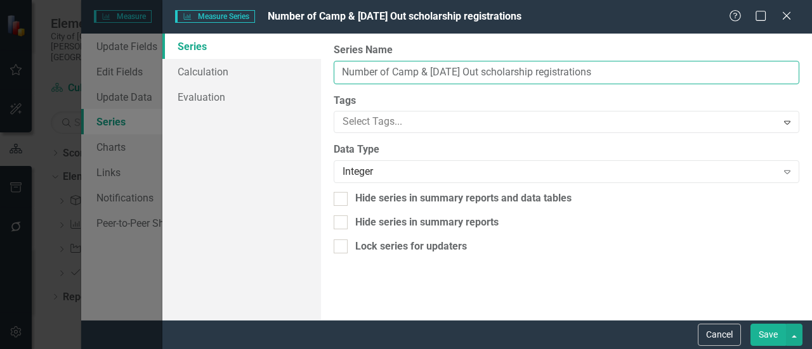
click at [505, 78] on input "Number of Camp & School Day Out scholarship registrations" at bounding box center [566, 72] width 465 height 23
click at [562, 75] on input "Number of Camp & School Day Out Scholarship registrations" at bounding box center [566, 72] width 465 height 23
type input "Number of Camp & School Day Out Scholarship Registrations"
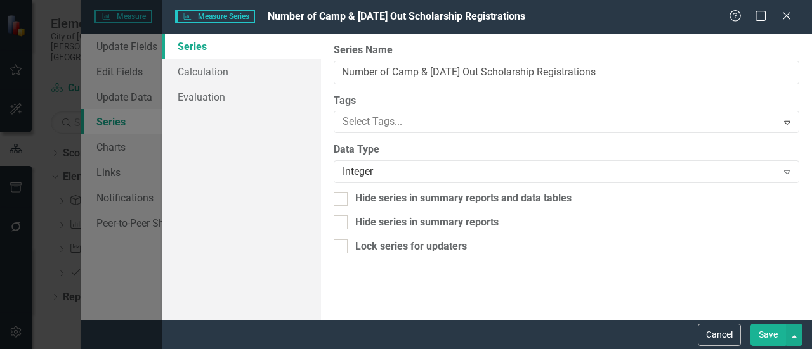
click at [770, 333] on button "Save" at bounding box center [768, 335] width 36 height 22
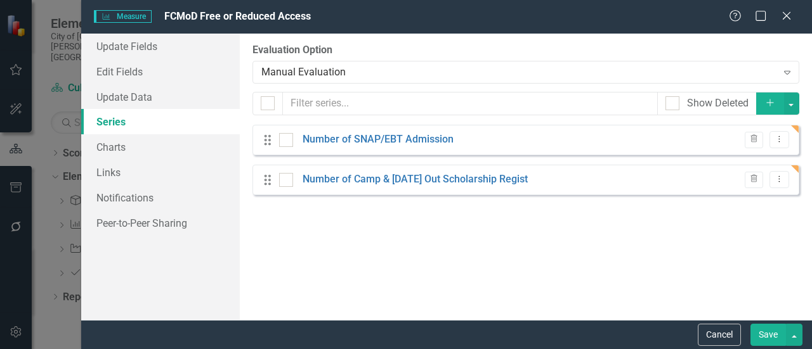
click at [772, 101] on icon "Add" at bounding box center [769, 102] width 11 height 9
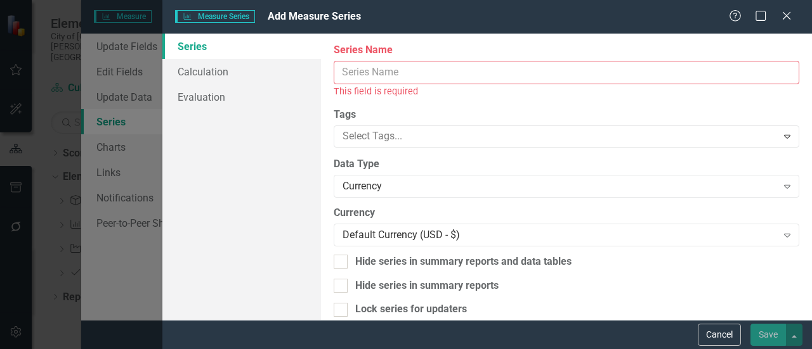
click at [510, 72] on input "Name" at bounding box center [566, 72] width 465 height 23
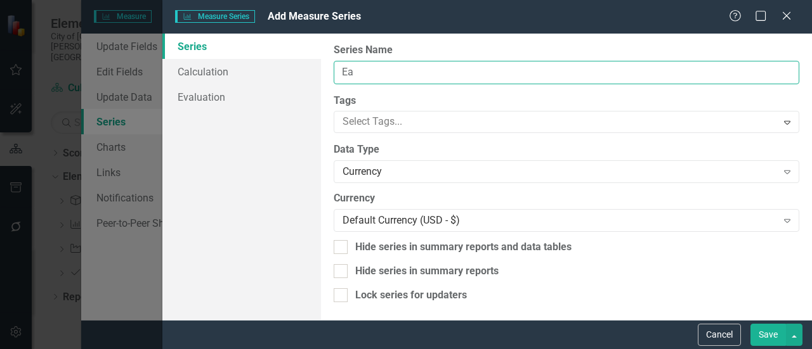
type input "E"
type input "Number of Early Childhood Memberships Activated"
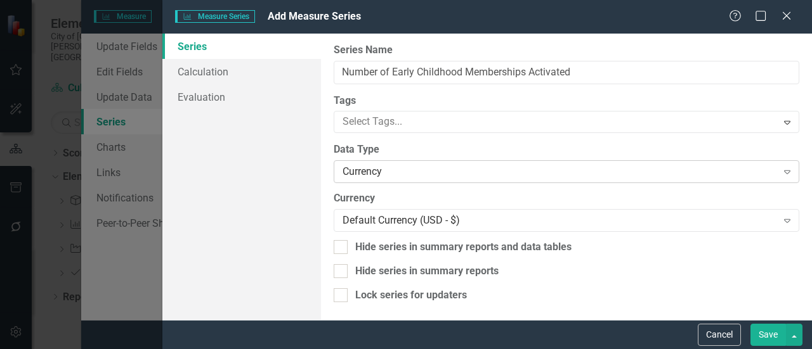
click at [425, 174] on div "Currency" at bounding box center [559, 172] width 434 height 15
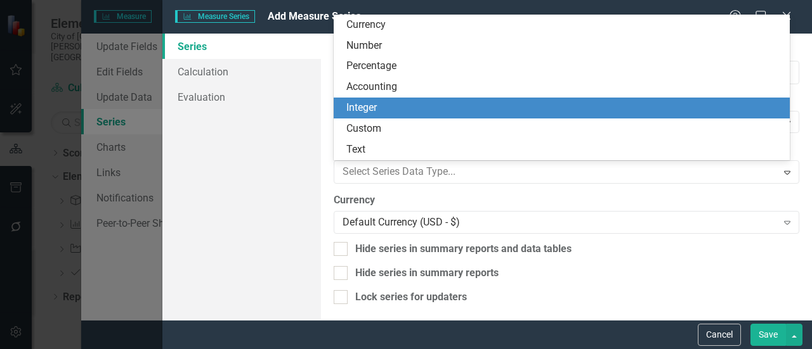
click at [399, 111] on div "Integer" at bounding box center [564, 108] width 436 height 15
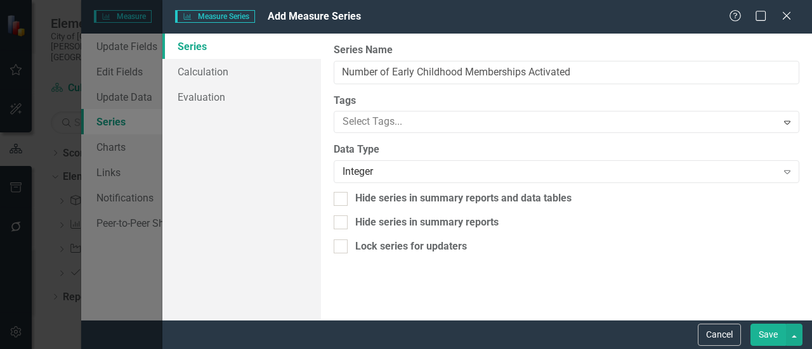
click at [770, 339] on button "Save" at bounding box center [768, 335] width 36 height 22
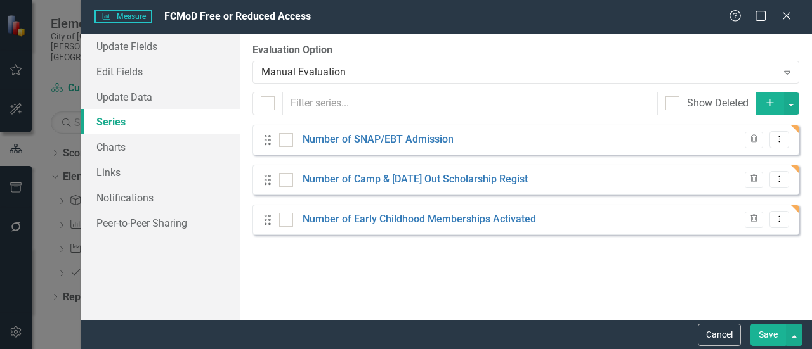
click at [763, 100] on button "Add" at bounding box center [770, 104] width 28 height 22
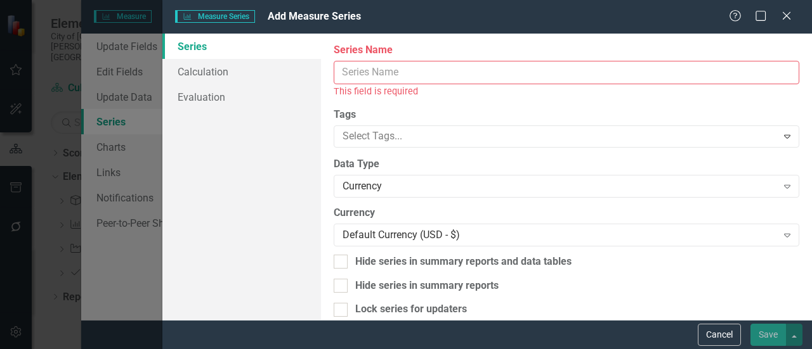
click at [548, 80] on input "Name" at bounding box center [566, 72] width 465 height 23
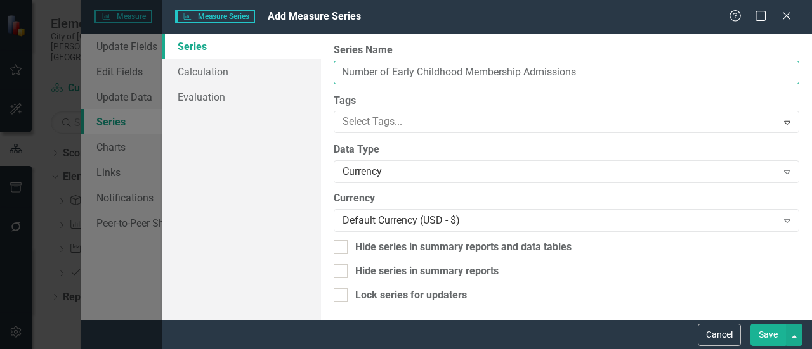
click at [548, 80] on input "Number of Early Childhood Membership Admissions" at bounding box center [566, 72] width 465 height 23
type input "Number of Early Childhood Membership Admissions"
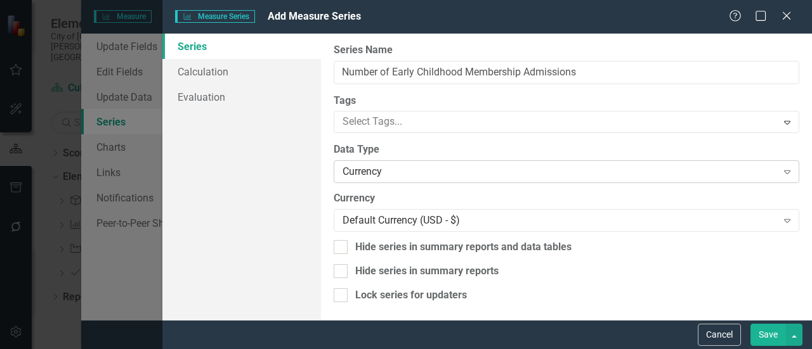
click at [487, 176] on div "Currency" at bounding box center [559, 172] width 434 height 15
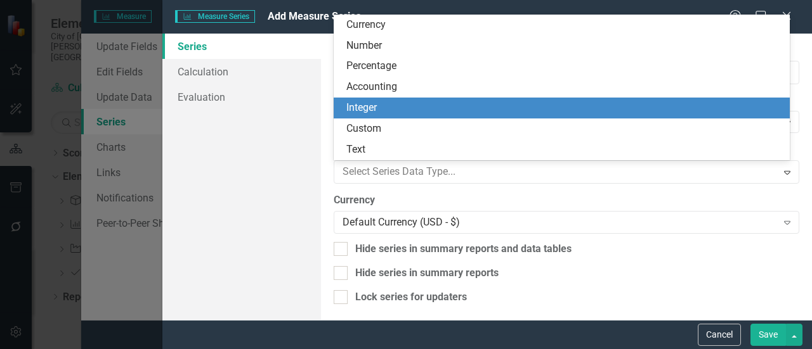
click at [431, 107] on div "Integer" at bounding box center [564, 108] width 436 height 15
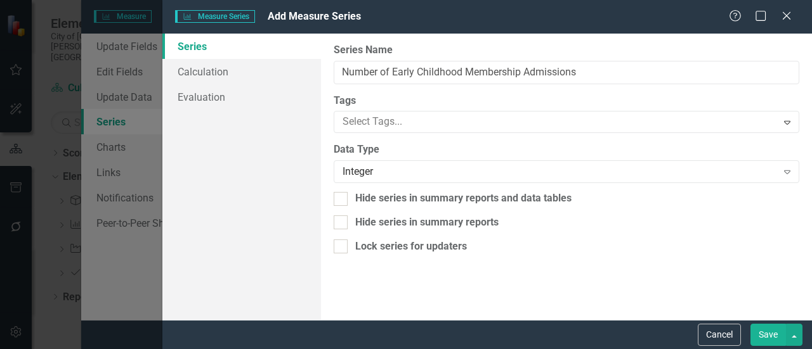
click at [757, 334] on button "Save" at bounding box center [768, 335] width 36 height 22
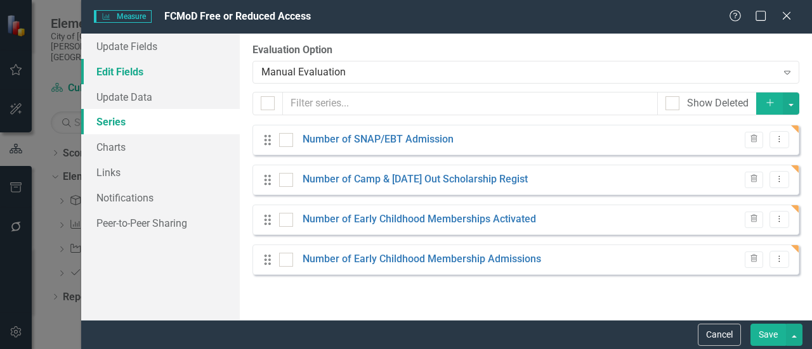
click at [162, 77] on link "Edit Fields" at bounding box center [160, 71] width 159 height 25
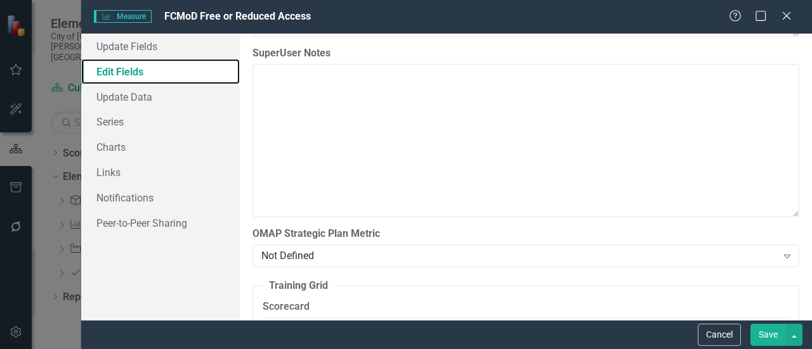
scroll to position [2890, 0]
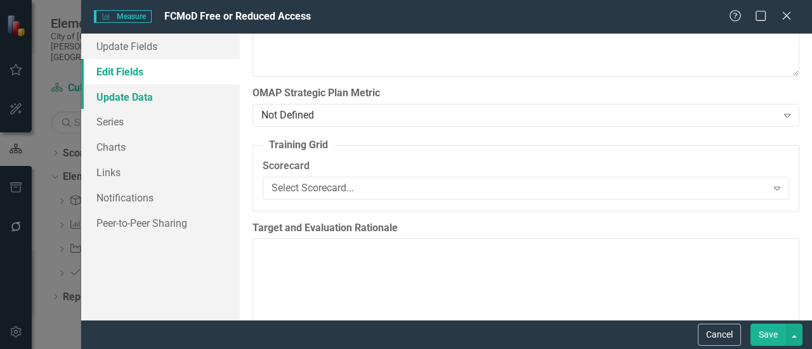
click at [114, 95] on link "Update Data" at bounding box center [160, 96] width 159 height 25
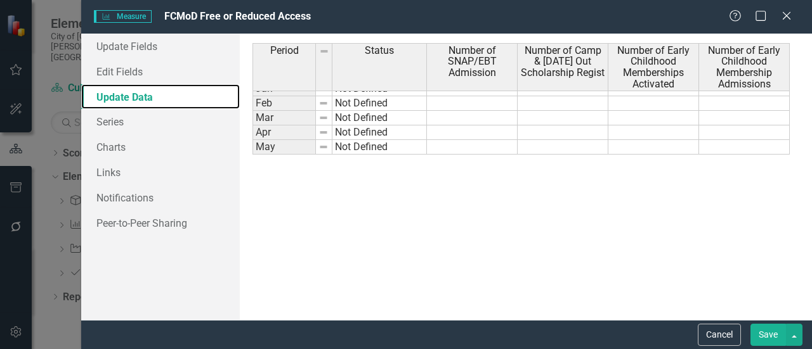
scroll to position [0, 0]
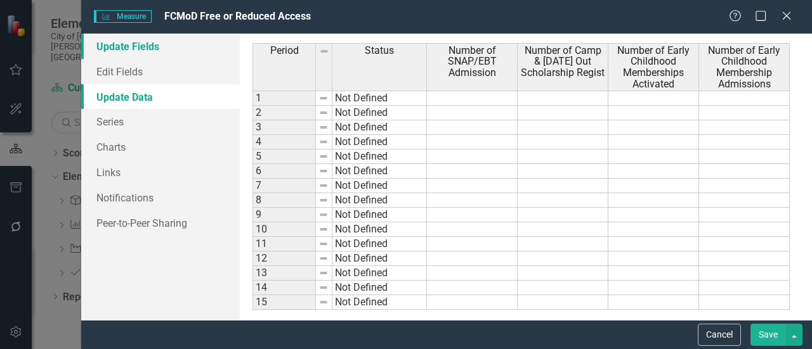
click at [159, 45] on link "Update Fields" at bounding box center [160, 46] width 159 height 25
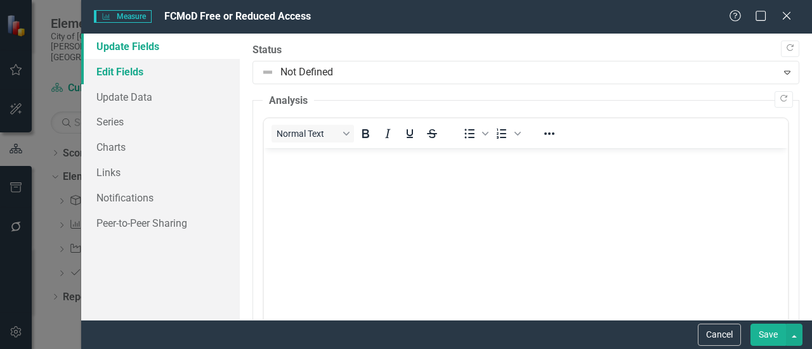
click at [145, 72] on link "Edit Fields" at bounding box center [160, 71] width 159 height 25
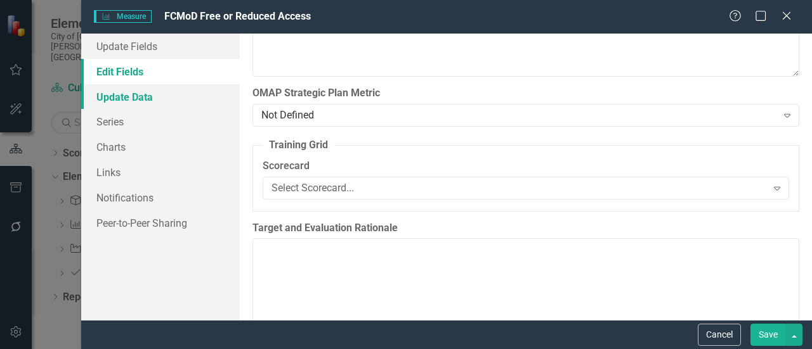
click at [143, 100] on link "Update Data" at bounding box center [160, 96] width 159 height 25
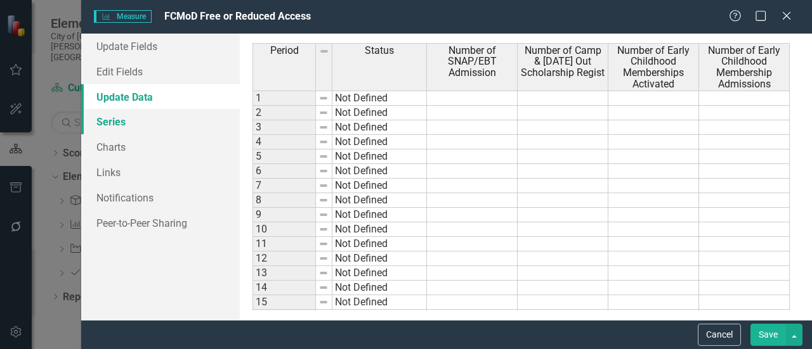
click at [109, 123] on link "Series" at bounding box center [160, 121] width 159 height 25
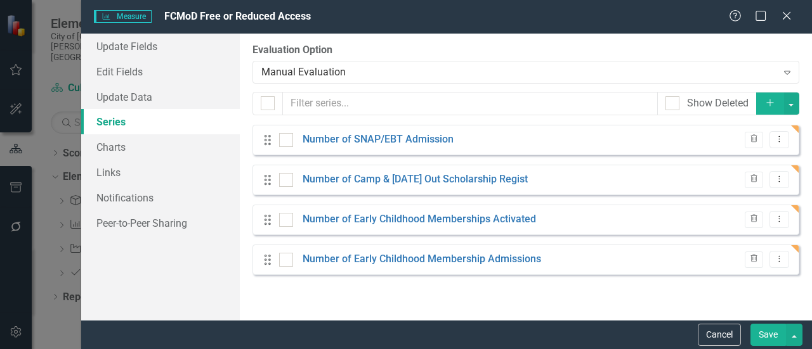
click at [763, 106] on button "Add" at bounding box center [770, 104] width 28 height 22
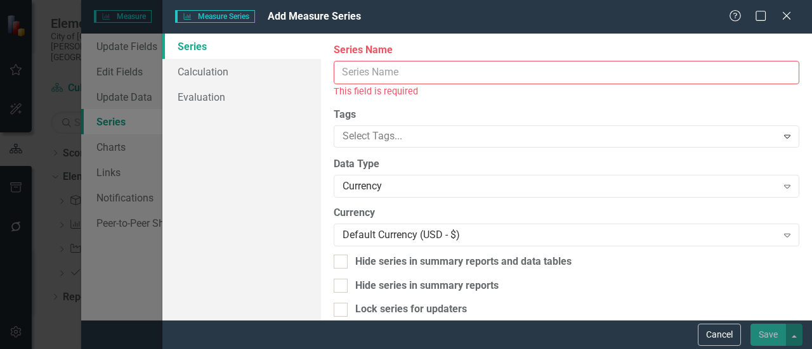
click at [630, 66] on input "Name" at bounding box center [566, 72] width 465 height 23
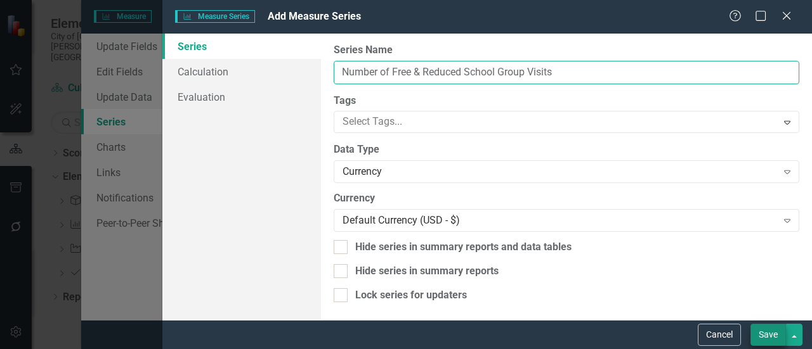
type input "Number of Free & Reduced School Group Visits"
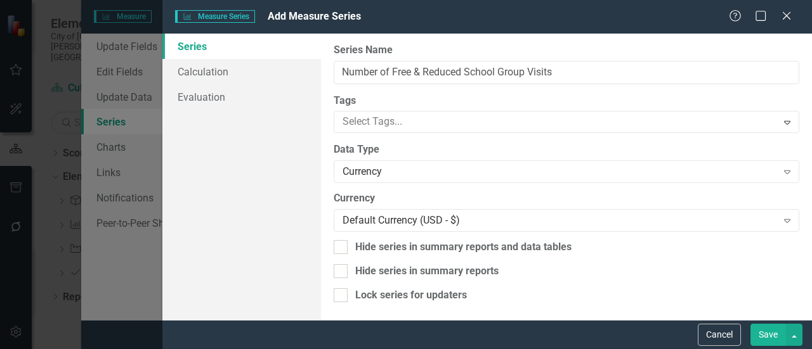
click at [763, 328] on button "Save" at bounding box center [768, 335] width 36 height 22
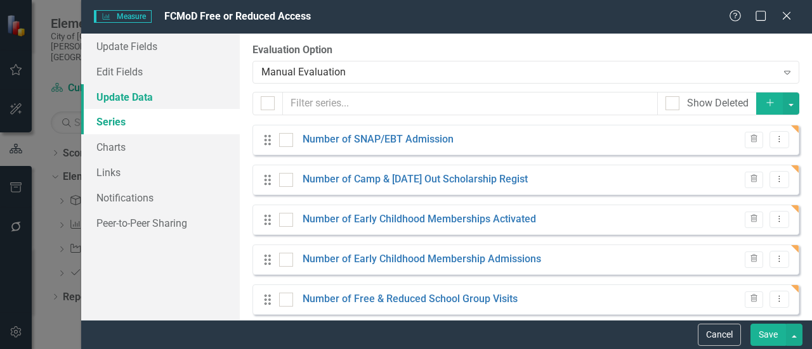
click at [116, 98] on link "Update Data" at bounding box center [160, 96] width 159 height 25
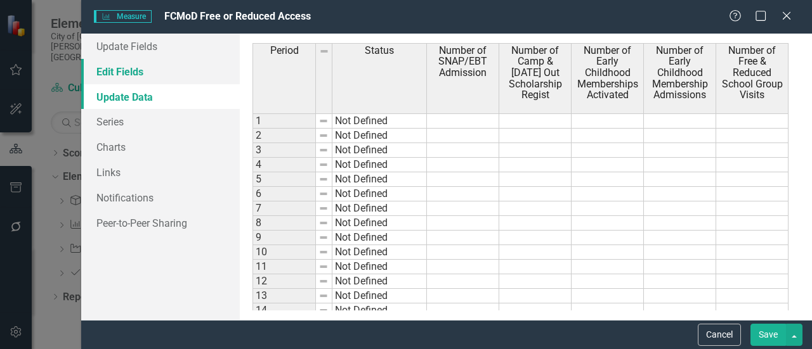
click at [122, 62] on link "Edit Fields" at bounding box center [160, 71] width 159 height 25
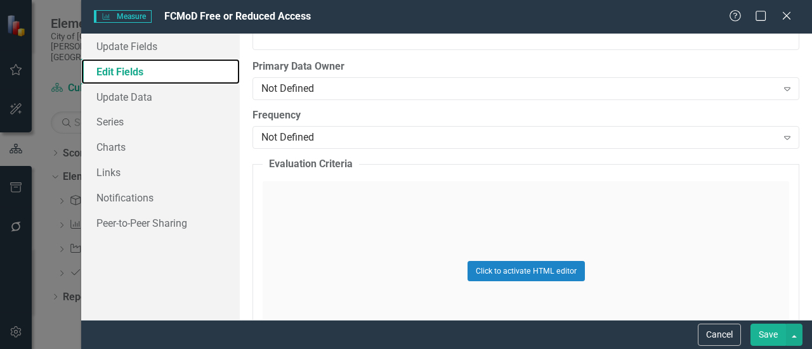
scroll to position [2133, 0]
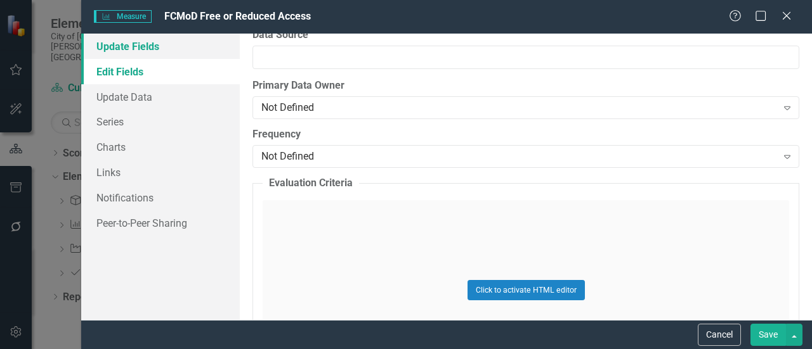
click at [126, 55] on link "Update Fields" at bounding box center [160, 46] width 159 height 25
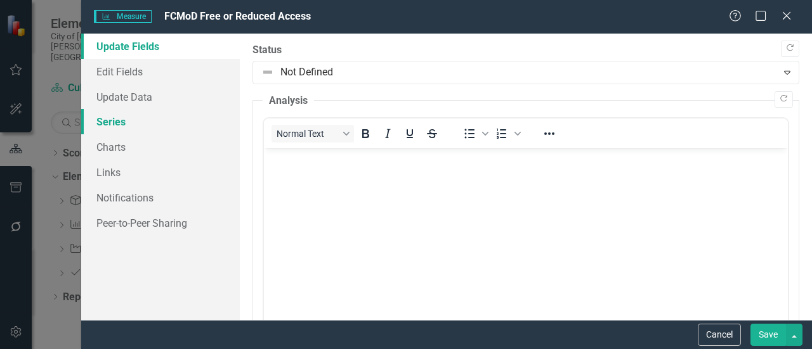
click at [142, 125] on link "Series" at bounding box center [160, 121] width 159 height 25
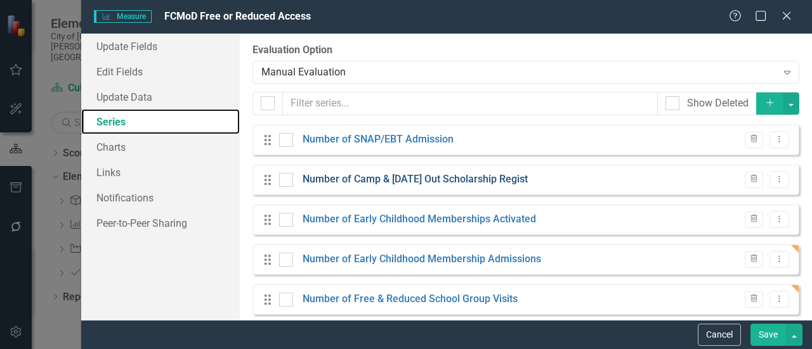
scroll to position [13, 0]
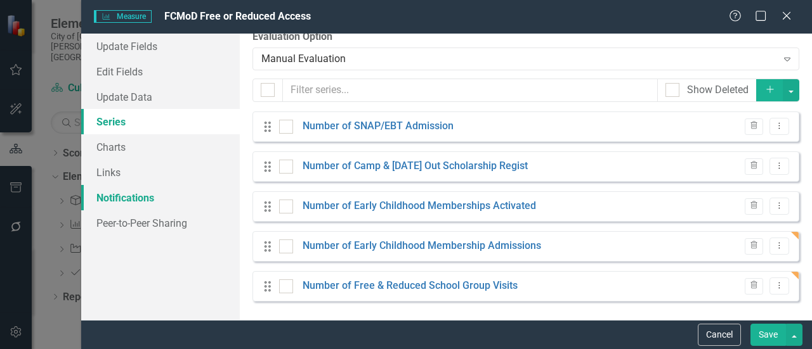
click at [133, 193] on link "Notifications" at bounding box center [160, 197] width 159 height 25
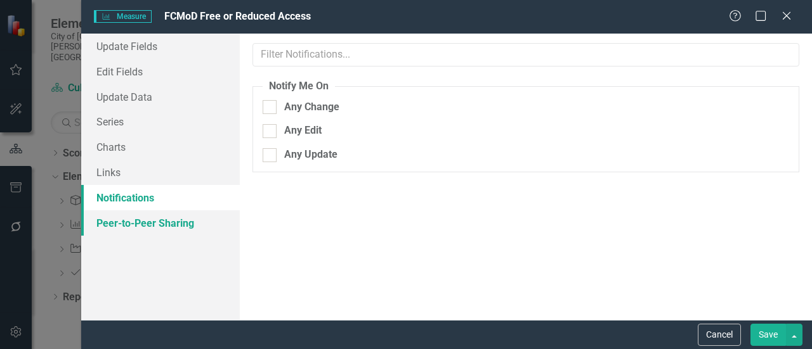
click at [127, 222] on link "Peer-to-Peer Sharing" at bounding box center [160, 223] width 159 height 25
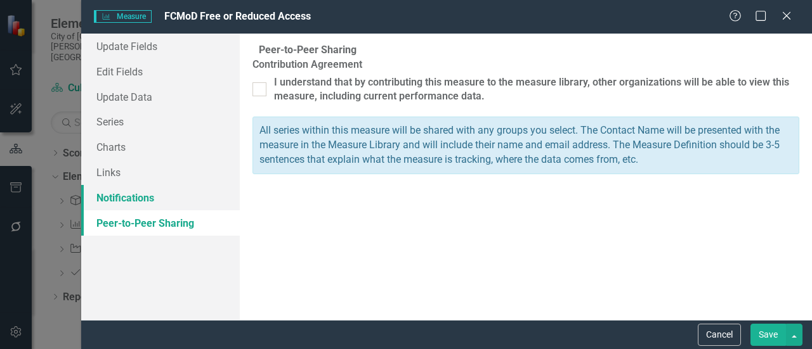
click at [120, 195] on link "Notifications" at bounding box center [160, 197] width 159 height 25
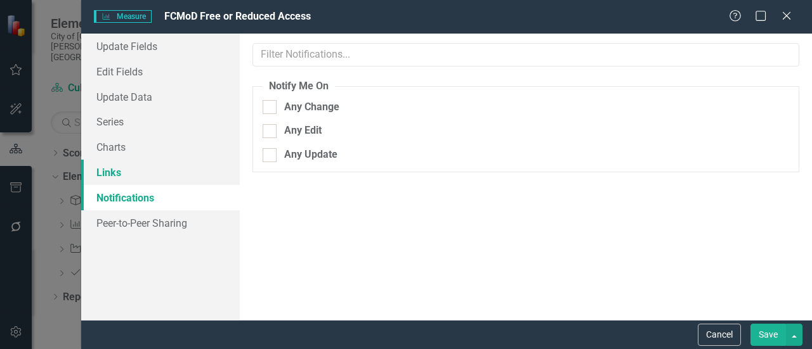
click at [124, 164] on link "Links" at bounding box center [160, 172] width 159 height 25
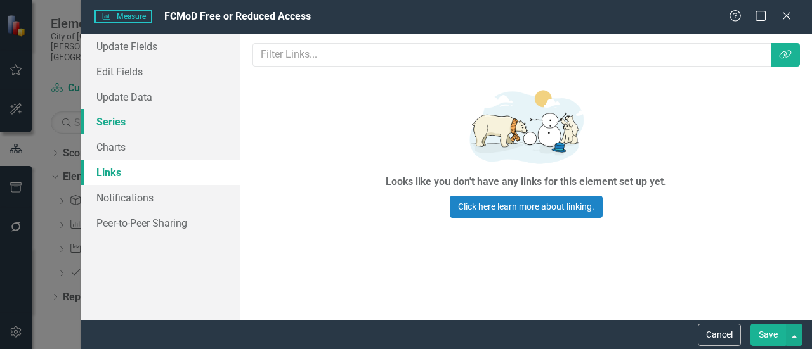
click at [140, 132] on link "Series" at bounding box center [160, 121] width 159 height 25
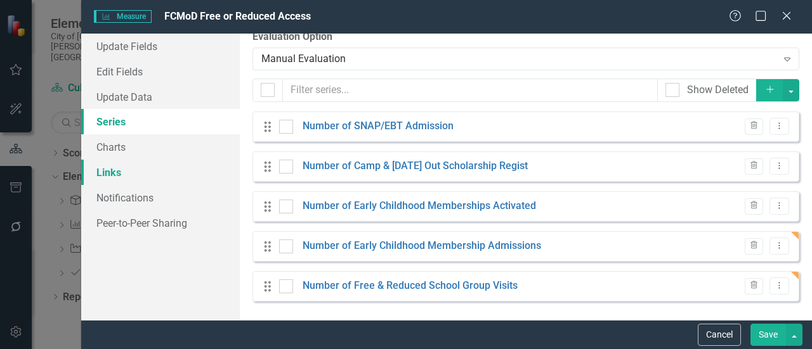
click at [128, 161] on link "Links" at bounding box center [160, 172] width 159 height 25
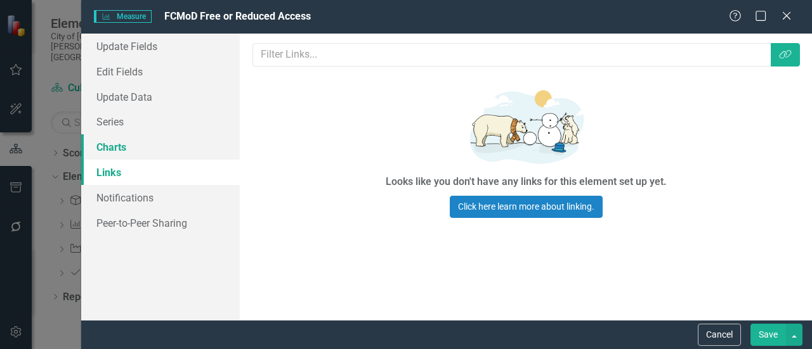
click at [141, 145] on link "Charts" at bounding box center [160, 146] width 159 height 25
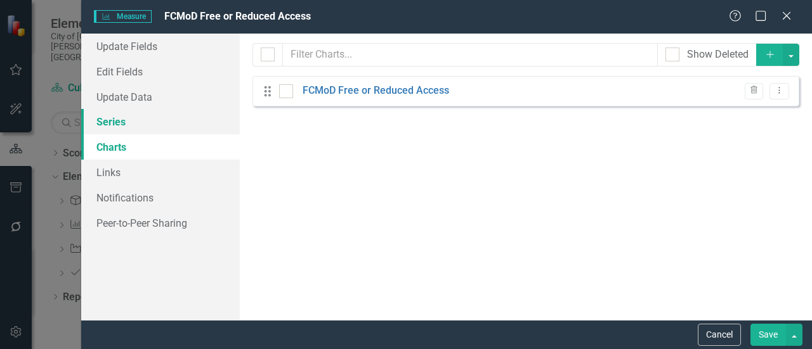
click at [141, 128] on link "Series" at bounding box center [160, 121] width 159 height 25
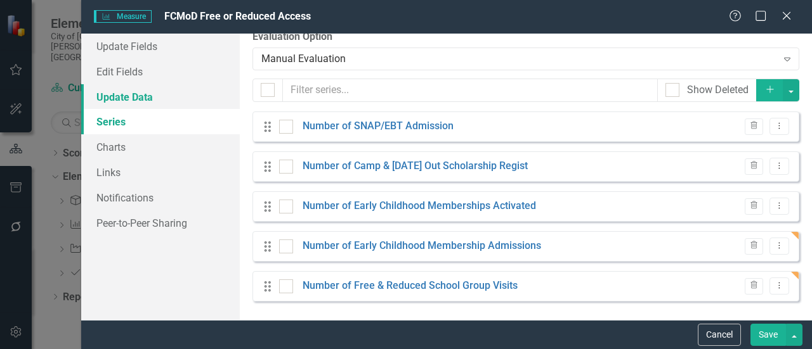
click at [140, 98] on link "Update Data" at bounding box center [160, 96] width 159 height 25
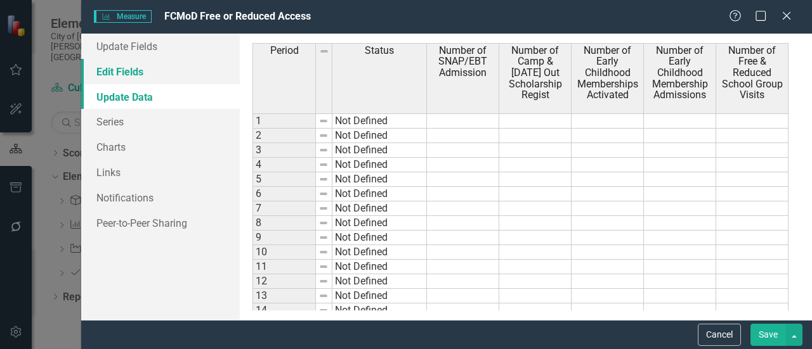
click at [148, 67] on link "Edit Fields" at bounding box center [160, 71] width 159 height 25
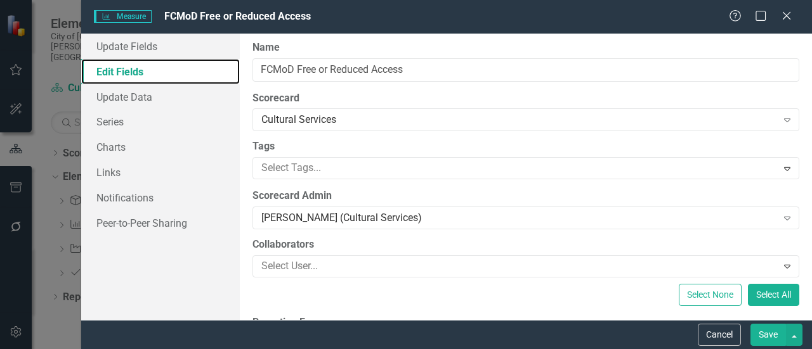
scroll to position [0, 0]
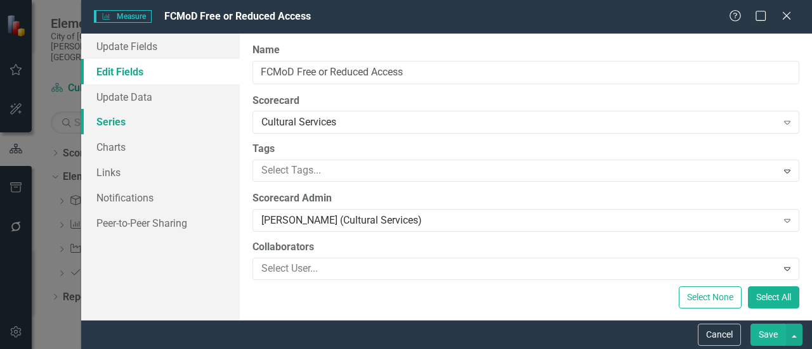
click at [147, 133] on link "Series" at bounding box center [160, 121] width 159 height 25
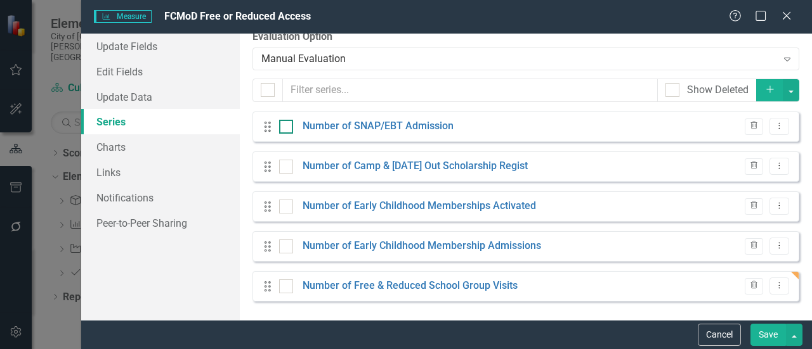
click at [289, 127] on div at bounding box center [286, 127] width 14 height 14
click at [287, 127] on input "checkbox" at bounding box center [283, 124] width 8 height 8
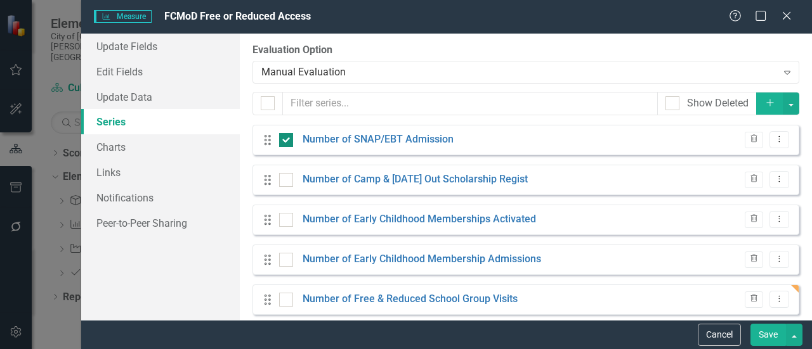
click at [285, 140] on input "checkbox" at bounding box center [283, 137] width 8 height 8
checkbox input "false"
click at [783, 104] on button "button" at bounding box center [791, 104] width 16 height 22
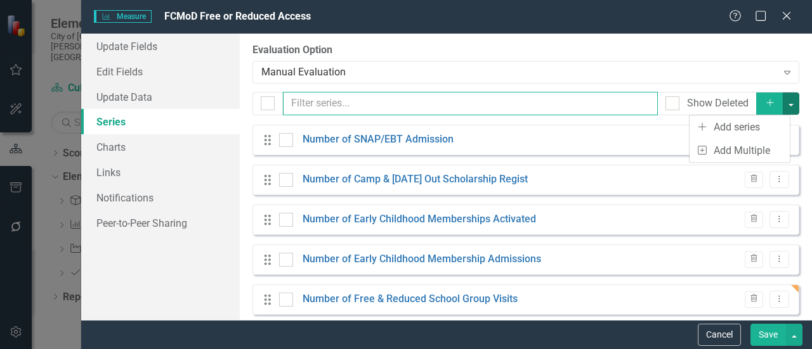
click at [605, 103] on input "text" at bounding box center [470, 103] width 375 height 23
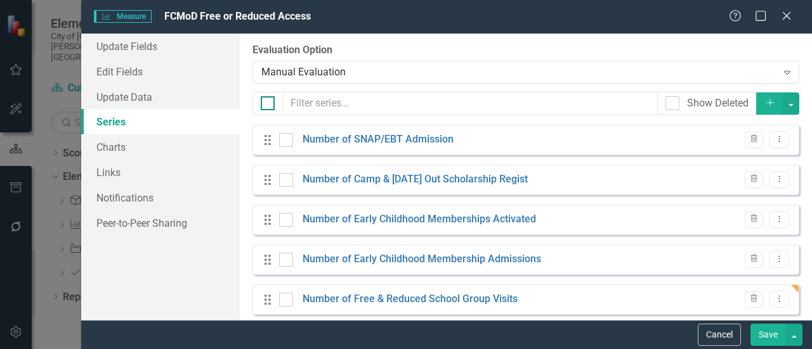
click at [270, 106] on div at bounding box center [268, 103] width 14 height 14
click at [269, 105] on input "checkbox" at bounding box center [265, 100] width 8 height 8
checkbox input "true"
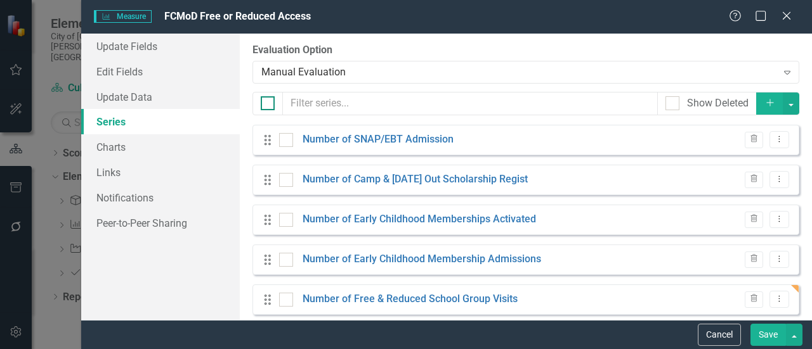
checkbox input "true"
click at [270, 106] on div at bounding box center [268, 103] width 14 height 14
click at [269, 105] on input "checkbox" at bounding box center [265, 100] width 8 height 8
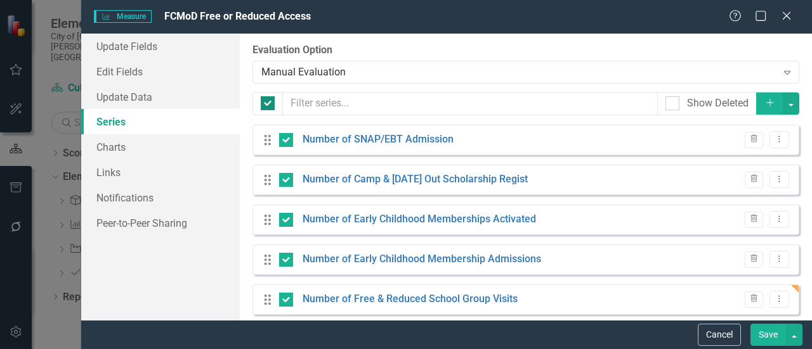
checkbox input "false"
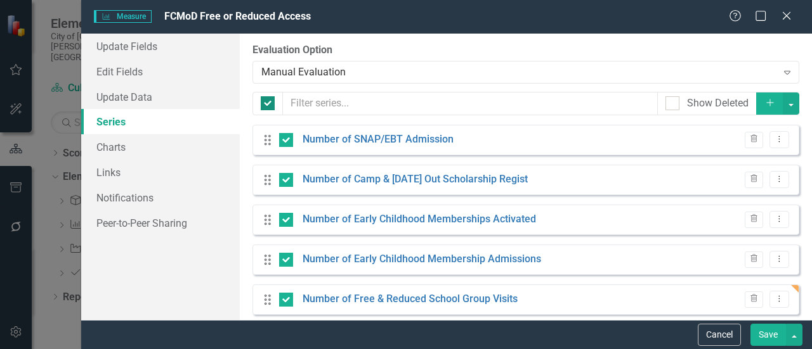
checkbox input "false"
click at [798, 342] on button "button" at bounding box center [794, 335] width 16 height 22
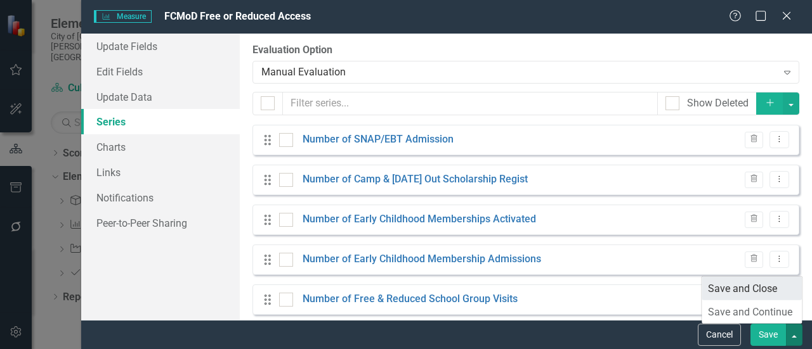
click at [732, 287] on link "Save and Close" at bounding box center [751, 288] width 100 height 23
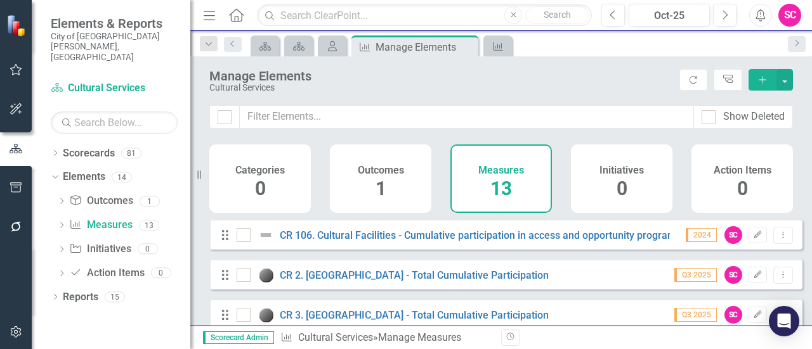
click at [764, 76] on icon "Add" at bounding box center [762, 79] width 11 height 9
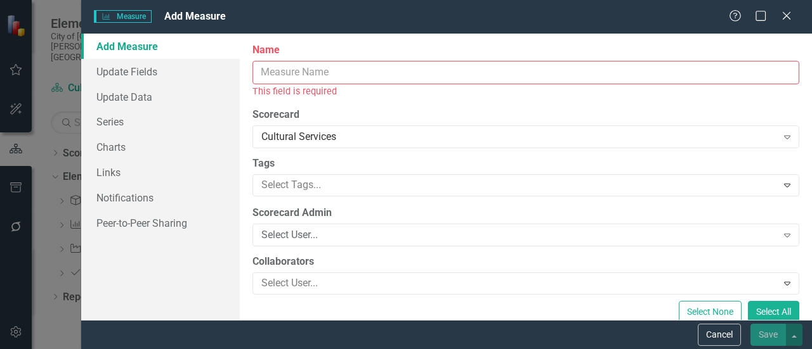
click at [512, 75] on input "Name" at bounding box center [525, 72] width 547 height 23
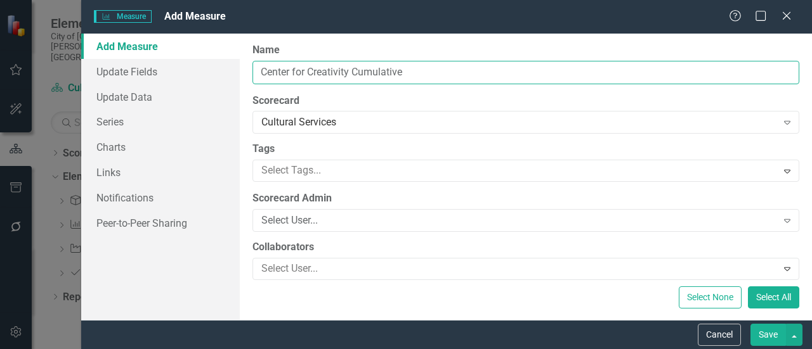
click at [512, 75] on input "Center for Creativity Cumulative" at bounding box center [525, 72] width 547 height 23
type input "Center for Creativity Cumulative Participation"
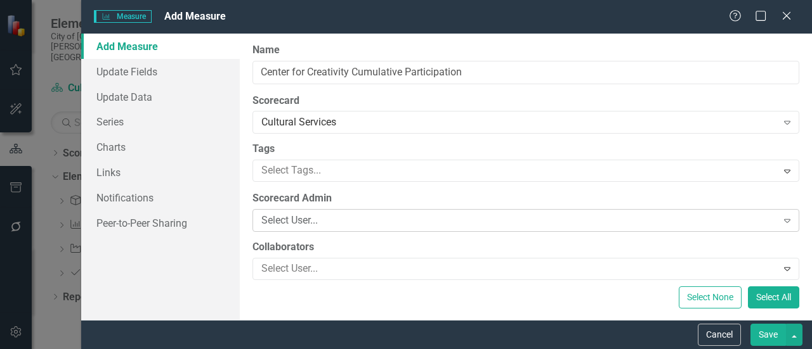
click at [346, 225] on div "Select User..." at bounding box center [519, 221] width 516 height 15
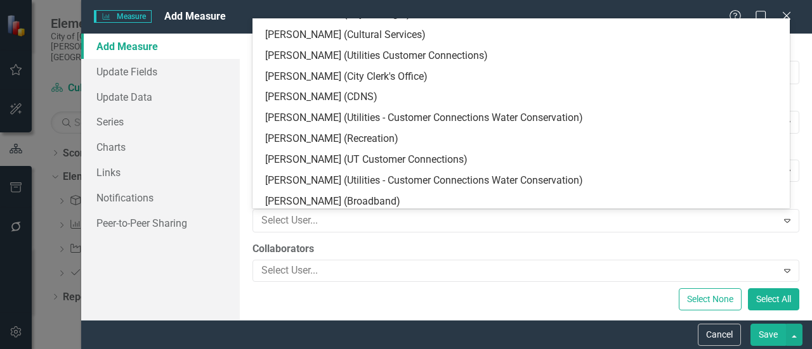
scroll to position [1105, 0]
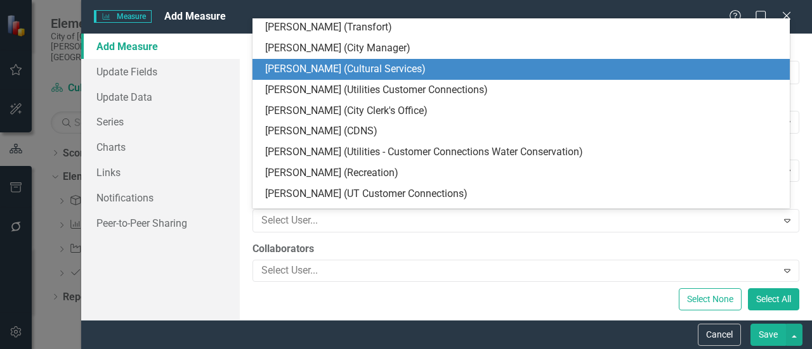
click at [336, 62] on div "[PERSON_NAME] (Cultural Services)" at bounding box center [523, 69] width 517 height 15
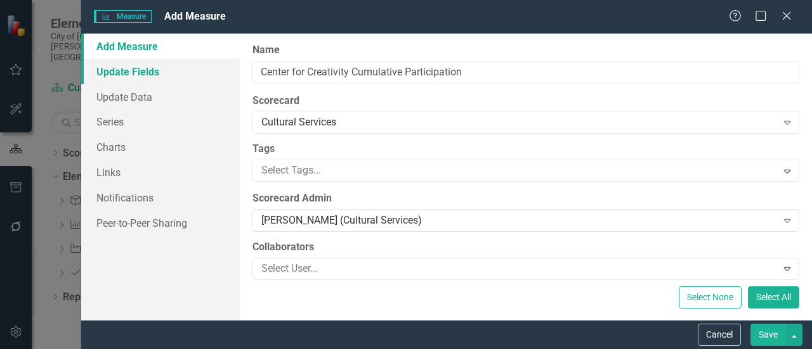
click at [129, 68] on link "Update Fields" at bounding box center [160, 71] width 159 height 25
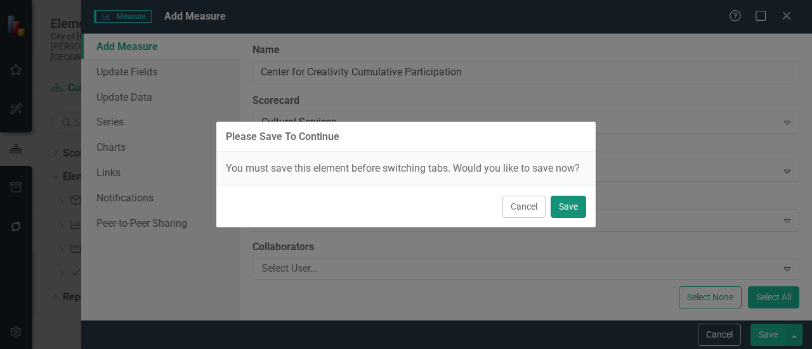
click at [569, 206] on button "Save" at bounding box center [568, 207] width 36 height 22
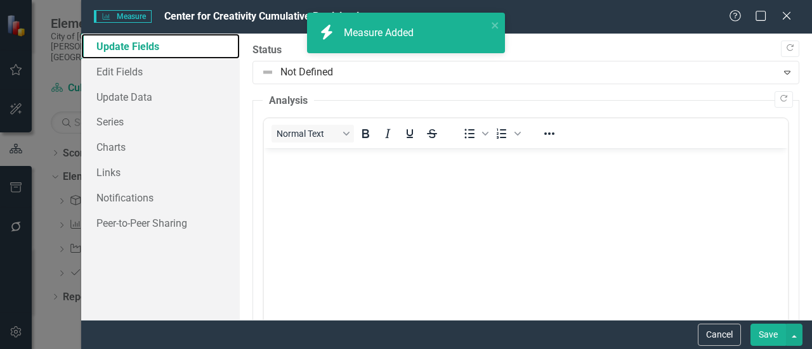
scroll to position [0, 0]
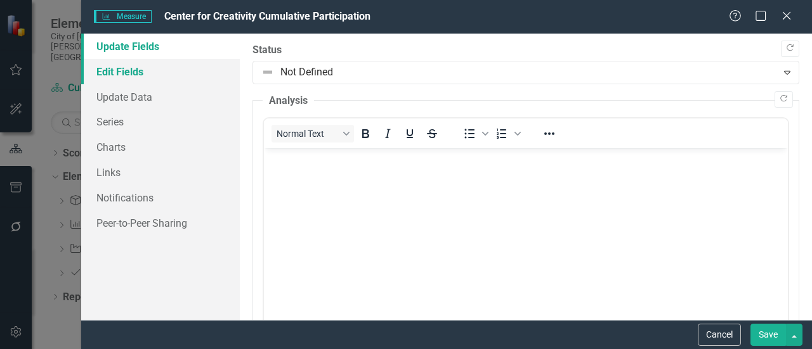
click at [108, 72] on link "Edit Fields" at bounding box center [160, 71] width 159 height 25
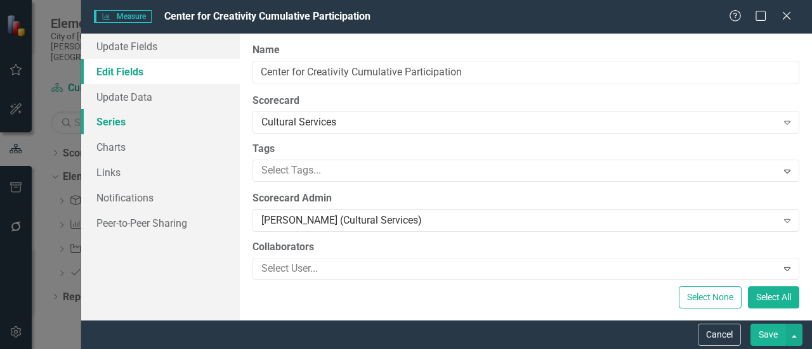
click at [117, 117] on link "Series" at bounding box center [160, 121] width 159 height 25
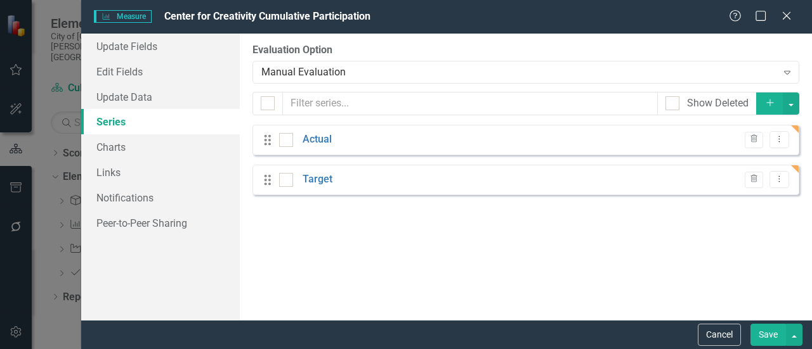
click at [347, 136] on div "Drag Actual Trash Dropdown Menu" at bounding box center [525, 140] width 547 height 30
click at [313, 135] on link "Actual" at bounding box center [316, 140] width 29 height 15
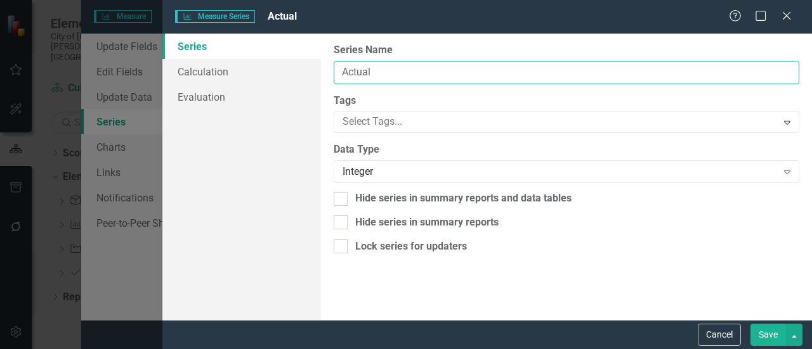
click at [413, 72] on input "Actual" at bounding box center [566, 72] width 465 height 23
type input "Total Attendance"
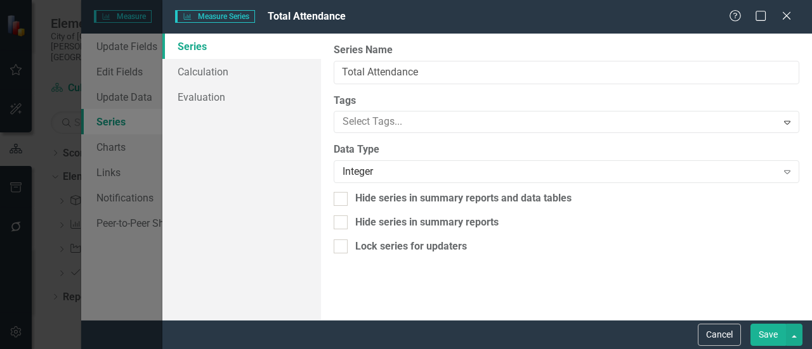
click at [770, 337] on button "Save" at bounding box center [768, 335] width 36 height 22
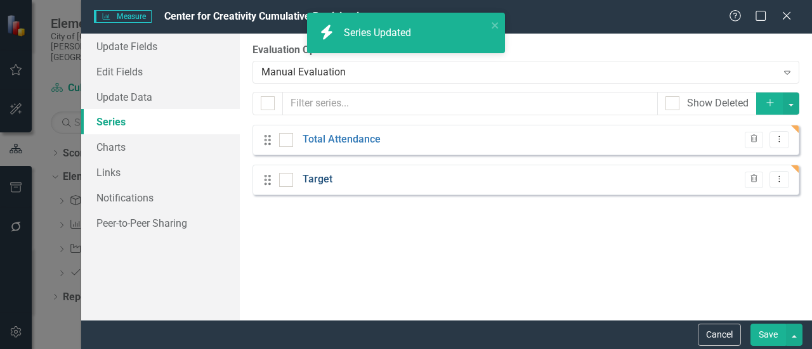
click at [309, 180] on link "Target" at bounding box center [317, 179] width 30 height 15
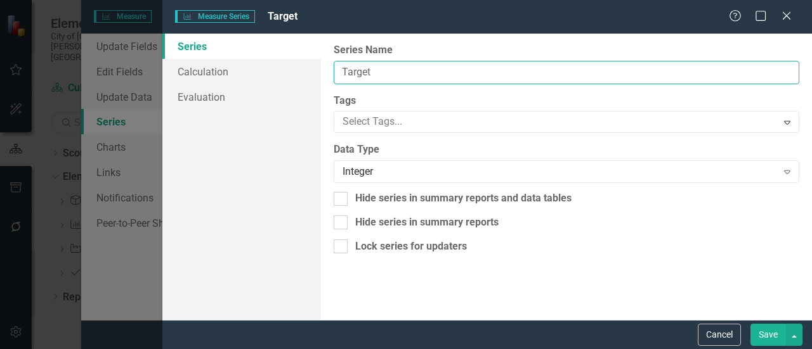
click at [470, 74] on input "Target" at bounding box center [566, 72] width 465 height 23
click at [368, 72] on input "Total Attendance for Rental Events" at bounding box center [566, 72] width 465 height 23
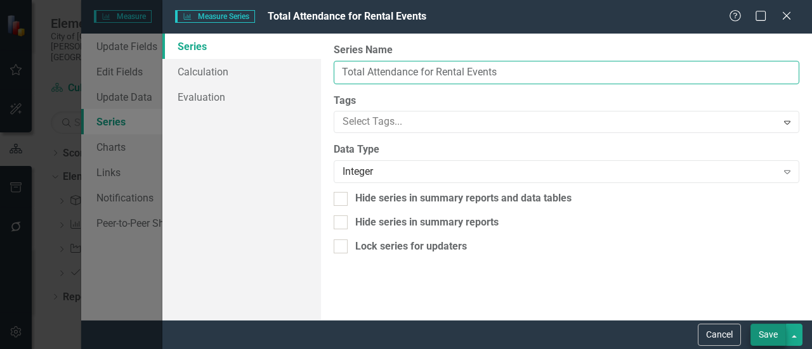
type input "Total Attendance for Rental Events"
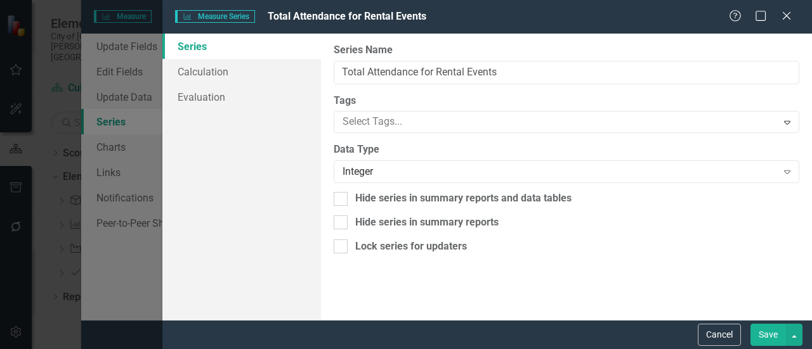
click at [761, 330] on button "Save" at bounding box center [768, 335] width 36 height 22
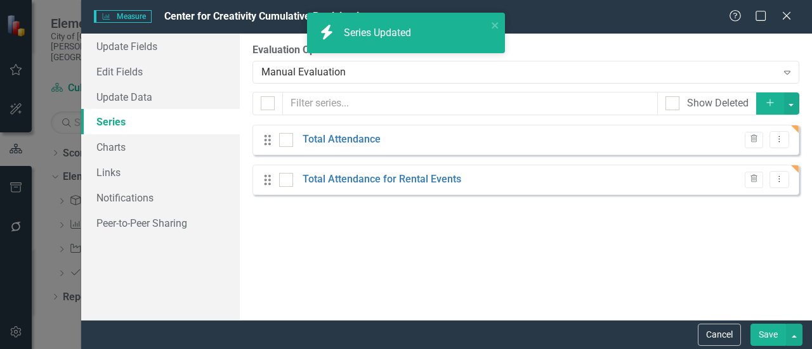
click at [763, 105] on button "Add" at bounding box center [770, 104] width 28 height 22
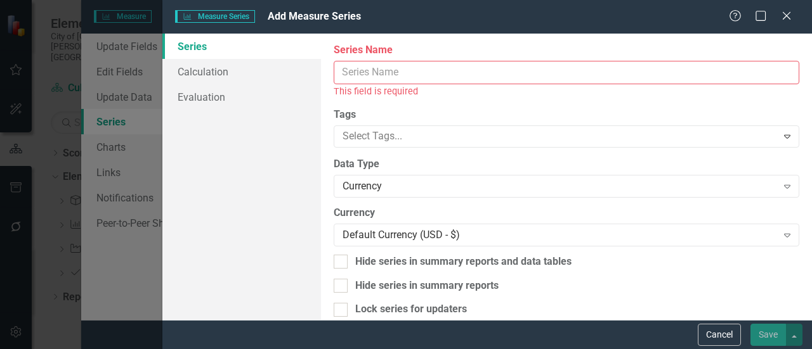
click at [486, 73] on input "Name" at bounding box center [566, 72] width 465 height 23
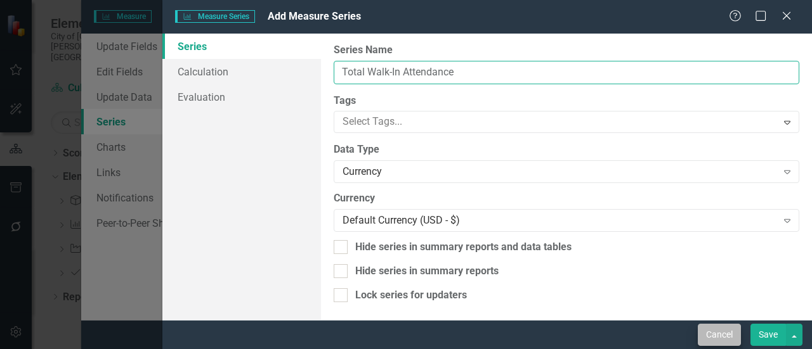
type input "Total Walk-In Attendance"
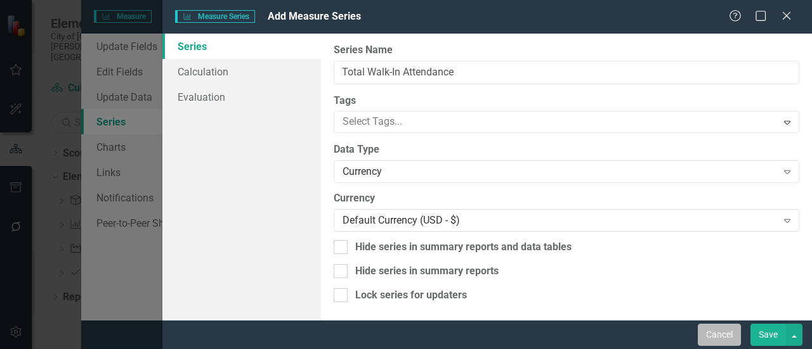
click at [720, 336] on button "Cancel" at bounding box center [719, 335] width 43 height 22
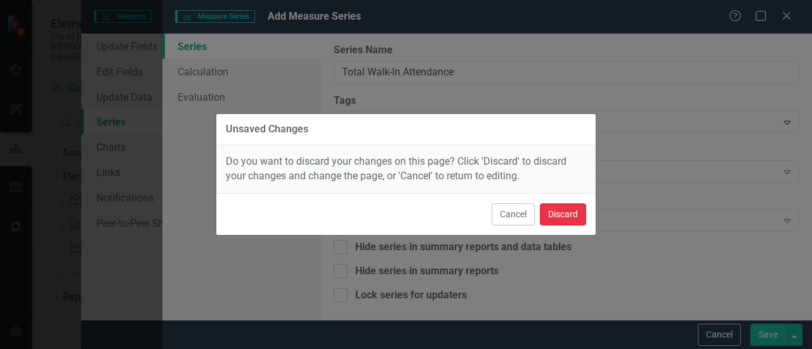
click at [563, 215] on button "Discard" at bounding box center [563, 215] width 46 height 22
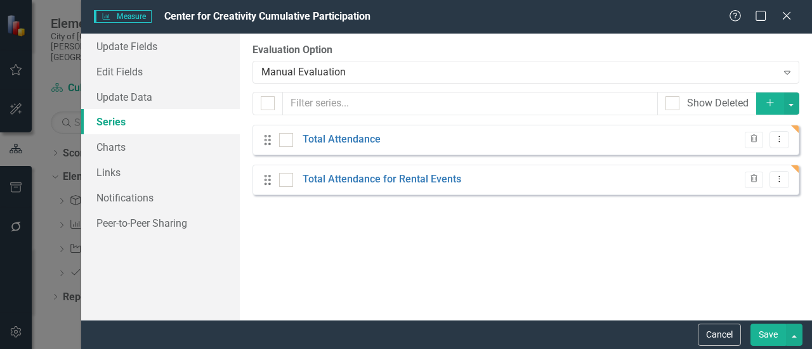
click at [772, 97] on button "Add" at bounding box center [770, 104] width 28 height 22
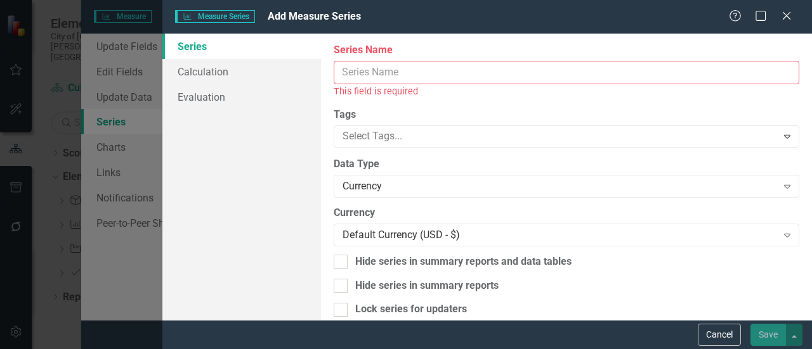
click at [519, 73] on input "Name" at bounding box center [566, 72] width 465 height 23
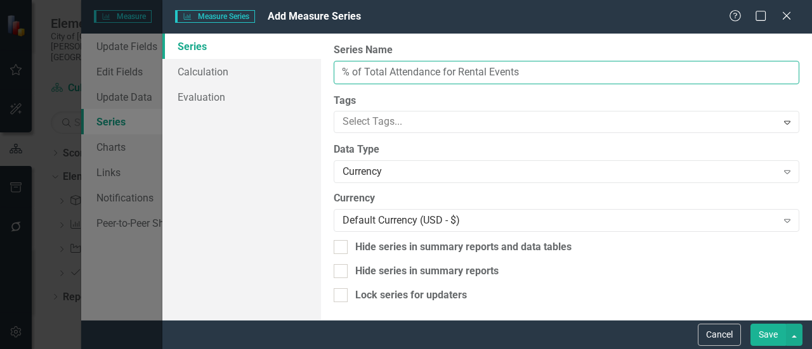
click at [388, 73] on input "% of Total Attendance for Rental Events" at bounding box center [566, 72] width 465 height 23
drag, startPoint x: 506, startPoint y: 67, endPoint x: 429, endPoint y: 79, distance: 78.3
click at [429, 79] on input "% of Attendance for Rental Events" at bounding box center [566, 72] width 465 height 23
click at [419, 71] on input "% of Attendance for Rental Events" at bounding box center [566, 72] width 465 height 23
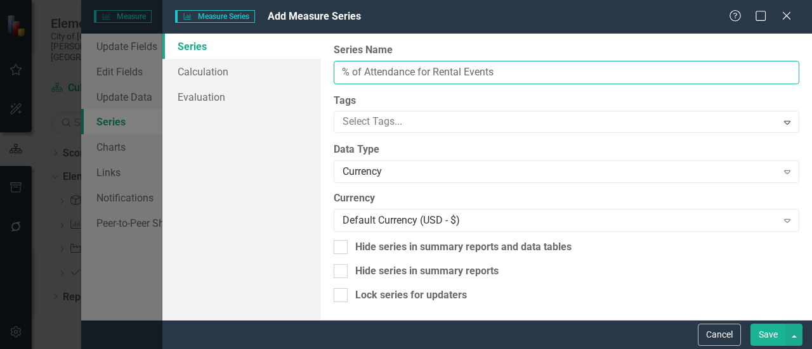
click at [566, 73] on input "% of Attendance for Rental Events" at bounding box center [566, 72] width 465 height 23
type input "% of Attendance for Rental Events"
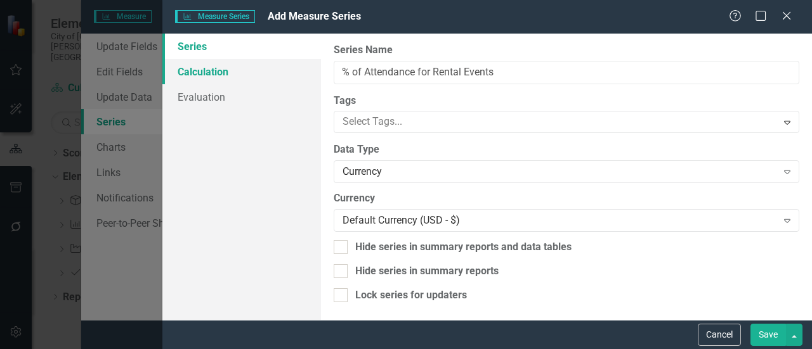
click at [190, 73] on link "Calculation" at bounding box center [241, 71] width 159 height 25
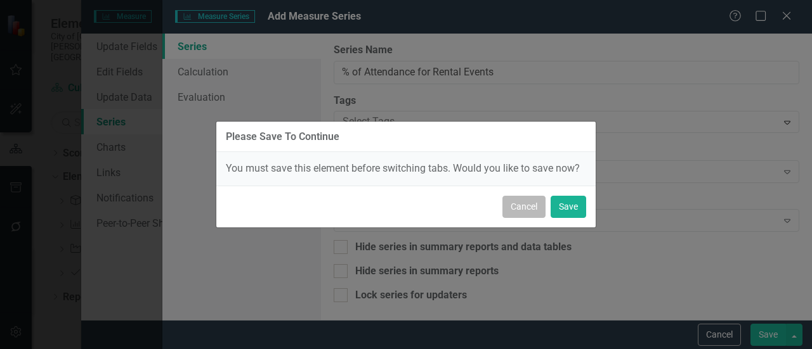
click at [519, 210] on button "Cancel" at bounding box center [523, 207] width 43 height 22
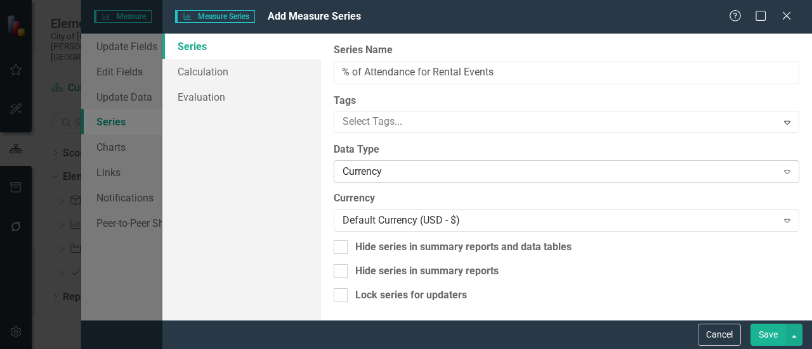
click at [412, 171] on div "Currency" at bounding box center [559, 172] width 434 height 15
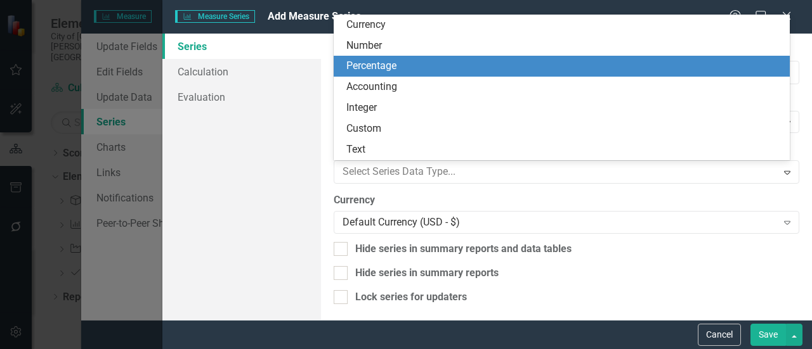
click at [384, 75] on div "Percentage" at bounding box center [562, 66] width 456 height 21
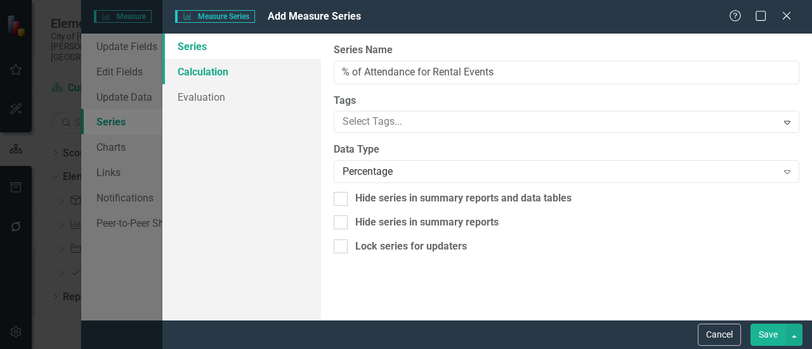
click at [204, 65] on link "Calculation" at bounding box center [241, 71] width 159 height 25
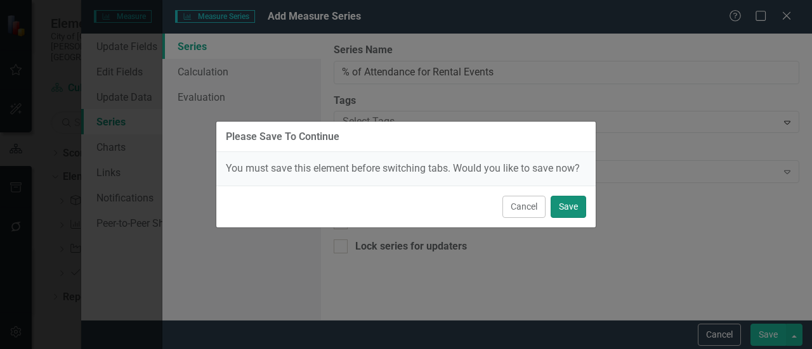
click at [568, 207] on button "Save" at bounding box center [568, 207] width 36 height 22
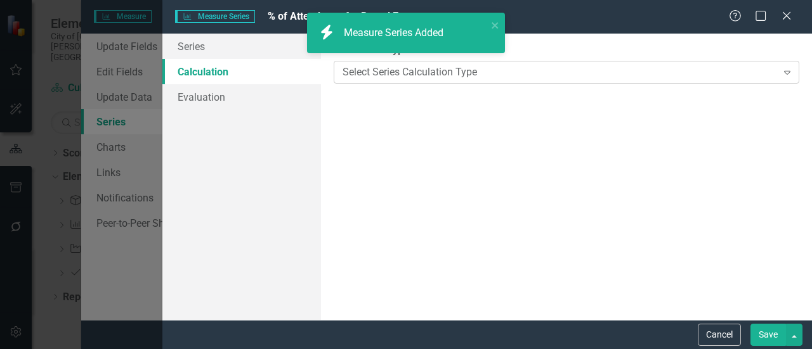
click at [408, 77] on div "Select Series Calculation Type" at bounding box center [559, 72] width 434 height 15
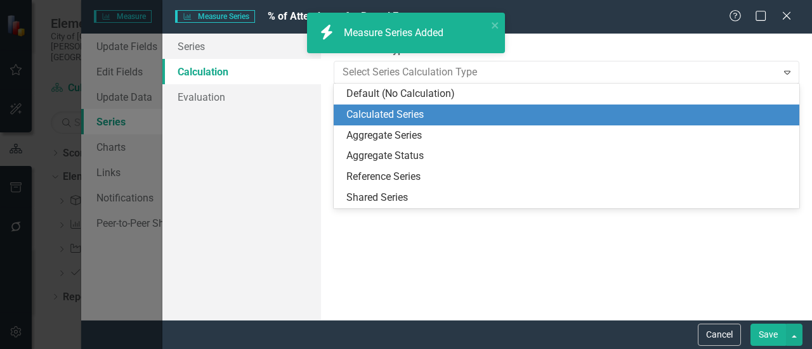
click at [400, 111] on div "Calculated Series" at bounding box center [568, 115] width 445 height 15
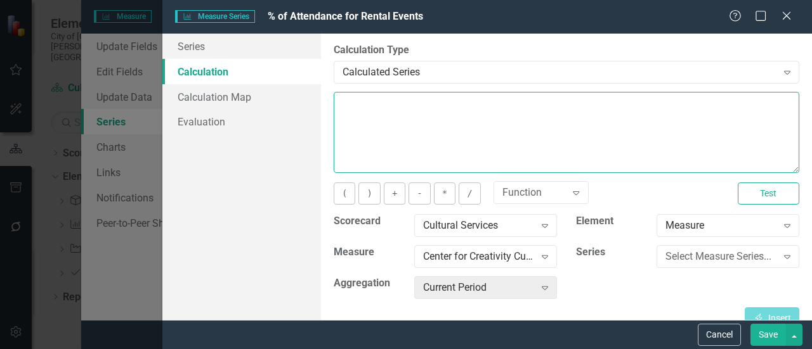
click at [400, 111] on textarea at bounding box center [566, 132] width 465 height 81
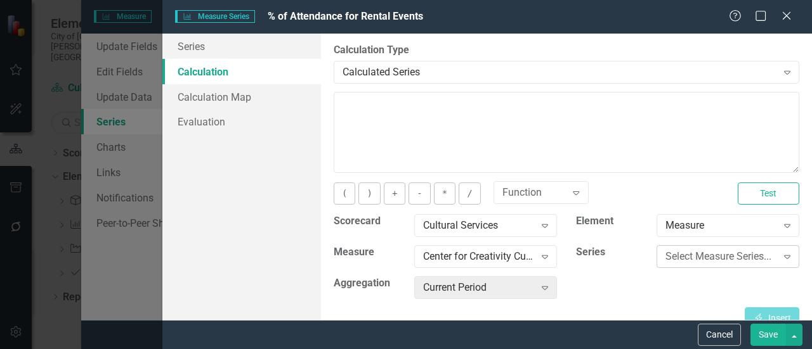
click at [709, 254] on div "Select Measure Series..." at bounding box center [720, 257] width 111 height 15
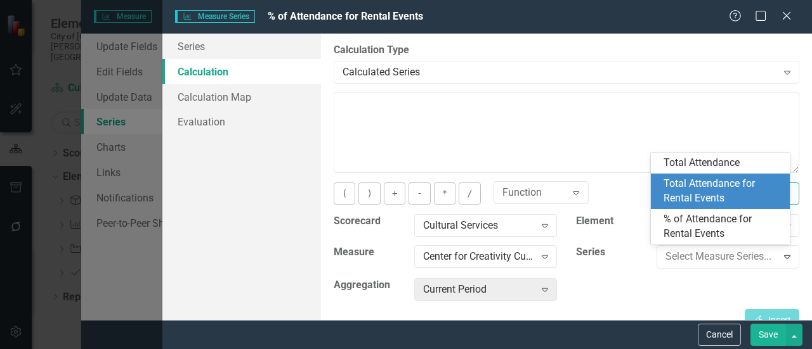
click at [682, 181] on div "Total Attendance for Rental Events" at bounding box center [722, 191] width 119 height 29
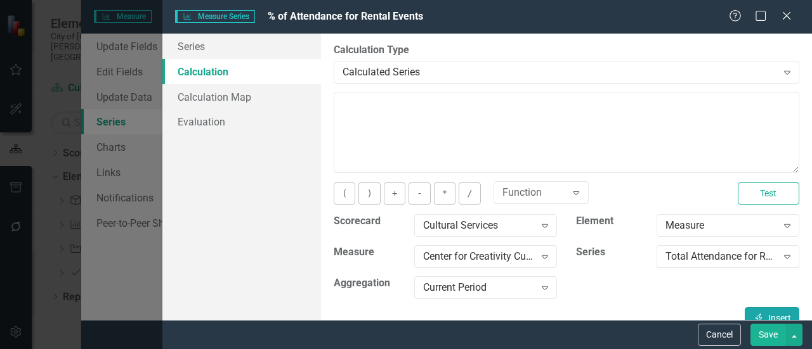
click at [761, 311] on button "Insert Insert" at bounding box center [771, 319] width 55 height 22
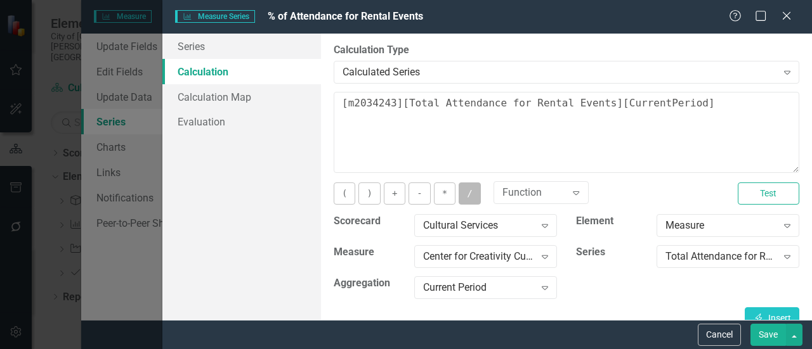
click at [464, 192] on button "/" at bounding box center [469, 194] width 22 height 22
click at [717, 253] on div "Total Attendance for Rental Events" at bounding box center [720, 257] width 111 height 15
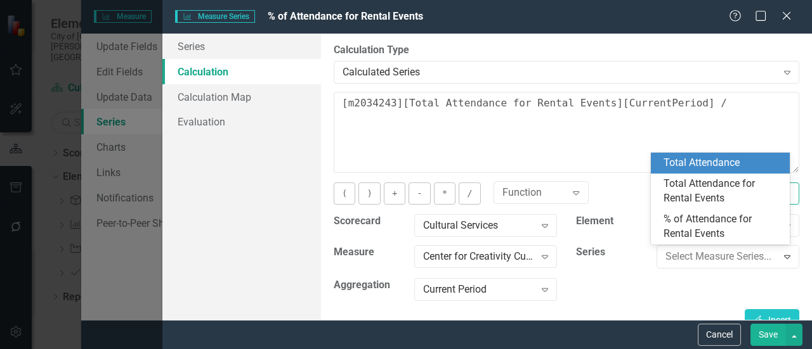
click at [684, 166] on div "Total Attendance" at bounding box center [722, 163] width 119 height 15
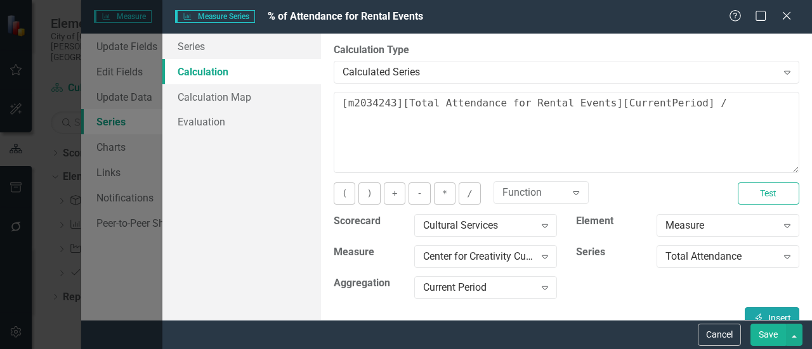
click at [761, 308] on button "Insert Insert" at bounding box center [771, 319] width 55 height 22
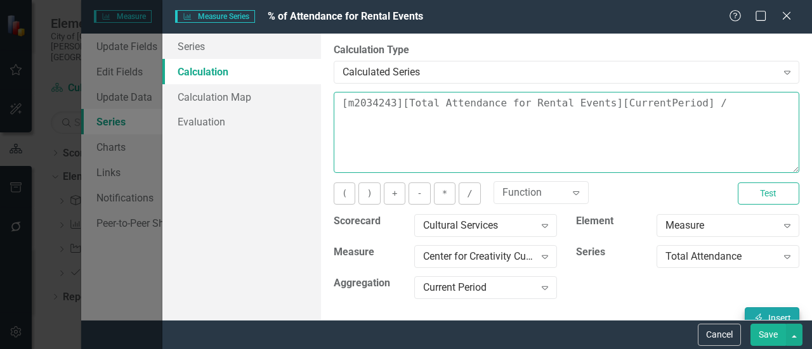
type textarea "[m2034243][Total Attendance for Rental Events][CurrentPeriod] / [m2034243][Tota…"
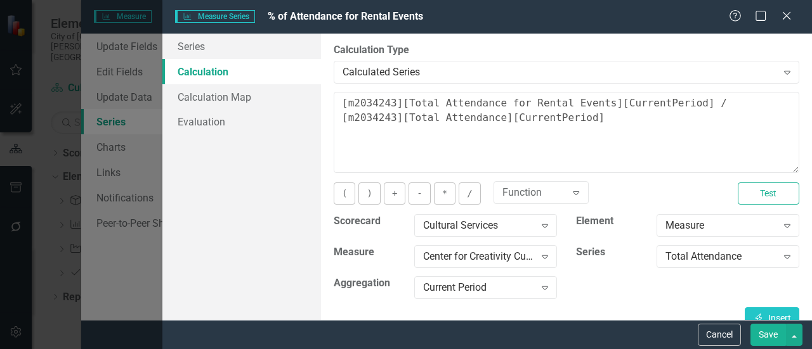
click at [770, 338] on button "Save" at bounding box center [768, 335] width 36 height 22
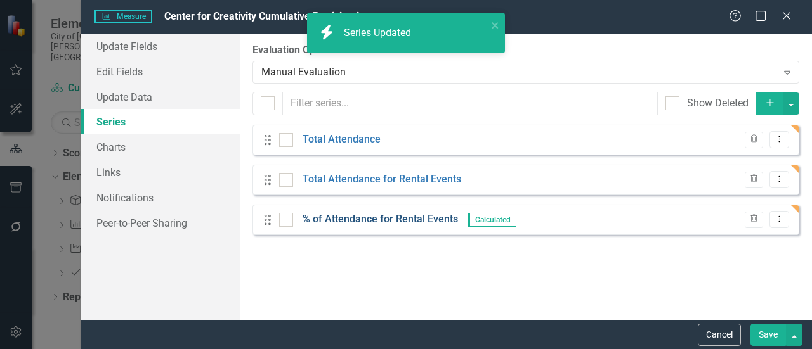
click at [363, 219] on link "% of Attendance for Rental Events" at bounding box center [379, 219] width 155 height 15
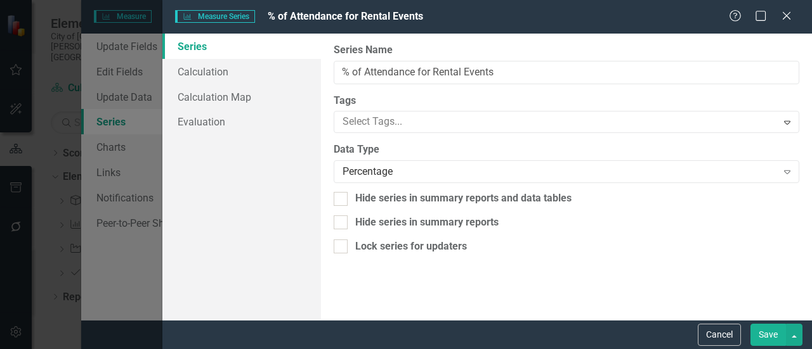
click at [761, 335] on button "Save" at bounding box center [768, 335] width 36 height 22
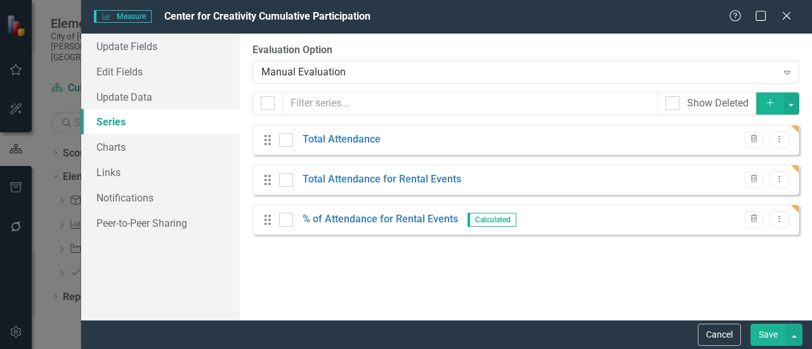
click at [764, 102] on button "Add" at bounding box center [770, 104] width 28 height 22
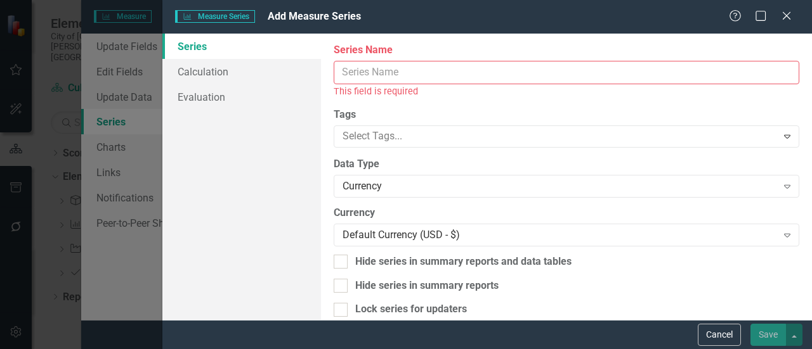
click at [483, 76] on input "Name" at bounding box center [566, 72] width 465 height 23
type input "C"
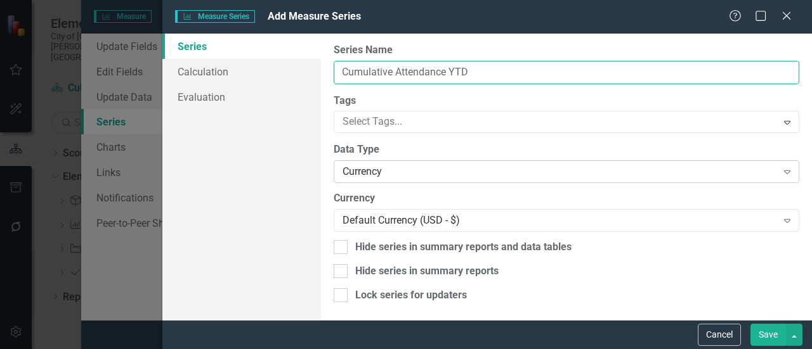
type input "Cumulative Attendance YTD"
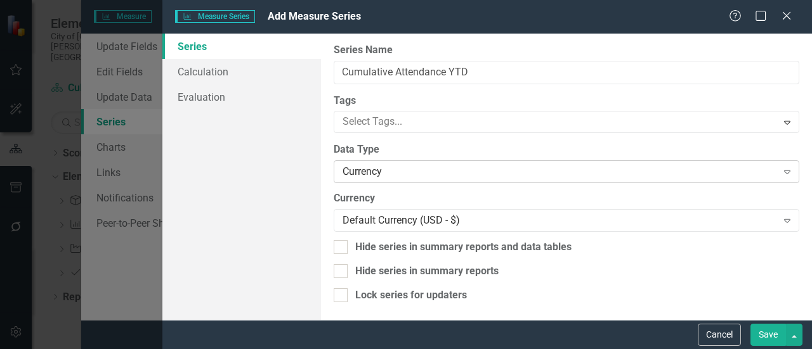
click at [439, 168] on div "Currency" at bounding box center [559, 172] width 434 height 15
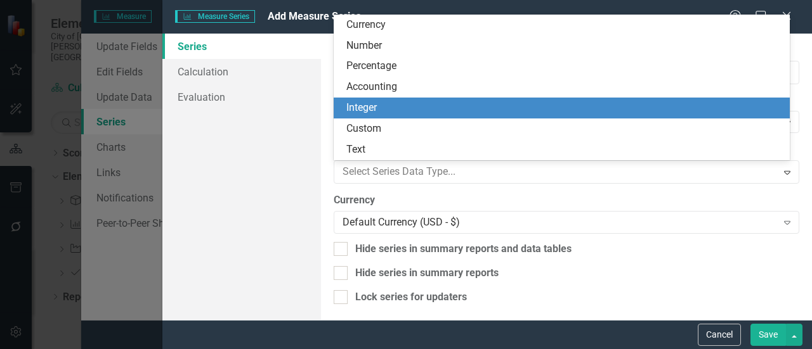
click at [404, 108] on div "Integer" at bounding box center [564, 108] width 436 height 15
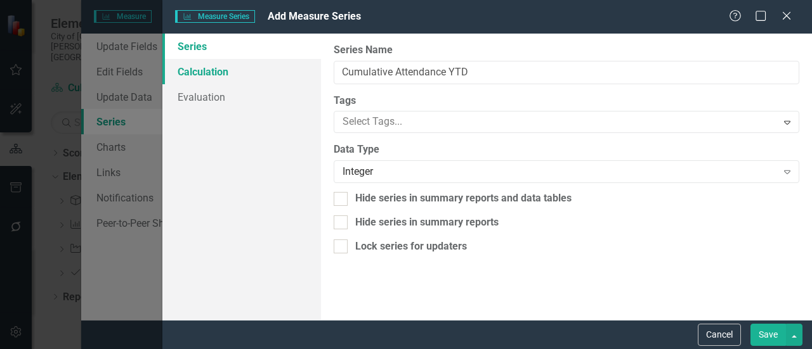
click at [230, 74] on link "Calculation" at bounding box center [241, 71] width 159 height 25
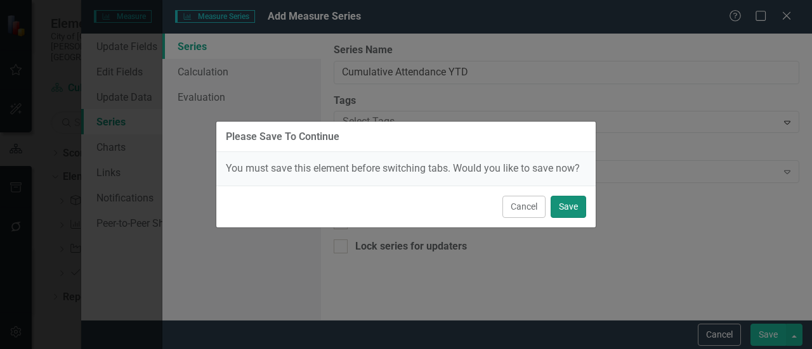
click at [566, 212] on button "Save" at bounding box center [568, 207] width 36 height 22
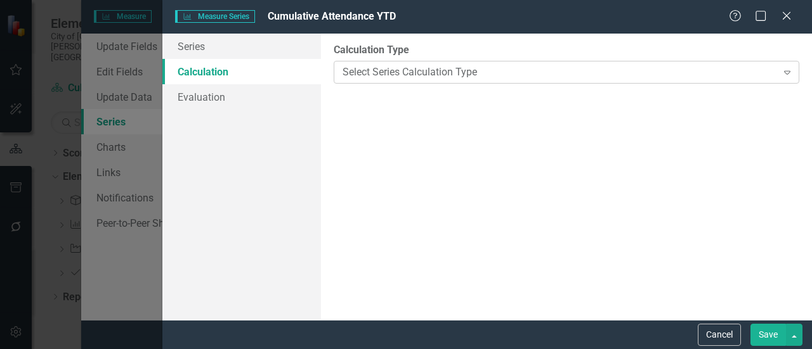
click at [380, 79] on div "Select Series Calculation Type" at bounding box center [559, 72] width 434 height 15
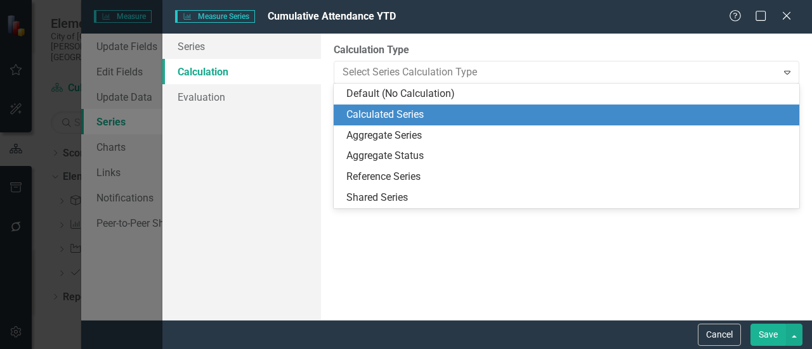
click at [381, 108] on div "Calculated Series" at bounding box center [568, 115] width 445 height 15
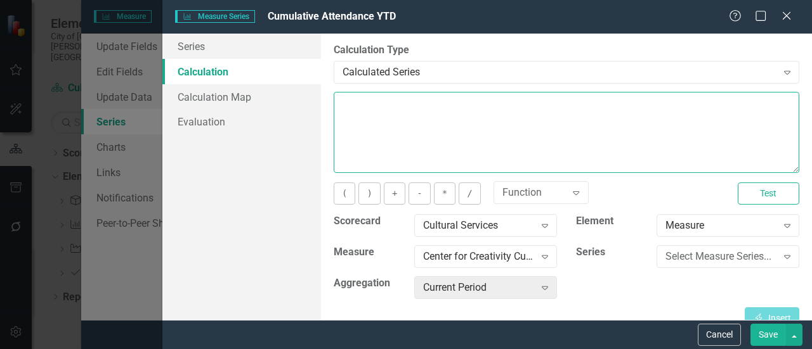
click at [382, 106] on textarea at bounding box center [566, 132] width 465 height 81
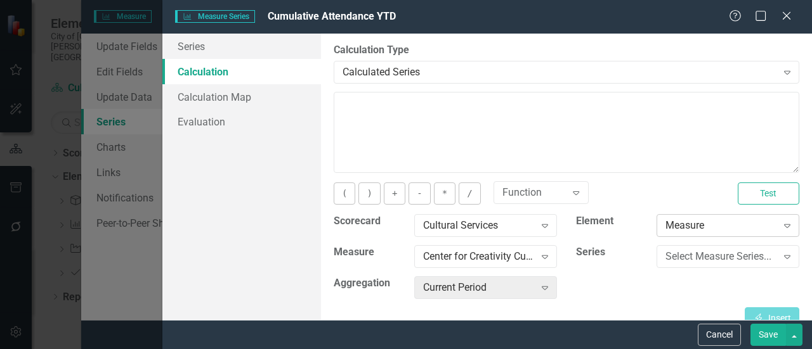
click at [750, 230] on div "Measure" at bounding box center [720, 226] width 111 height 15
drag, startPoint x: 750, startPoint y: 230, endPoint x: 779, endPoint y: 260, distance: 42.6
click at [781, 260] on icon "Expand" at bounding box center [787, 257] width 13 height 10
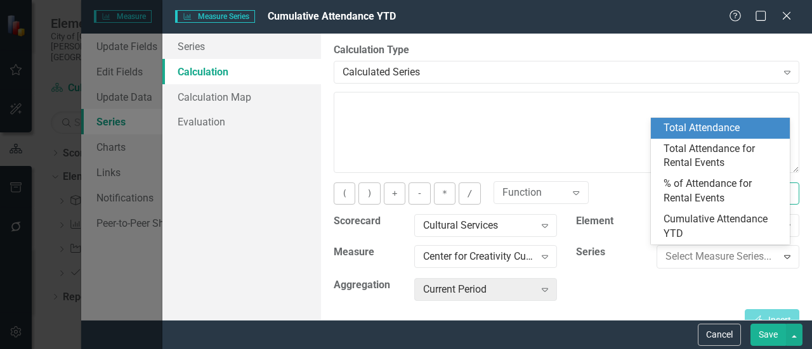
click at [717, 132] on div "Total Attendance" at bounding box center [722, 128] width 119 height 15
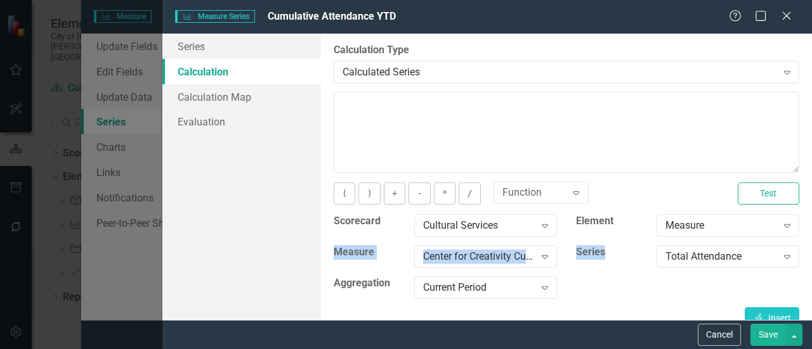
drag, startPoint x: 757, startPoint y: 235, endPoint x: 618, endPoint y: 252, distance: 140.5
click at [618, 252] on div "Scorecard Cultural Services Expand Element Measure Expand Measure Center for Cr…" at bounding box center [566, 260] width 484 height 93
click at [618, 252] on label "Series" at bounding box center [611, 252] width 71 height 15
click at [533, 294] on div "Expand" at bounding box center [544, 288] width 23 height 20
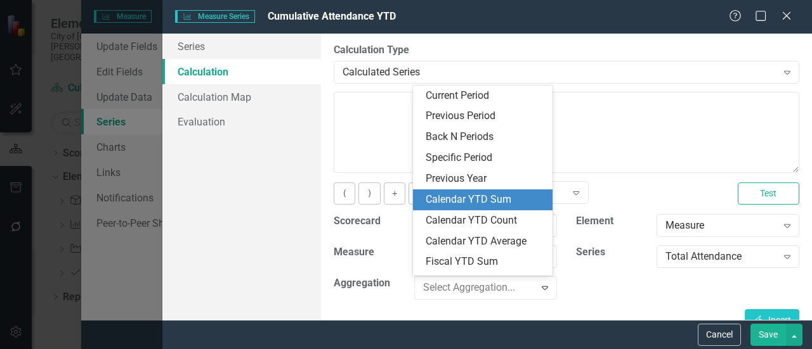
click at [481, 204] on div "Calendar YTD Sum" at bounding box center [485, 200] width 119 height 15
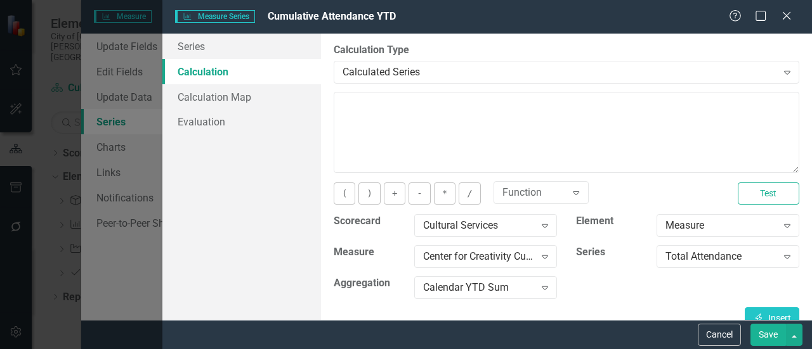
scroll to position [17, 0]
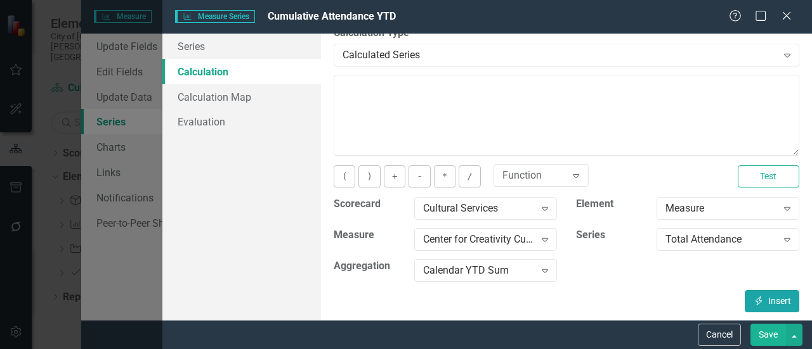
click at [770, 297] on button "Insert Insert" at bounding box center [771, 301] width 55 height 22
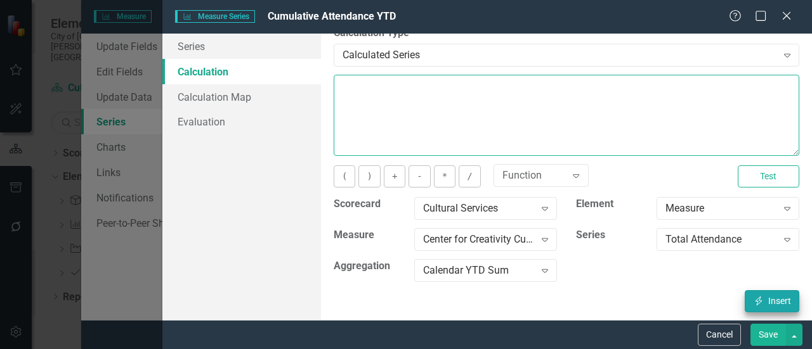
type textarea "[m2034243][Total Attendance][CalendarYTDSum]"
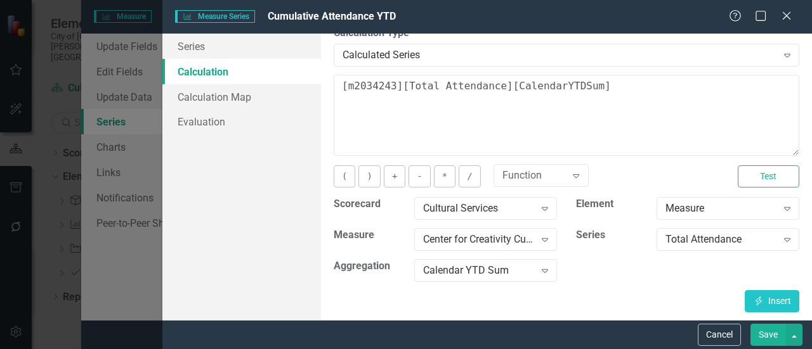
click at [770, 330] on button "Save" at bounding box center [768, 335] width 36 height 22
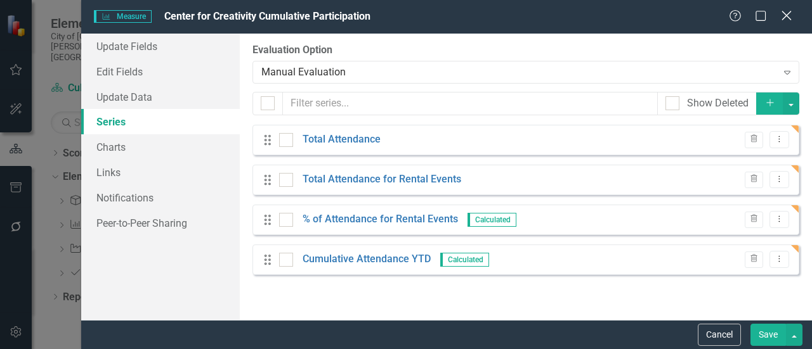
click at [786, 13] on icon "Close" at bounding box center [786, 16] width 16 height 12
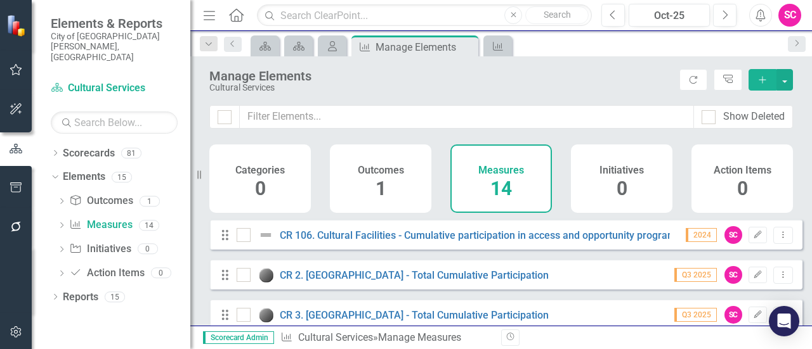
scroll to position [461, 0]
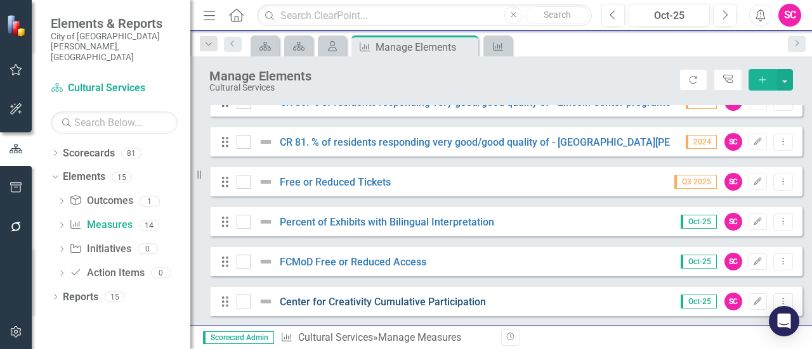
click at [415, 302] on link "Center for Creativity Cumulative Participation" at bounding box center [383, 302] width 206 height 12
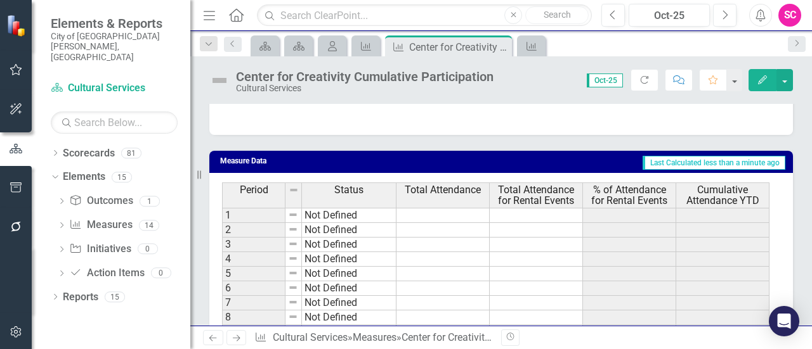
scroll to position [733, 0]
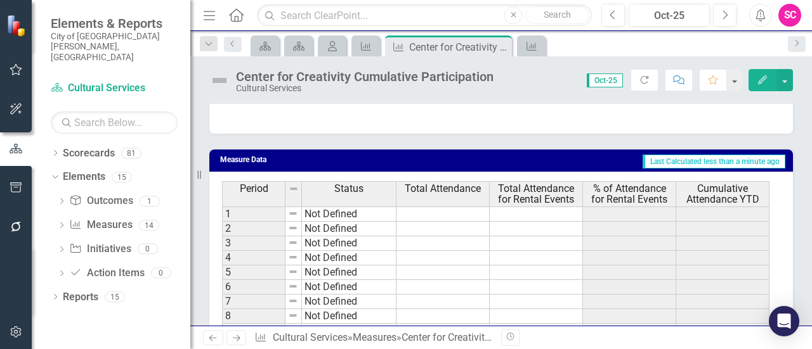
click at [441, 209] on td at bounding box center [442, 214] width 93 height 15
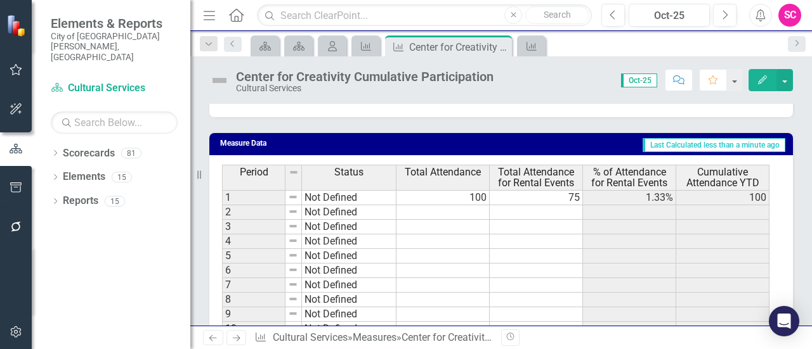
scroll to position [750, 0]
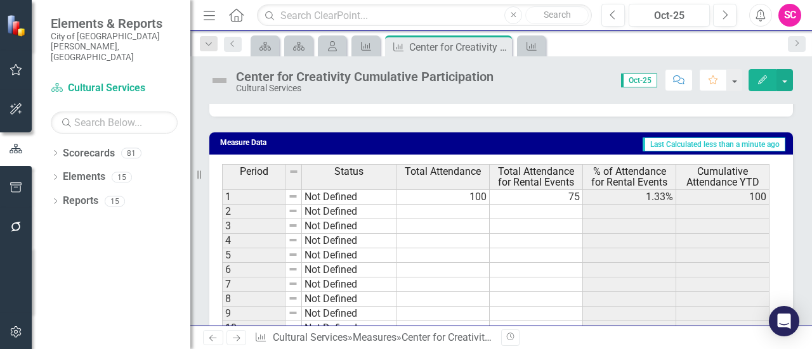
click at [765, 84] on icon "Edit" at bounding box center [762, 79] width 11 height 9
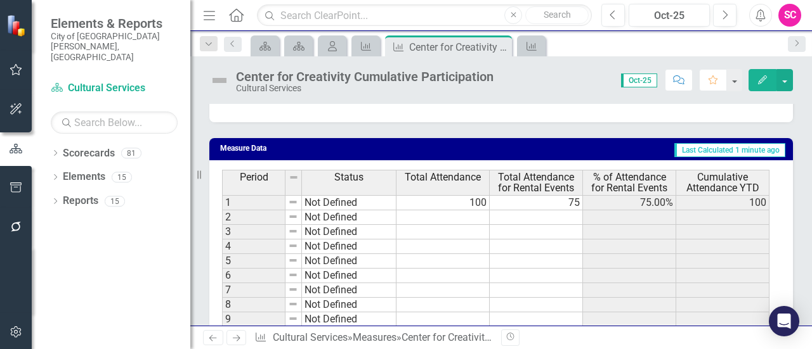
scroll to position [744, 0]
click at [456, 218] on td at bounding box center [442, 218] width 93 height 15
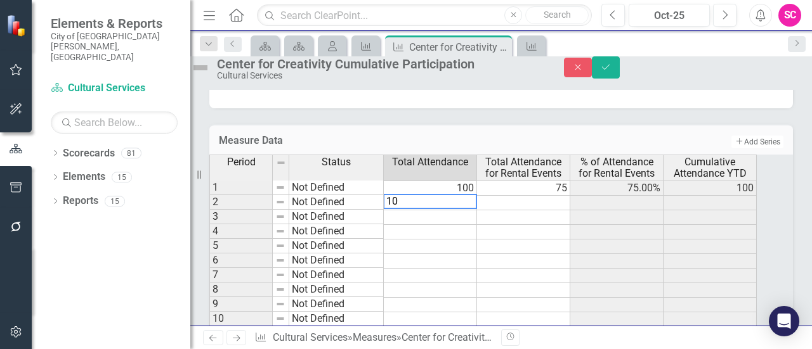
type textarea "100"
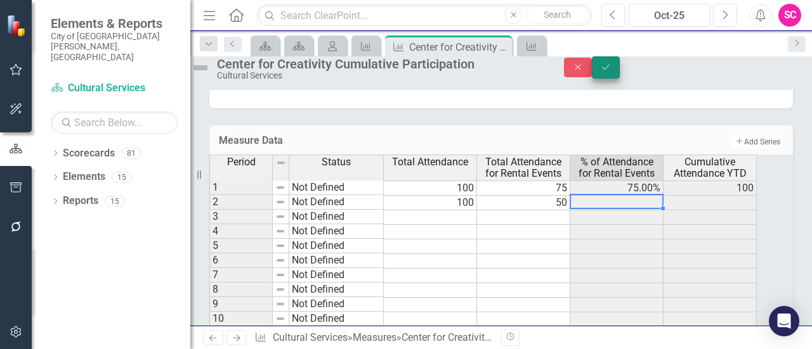
type textarea "50"
click at [611, 72] on icon "Save" at bounding box center [605, 67] width 11 height 9
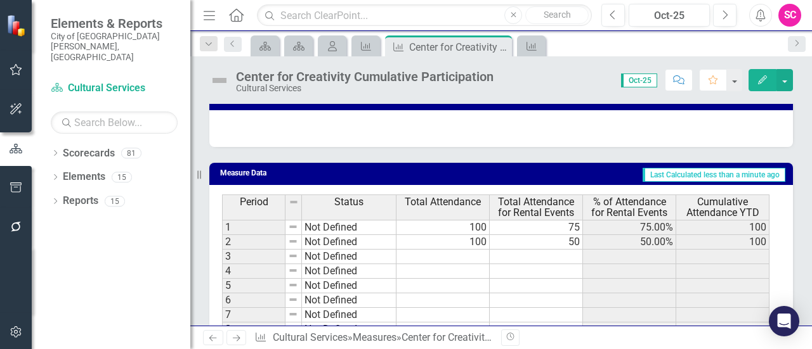
scroll to position [719, 0]
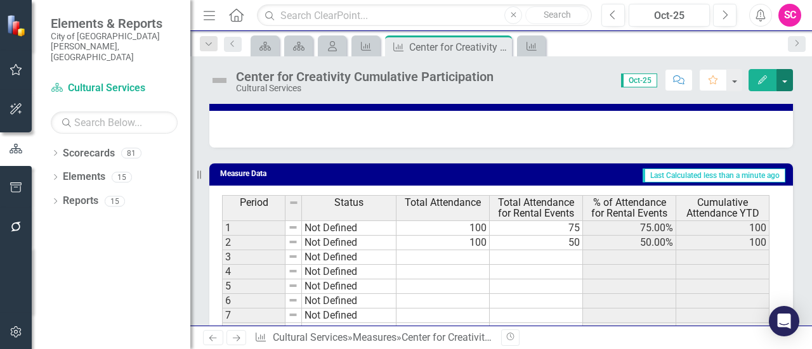
click at [789, 86] on button "button" at bounding box center [784, 80] width 16 height 22
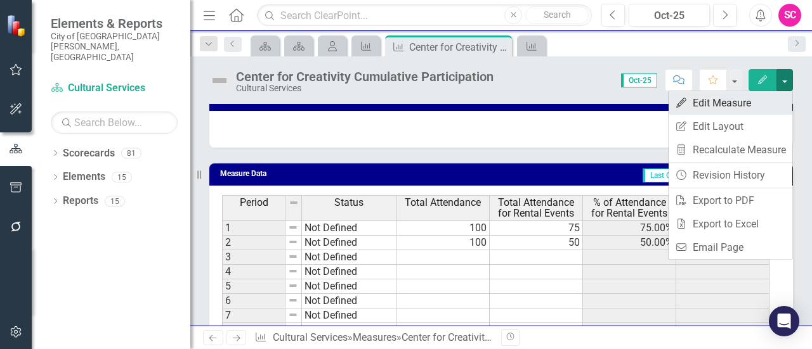
click at [689, 105] on link "Edit Edit Measure" at bounding box center [730, 102] width 124 height 23
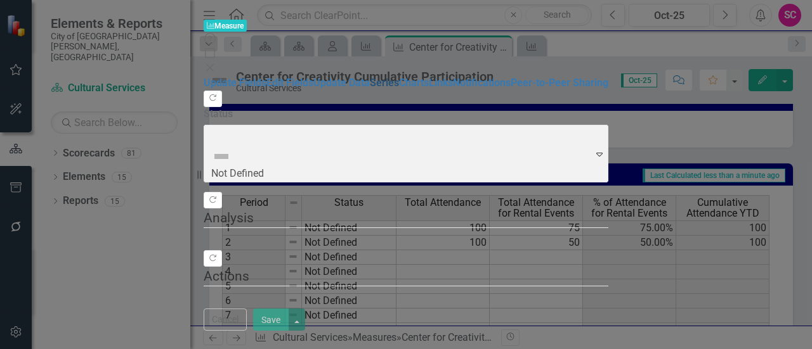
click at [370, 89] on link "Series" at bounding box center [384, 83] width 29 height 12
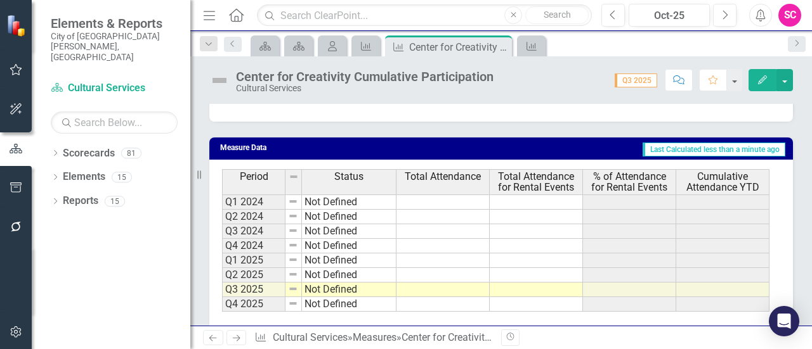
scroll to position [761, 0]
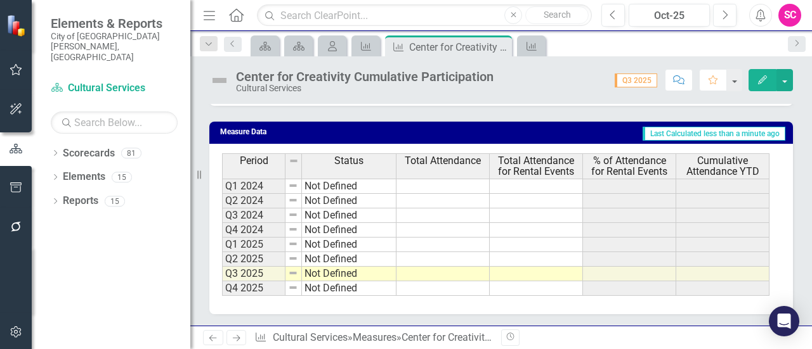
click at [464, 184] on td at bounding box center [442, 186] width 93 height 15
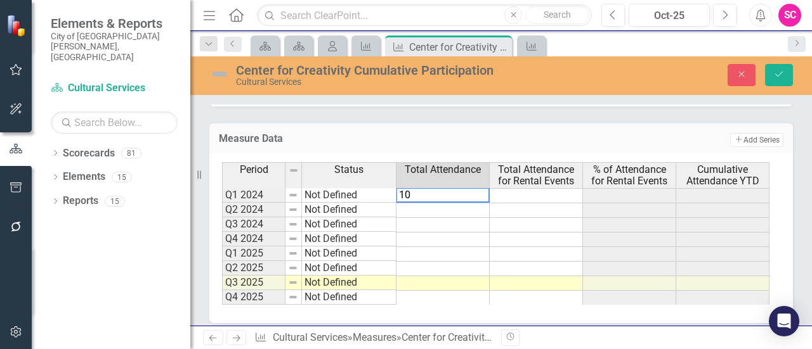
type textarea "100"
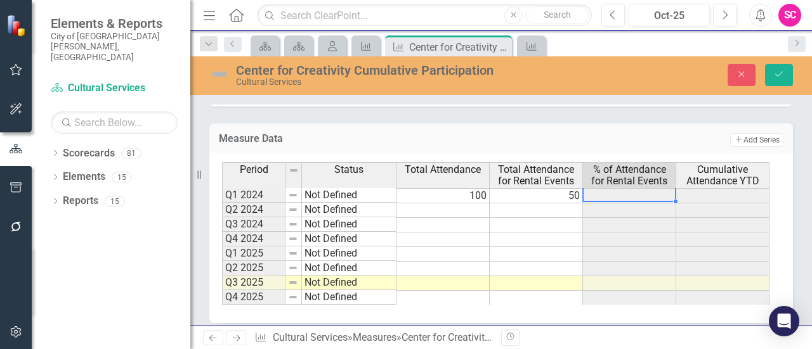
type textarea "50"
click at [222, 202] on div "Period Status Total Attendance Total Attendance for Rental Events % of Attendan…" at bounding box center [222, 233] width 0 height 143
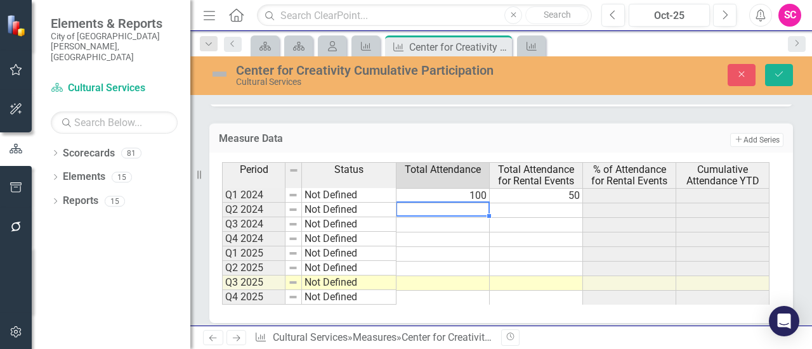
click at [463, 202] on div at bounding box center [442, 202] width 93 height 1
type textarea "200"
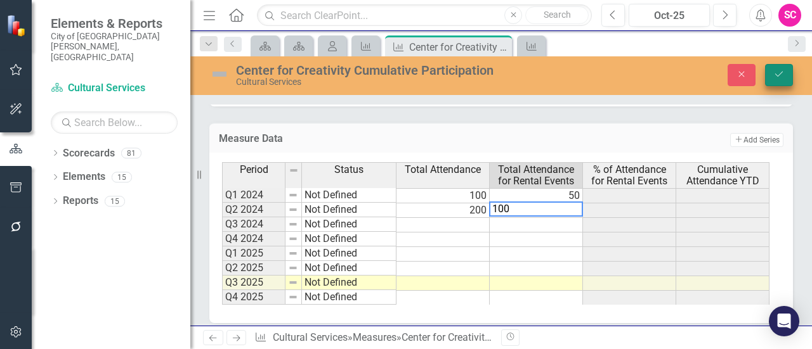
type textarea "100"
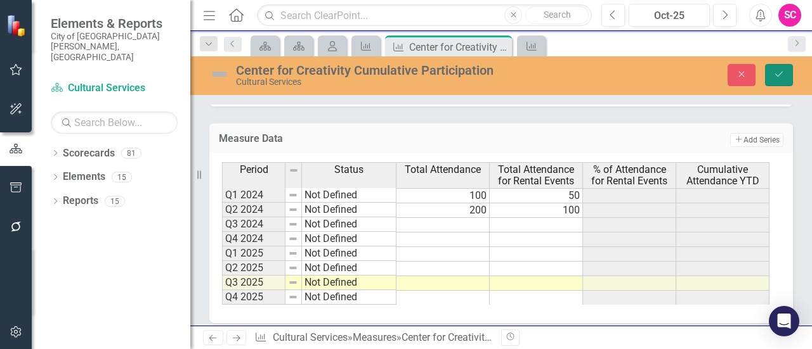
click at [779, 69] on button "Save" at bounding box center [779, 75] width 28 height 22
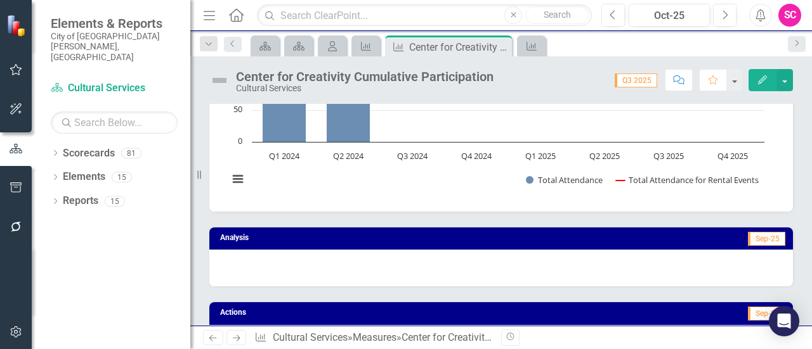
scroll to position [0, 0]
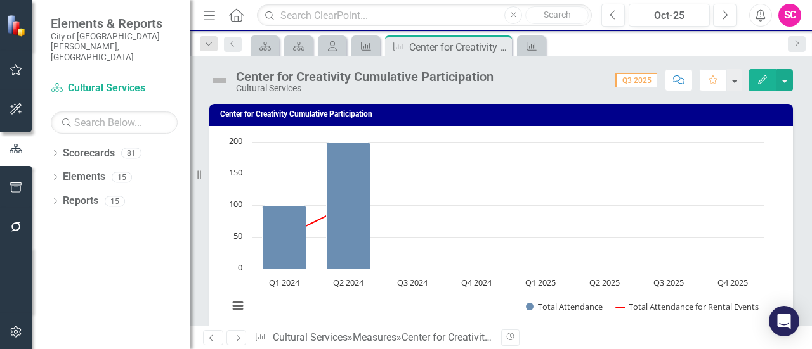
click at [316, 117] on h3 "Center for Creativity Cumulative Participation" at bounding box center [503, 114] width 566 height 8
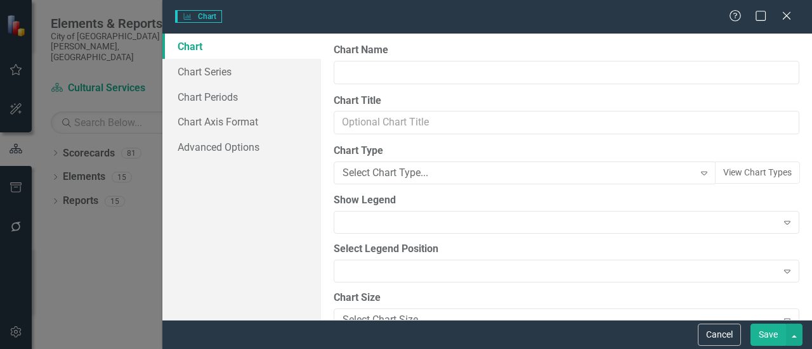
type input "Center for Creativity Cumulative Participation"
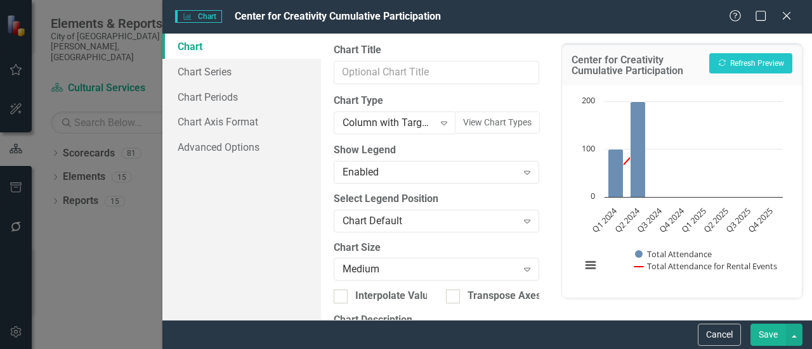
scroll to position [140, 0]
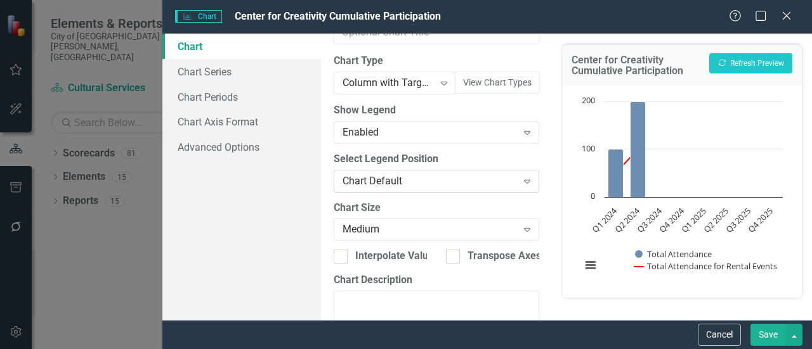
click at [427, 180] on div "Chart Default" at bounding box center [429, 181] width 174 height 15
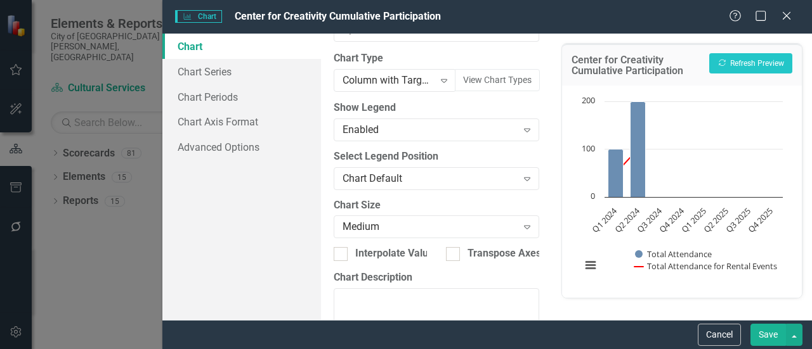
scroll to position [0, 0]
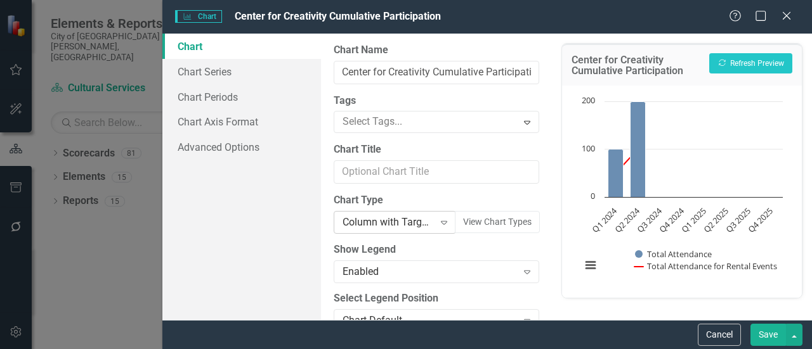
click at [438, 224] on icon "Expand" at bounding box center [444, 223] width 13 height 10
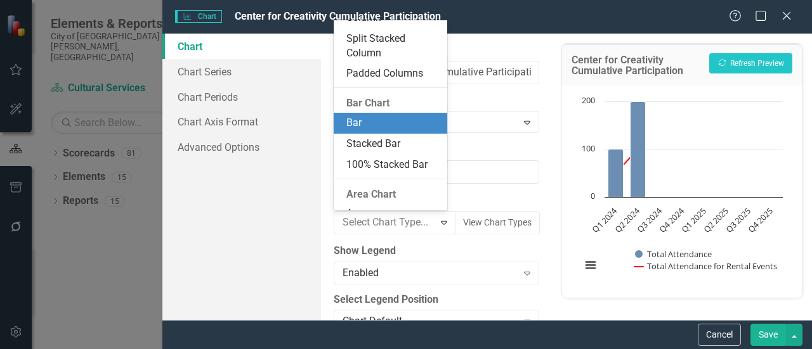
scroll to position [367, 0]
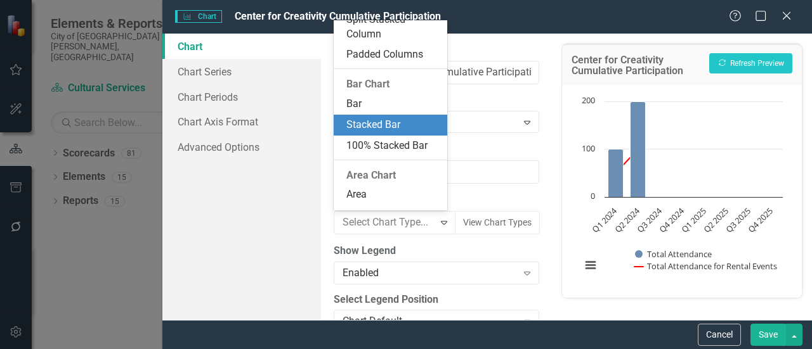
click at [379, 132] on div "Stacked Bar" at bounding box center [392, 125] width 93 height 15
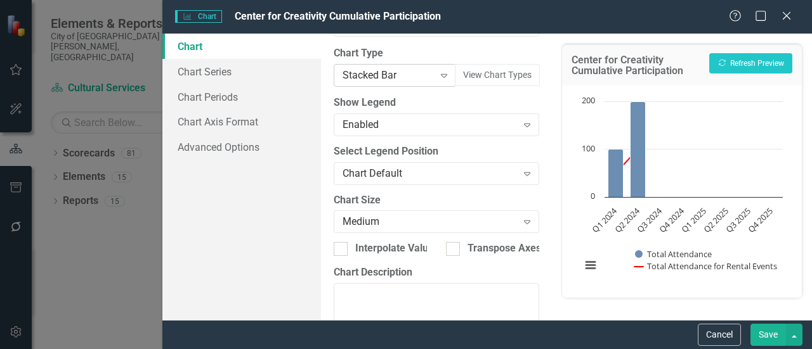
scroll to position [209, 0]
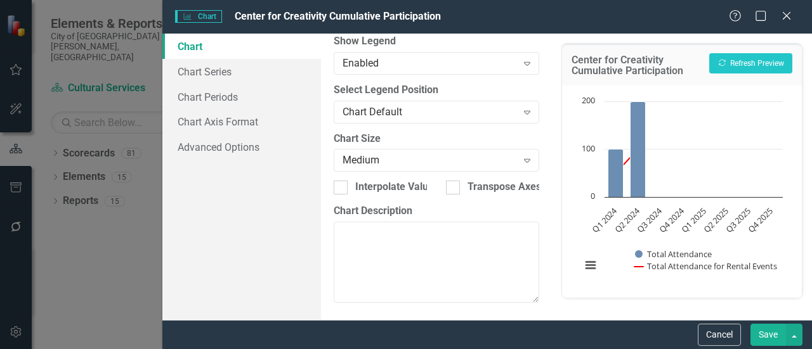
click at [762, 337] on button "Save" at bounding box center [768, 335] width 36 height 22
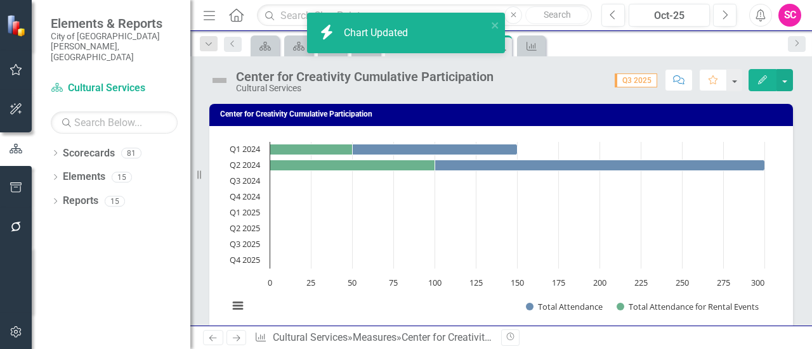
click at [767, 78] on icon "Edit" at bounding box center [762, 79] width 11 height 9
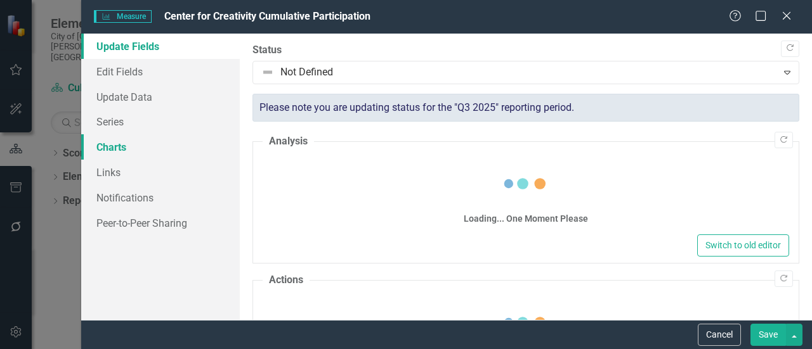
click at [94, 141] on link "Charts" at bounding box center [160, 146] width 159 height 25
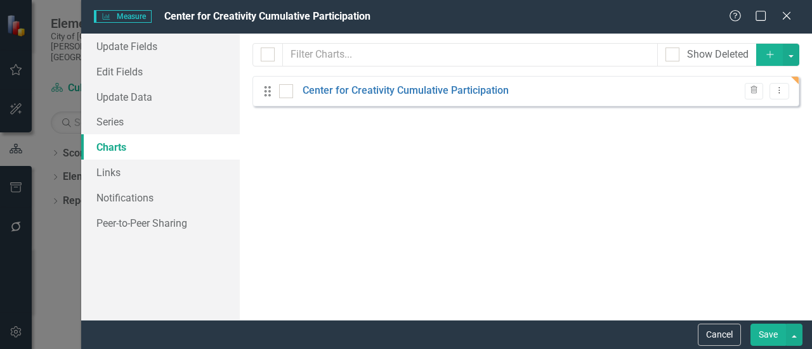
scroll to position [0, 0]
click at [349, 94] on link "Center for Creativity Cumulative Participation" at bounding box center [405, 91] width 206 height 15
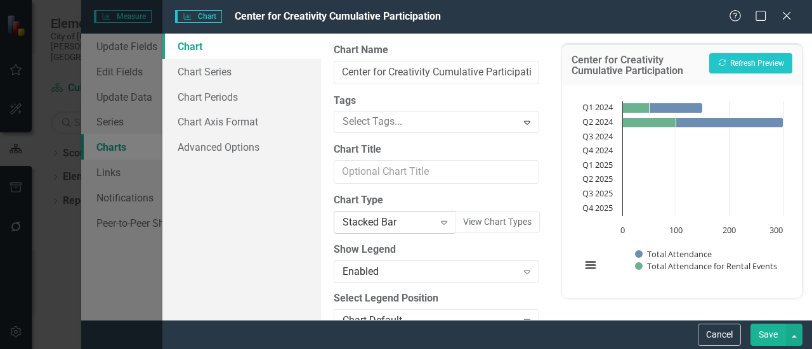
click at [438, 222] on icon "Expand" at bounding box center [444, 223] width 13 height 10
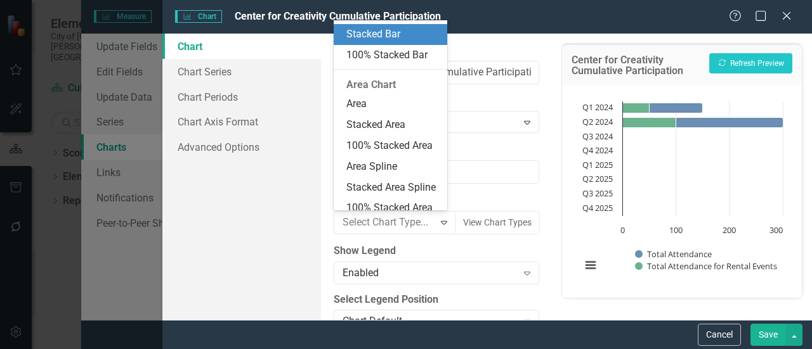
scroll to position [461, 0]
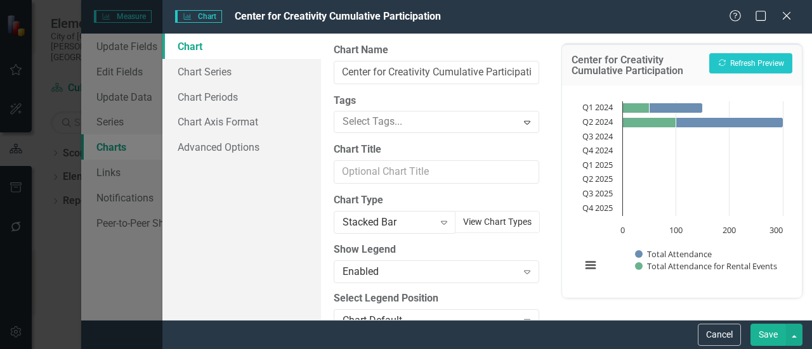
click at [493, 226] on button "View Chart Types" at bounding box center [497, 222] width 85 height 22
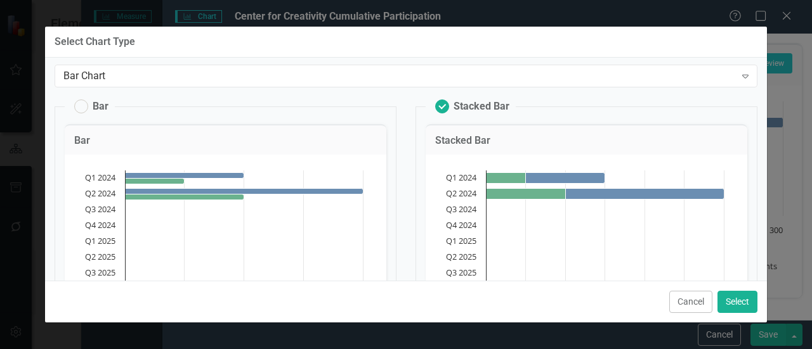
scroll to position [0, 0]
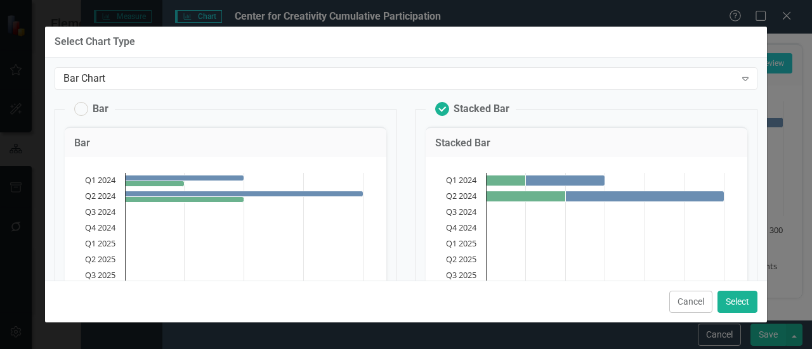
click at [104, 143] on h3 "Bar" at bounding box center [225, 143] width 302 height 11
click at [79, 106] on label "Bar" at bounding box center [91, 109] width 34 height 14
click at [79, 106] on input "Bar" at bounding box center [75, 106] width 8 height 8
radio input "true"
radio input "false"
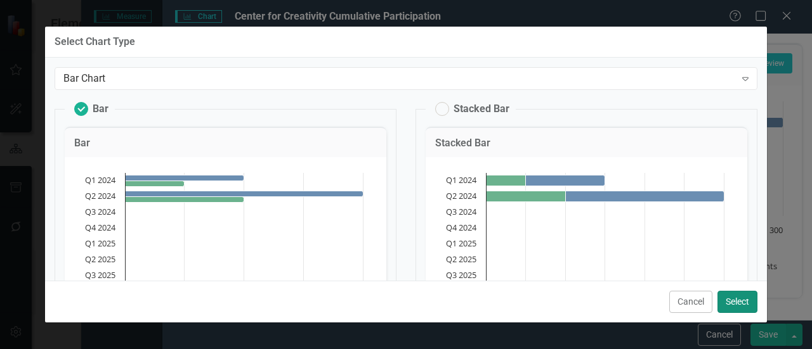
click at [744, 305] on button "Select" at bounding box center [737, 302] width 40 height 22
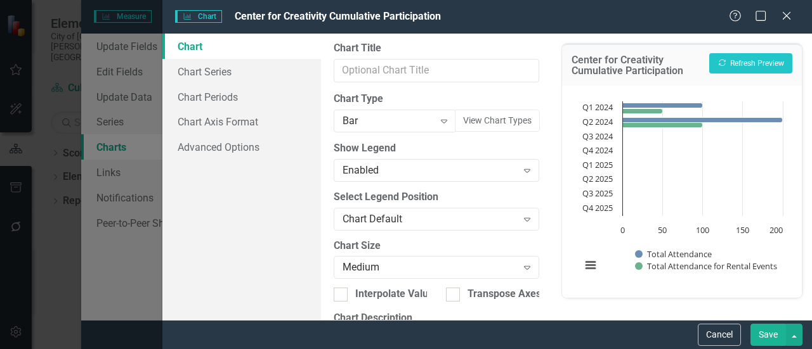
scroll to position [126, 0]
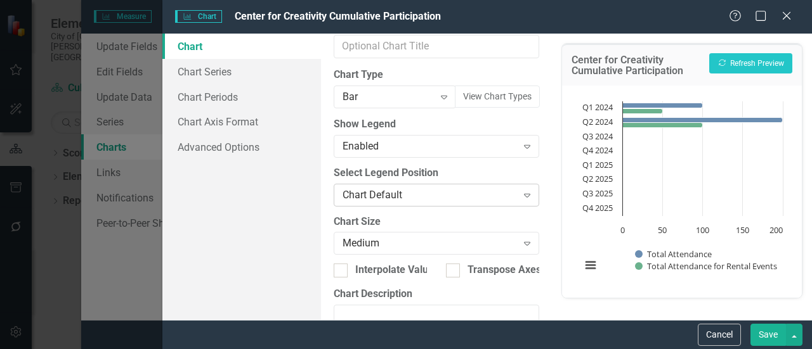
click at [405, 194] on div "Chart Default" at bounding box center [429, 195] width 174 height 15
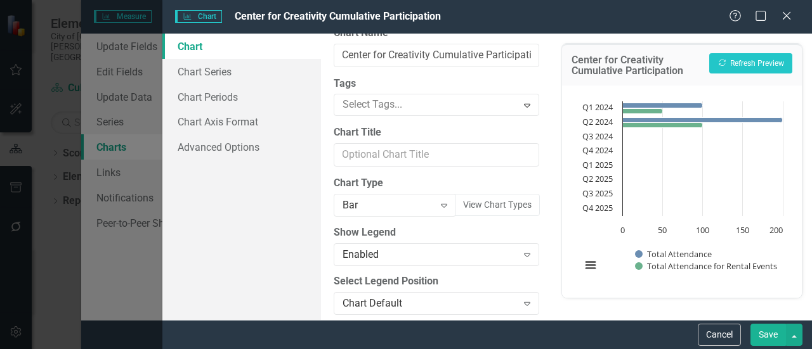
scroll to position [0, 0]
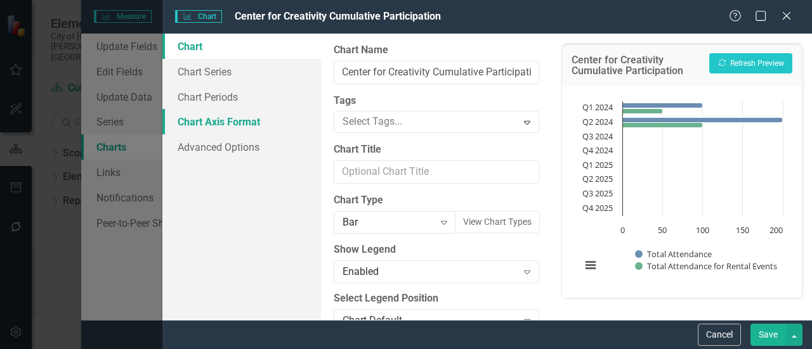
click at [207, 119] on link "Chart Axis Format" at bounding box center [241, 121] width 159 height 25
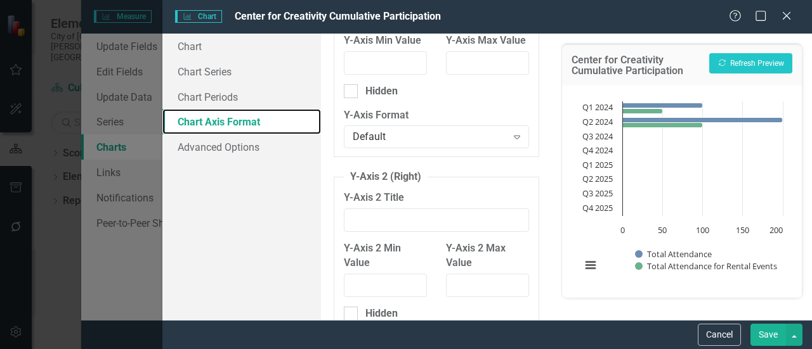
scroll to position [132, 0]
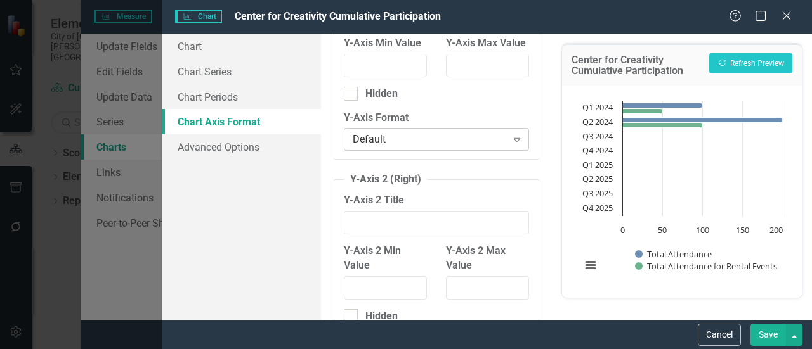
drag, startPoint x: 464, startPoint y: 157, endPoint x: 426, endPoint y: 149, distance: 38.2
click at [426, 147] on div "Default" at bounding box center [430, 140] width 154 height 15
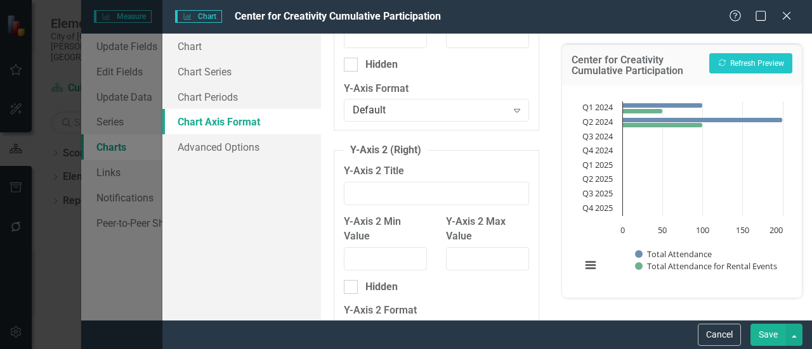
scroll to position [153, 0]
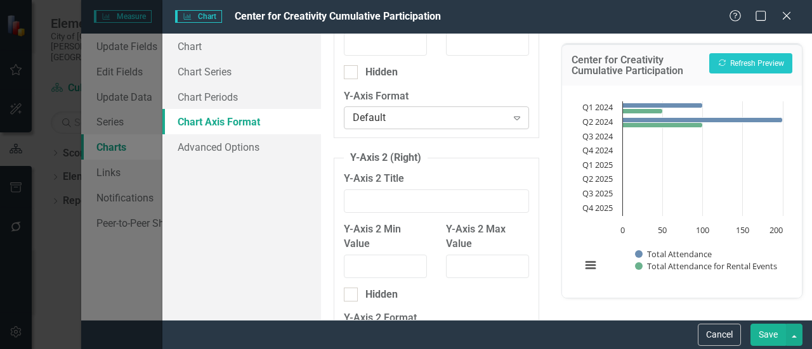
click at [512, 123] on icon "Expand" at bounding box center [516, 118] width 13 height 10
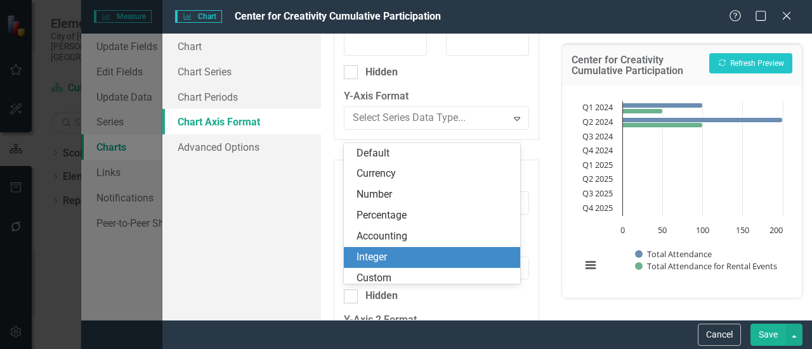
click at [438, 254] on div "Integer" at bounding box center [434, 257] width 156 height 15
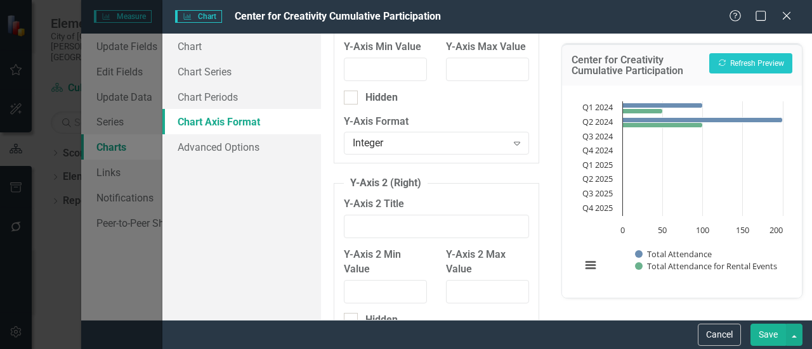
scroll to position [127, 0]
click at [707, 331] on button "Cancel" at bounding box center [719, 335] width 43 height 22
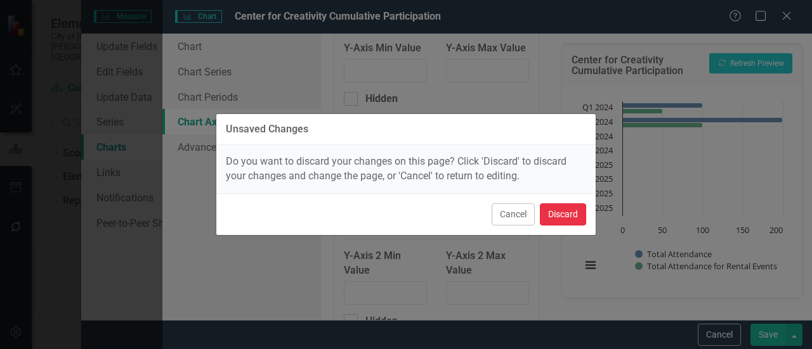
click at [578, 214] on button "Discard" at bounding box center [563, 215] width 46 height 22
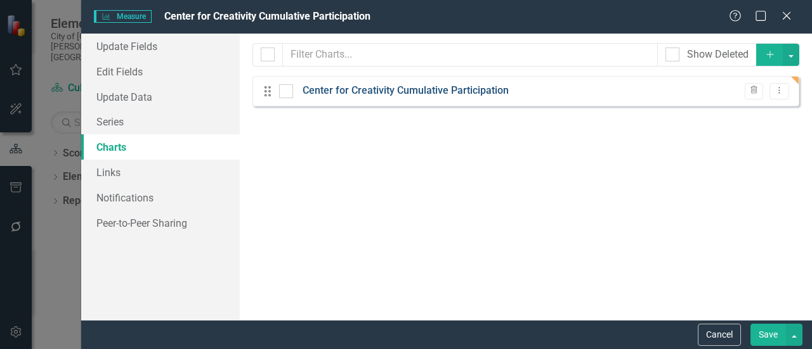
click at [438, 87] on link "Center for Creativity Cumulative Participation" at bounding box center [405, 91] width 206 height 15
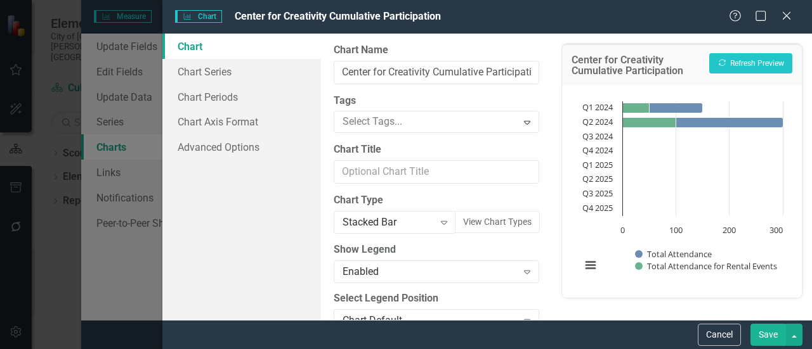
scroll to position [32, 0]
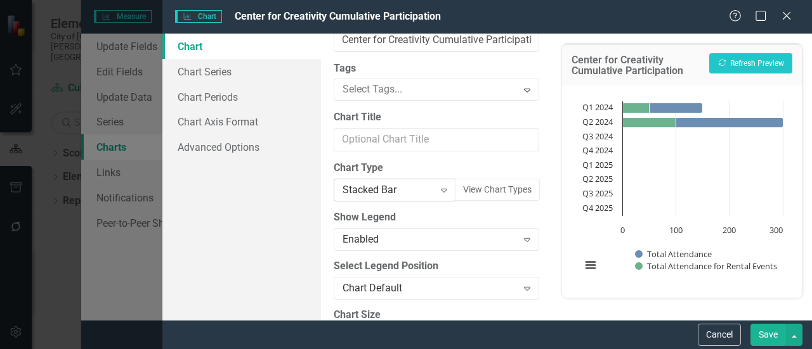
click at [438, 192] on icon "Expand" at bounding box center [444, 190] width 13 height 10
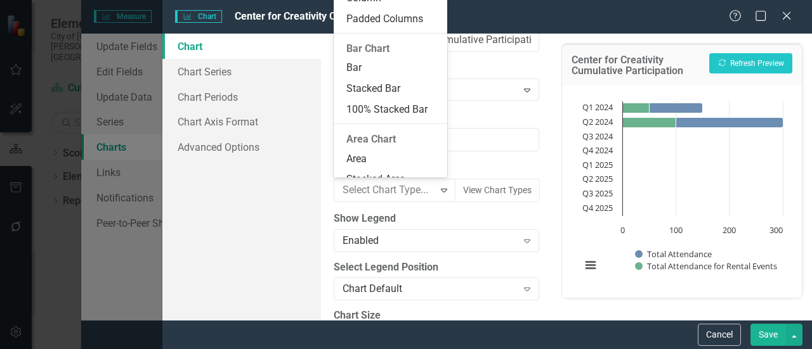
scroll to position [380, 0]
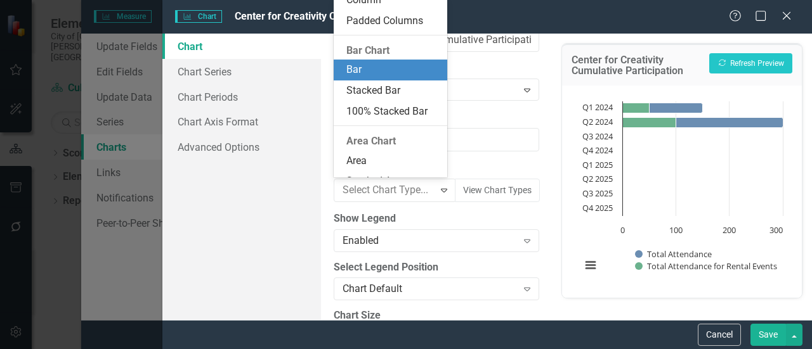
click at [373, 68] on div "Bar" at bounding box center [392, 70] width 93 height 15
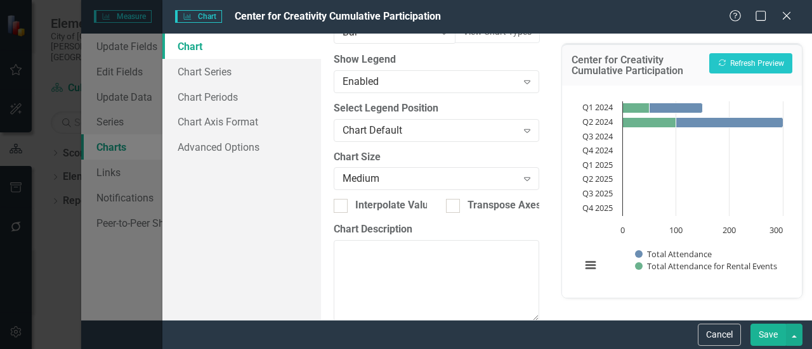
scroll to position [209, 0]
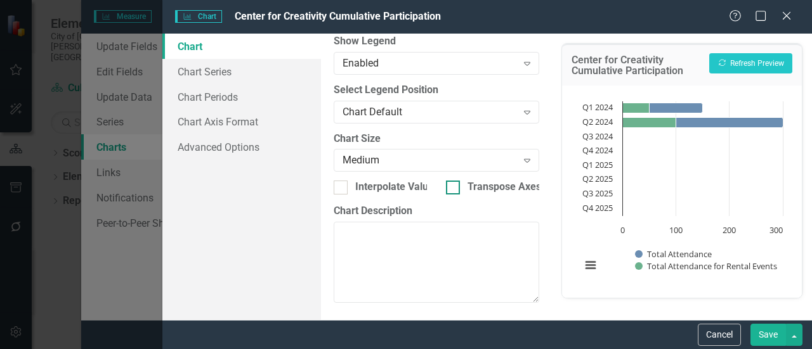
click at [446, 186] on input "Transpose Axes" at bounding box center [450, 185] width 8 height 8
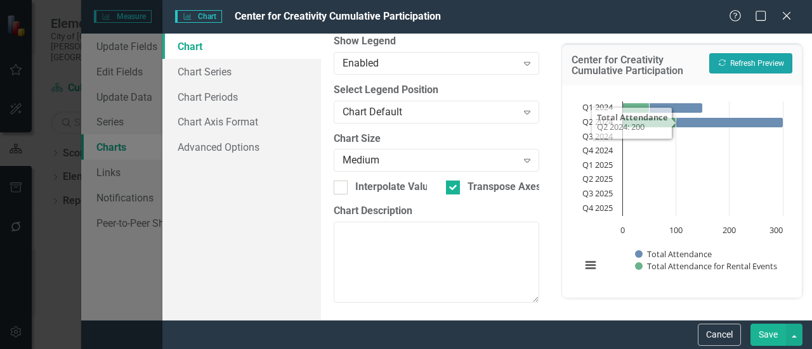
click at [751, 55] on button "Recalculate Refresh Preview" at bounding box center [750, 63] width 83 height 20
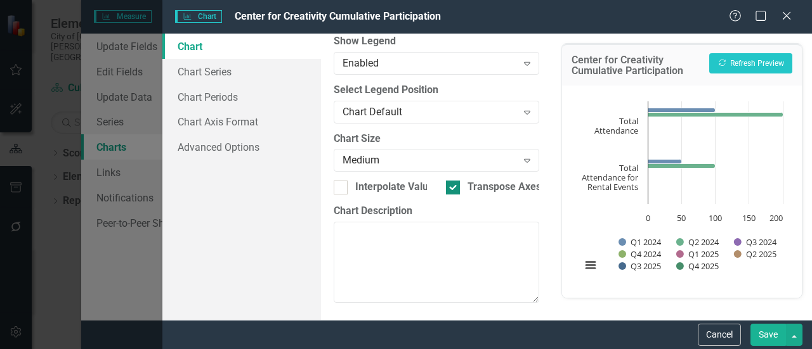
click at [454, 183] on div at bounding box center [453, 188] width 14 height 14
click at [454, 183] on input "Transpose Axes" at bounding box center [450, 185] width 8 height 8
checkbox input "false"
click at [335, 186] on input "Interpolate Values" at bounding box center [338, 185] width 8 height 8
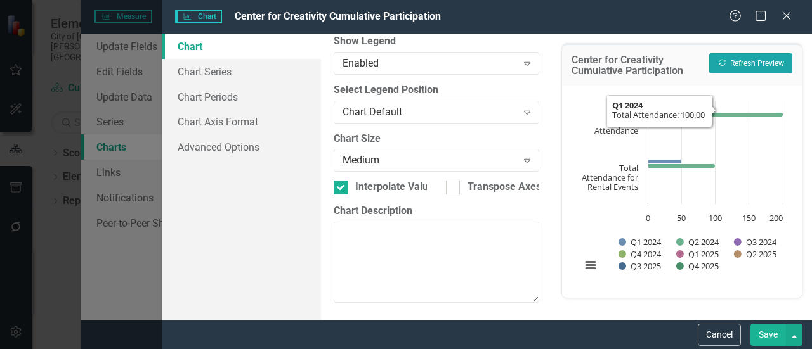
click at [733, 62] on button "Recalculate Refresh Preview" at bounding box center [750, 63] width 83 height 20
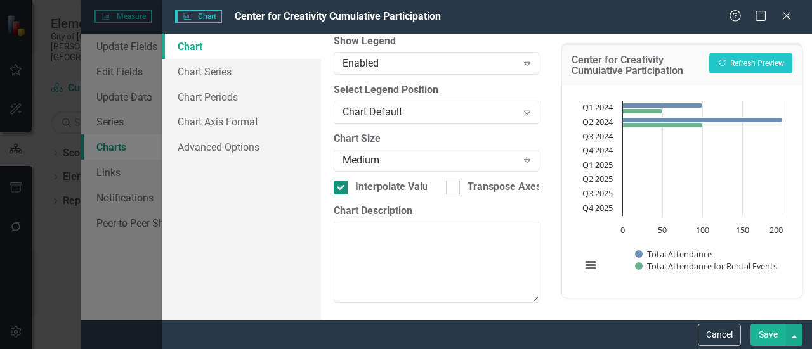
click at [348, 187] on div "Interpolate Values" at bounding box center [380, 187] width 93 height 15
click at [342, 187] on input "Interpolate Values" at bounding box center [338, 185] width 8 height 8
checkbox input "false"
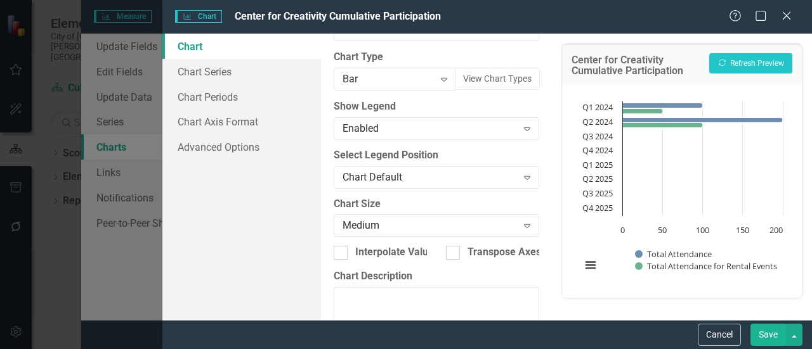
scroll to position [140, 0]
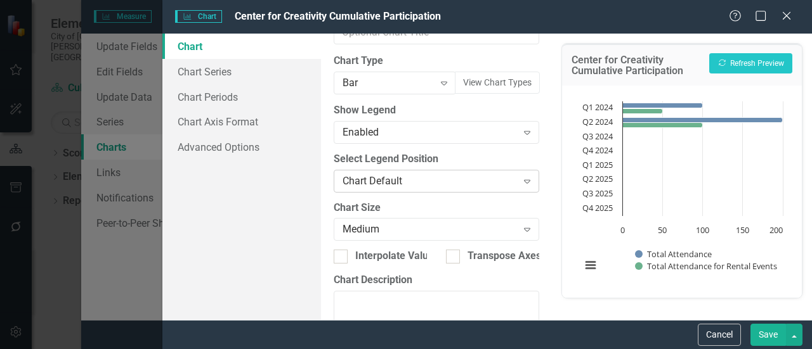
click at [422, 183] on div "Chart Default" at bounding box center [429, 181] width 174 height 15
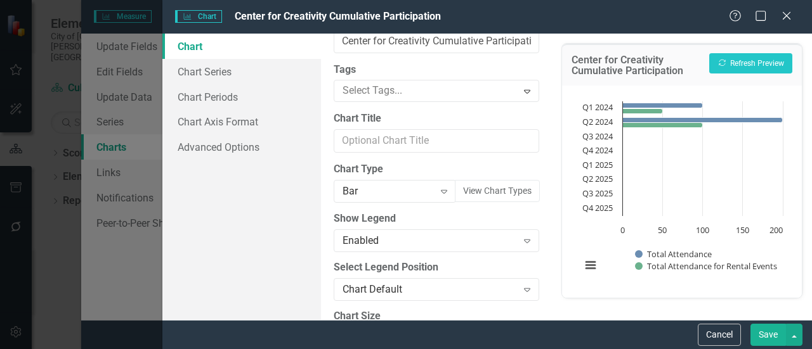
scroll to position [0, 0]
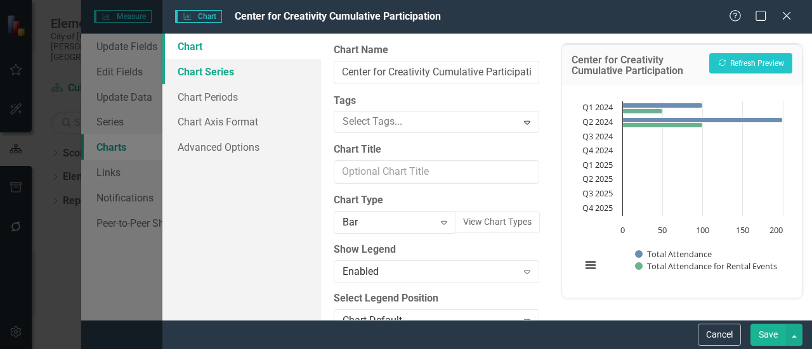
click at [223, 68] on link "Chart Series" at bounding box center [241, 71] width 159 height 25
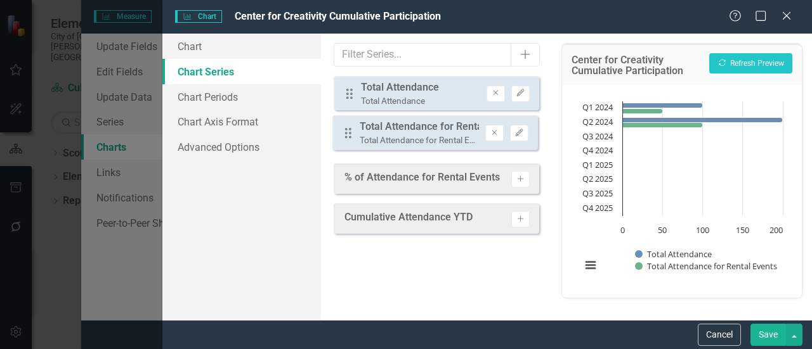
click at [345, 133] on div "Drag Total Attendance Total Attendance Remove Edit Drag Total Attendance for Re…" at bounding box center [436, 115] width 205 height 79
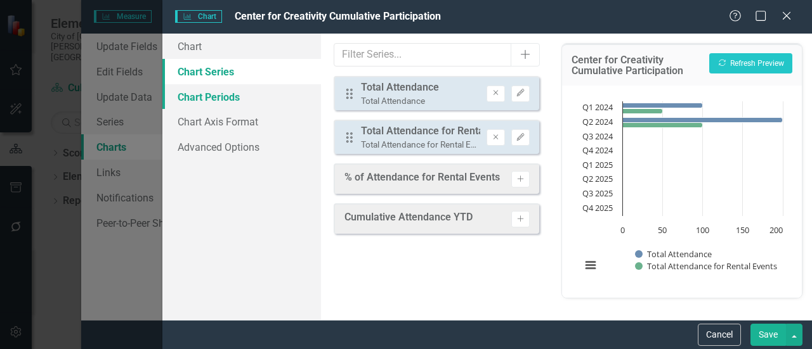
click at [218, 100] on link "Chart Periods" at bounding box center [241, 96] width 159 height 25
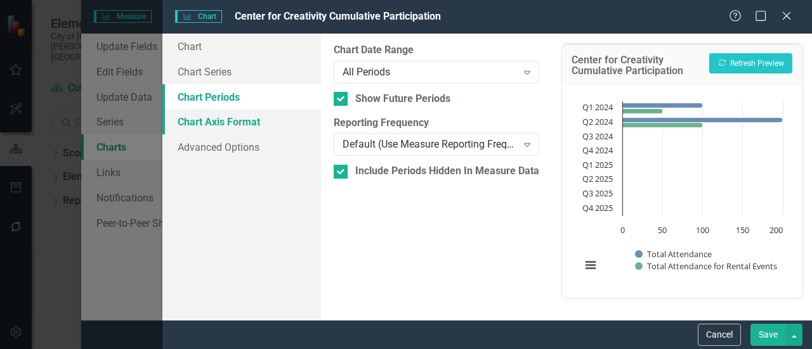
click at [203, 126] on link "Chart Axis Format" at bounding box center [241, 121] width 159 height 25
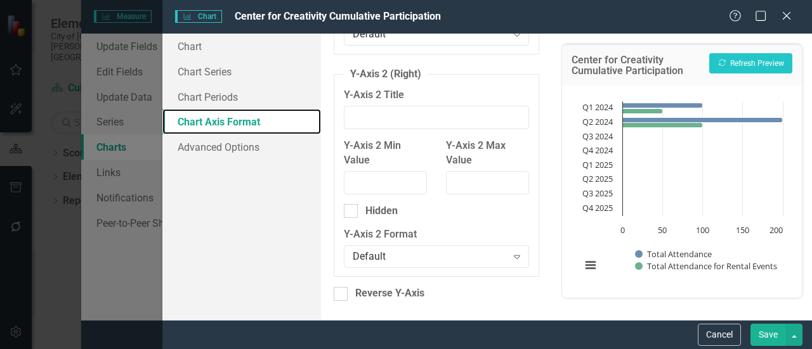
scroll to position [249, 0]
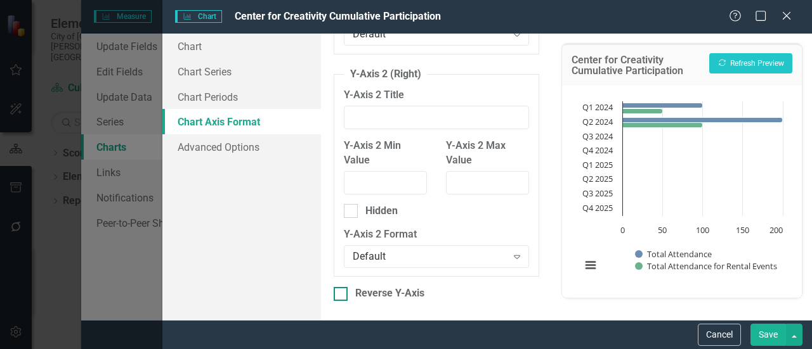
click at [339, 296] on div at bounding box center [341, 294] width 14 height 14
click at [339, 296] on input "Reverse Y-Axis" at bounding box center [338, 291] width 8 height 8
click at [734, 64] on button "Recalculate Refresh Preview" at bounding box center [750, 63] width 83 height 20
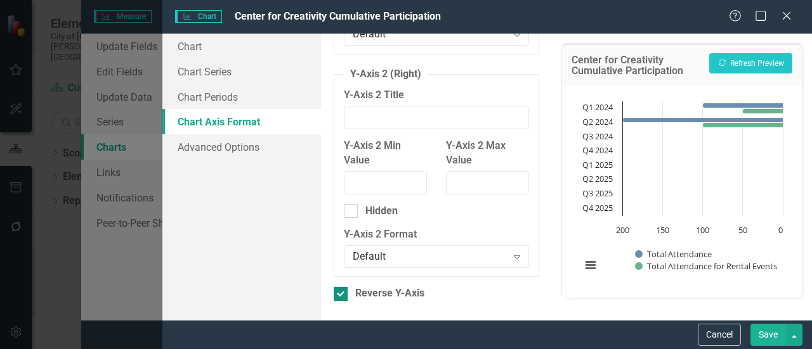
click at [339, 294] on input "Reverse Y-Axis" at bounding box center [338, 291] width 8 height 8
checkbox input "false"
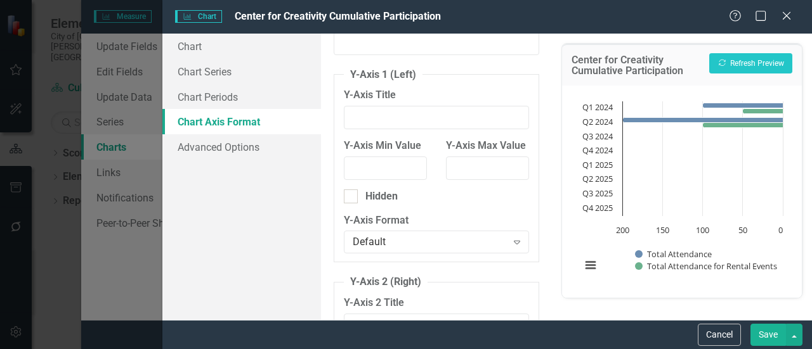
scroll to position [0, 0]
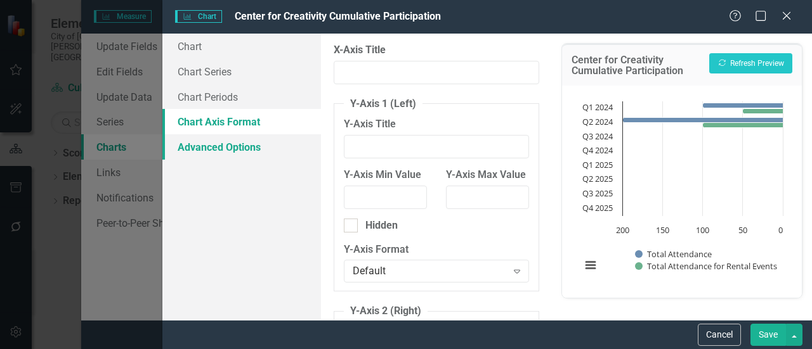
click at [216, 143] on link "Advanced Options" at bounding box center [241, 146] width 159 height 25
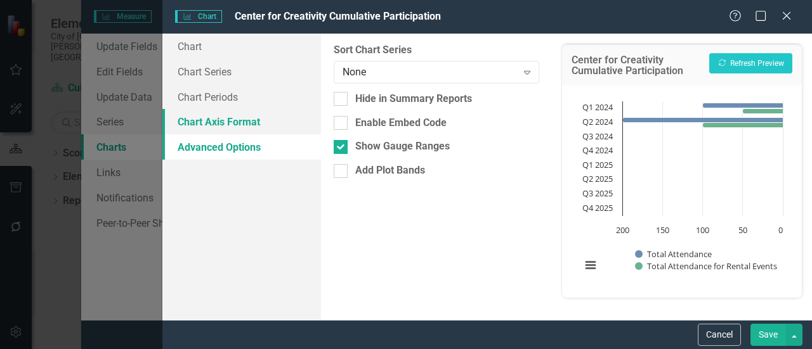
click at [205, 122] on link "Chart Axis Format" at bounding box center [241, 121] width 159 height 25
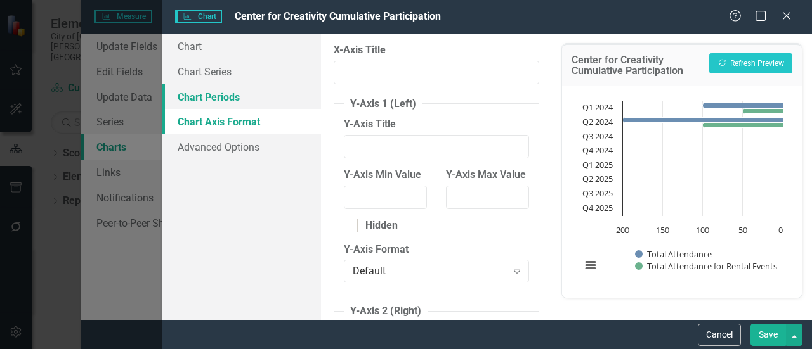
click at [188, 103] on link "Chart Periods" at bounding box center [241, 96] width 159 height 25
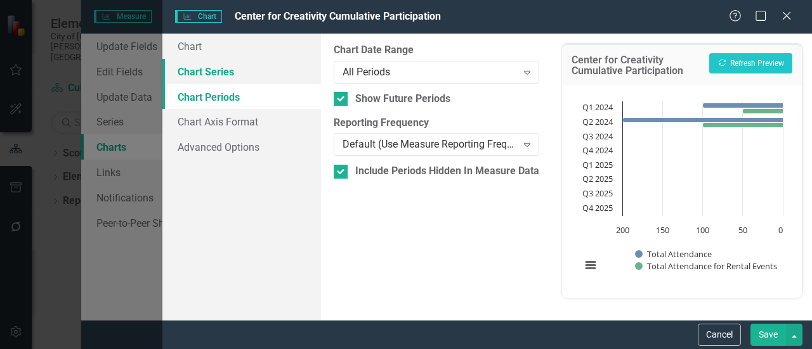
click at [235, 62] on link "Chart Series" at bounding box center [241, 71] width 159 height 25
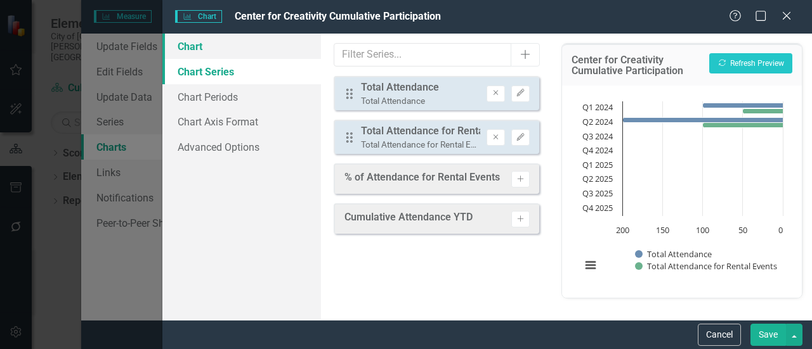
click at [198, 53] on link "Chart" at bounding box center [241, 46] width 159 height 25
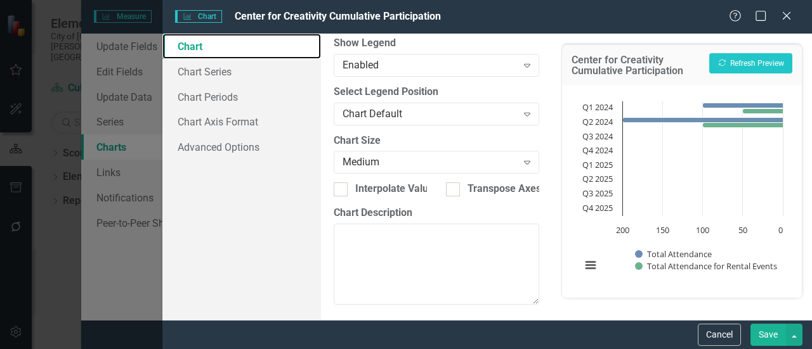
scroll to position [209, 0]
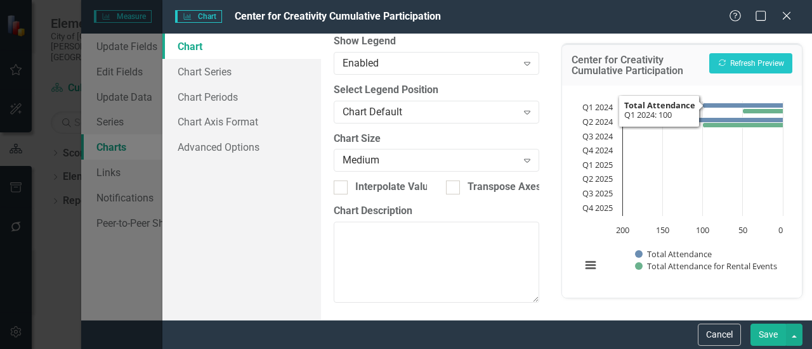
click at [762, 49] on div "Center for Creativity Cumulative Participation Recalculate Refresh Preview" at bounding box center [682, 65] width 240 height 42
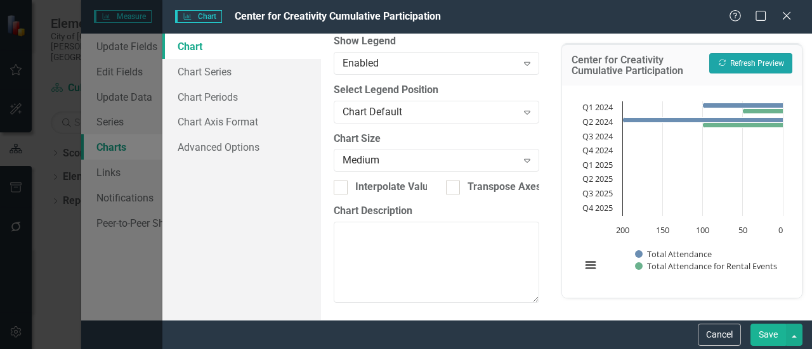
click at [764, 56] on button "Recalculate Refresh Preview" at bounding box center [750, 63] width 83 height 20
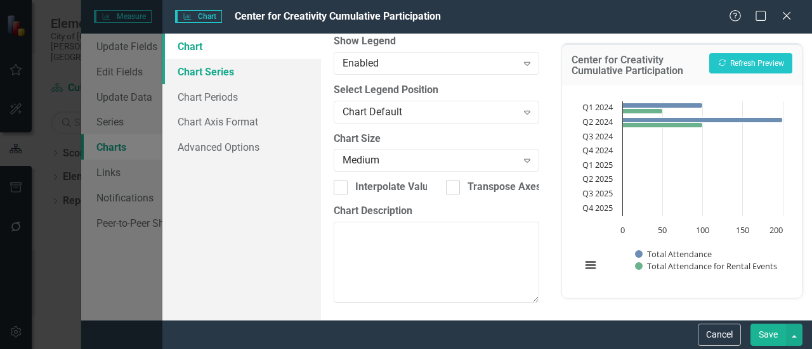
click at [215, 67] on link "Chart Series" at bounding box center [241, 71] width 159 height 25
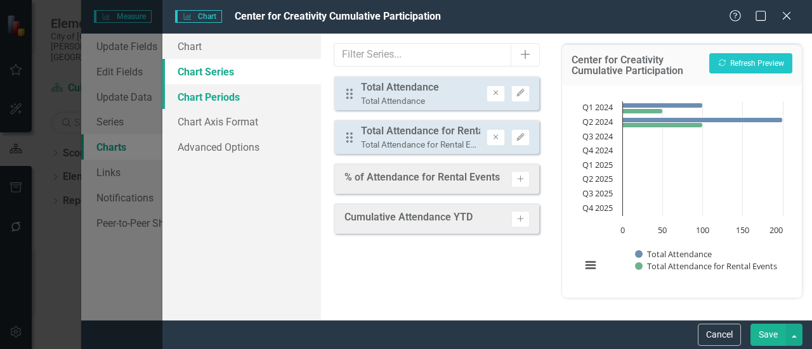
click at [198, 103] on link "Chart Periods" at bounding box center [241, 96] width 159 height 25
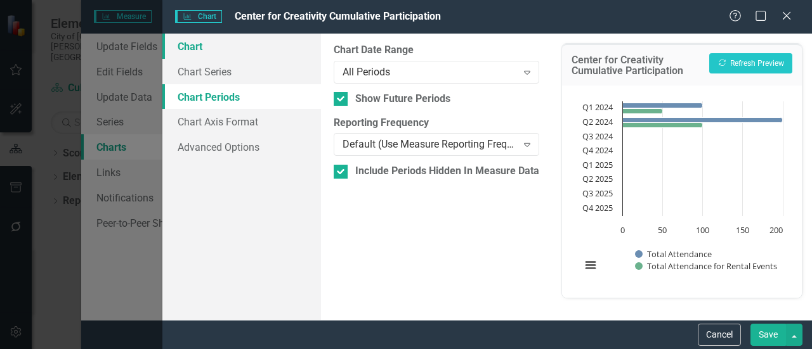
click at [198, 51] on link "Chart" at bounding box center [241, 46] width 159 height 25
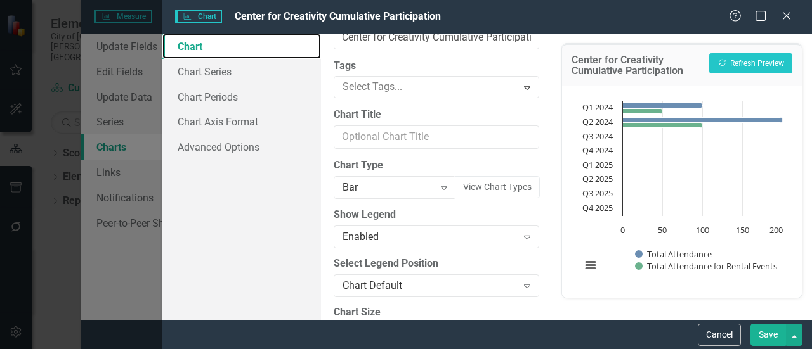
scroll to position [0, 0]
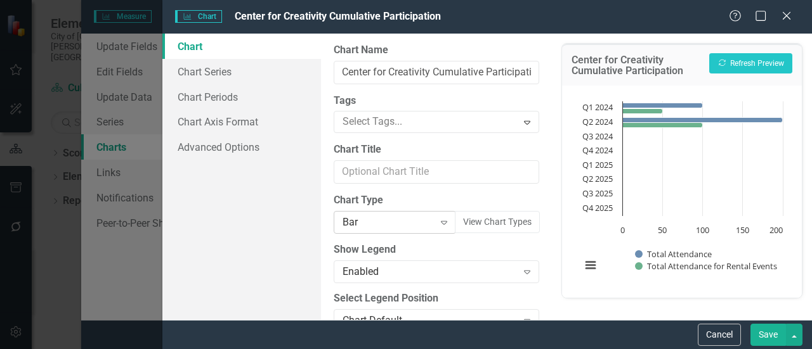
click at [436, 213] on div "Expand" at bounding box center [443, 222] width 23 height 20
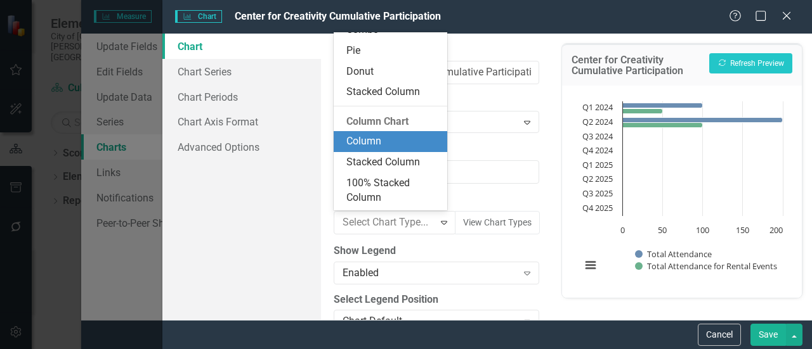
scroll to position [184, 0]
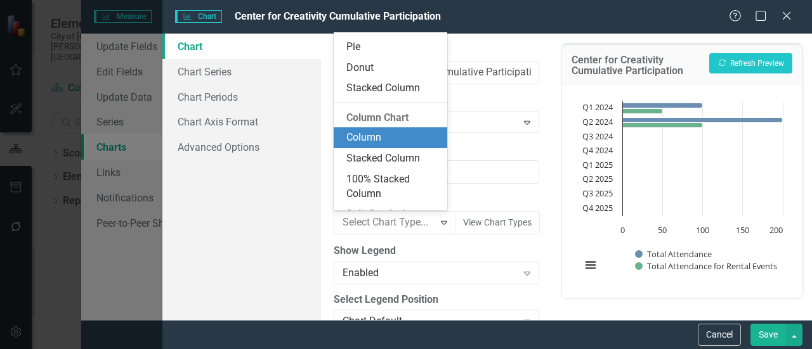
click at [408, 139] on div "Column" at bounding box center [392, 138] width 93 height 15
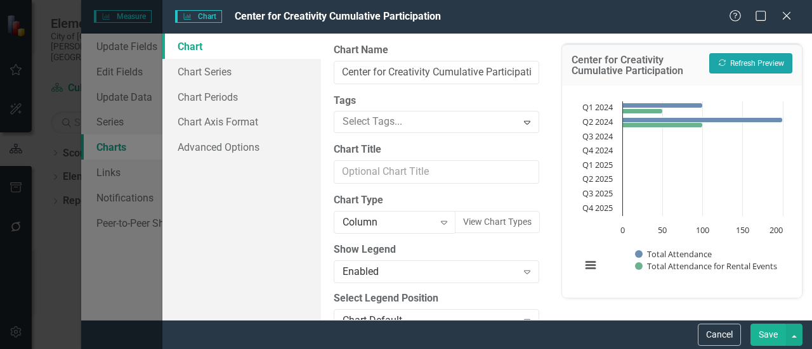
click at [744, 61] on button "Recalculate Refresh Preview" at bounding box center [750, 63] width 83 height 20
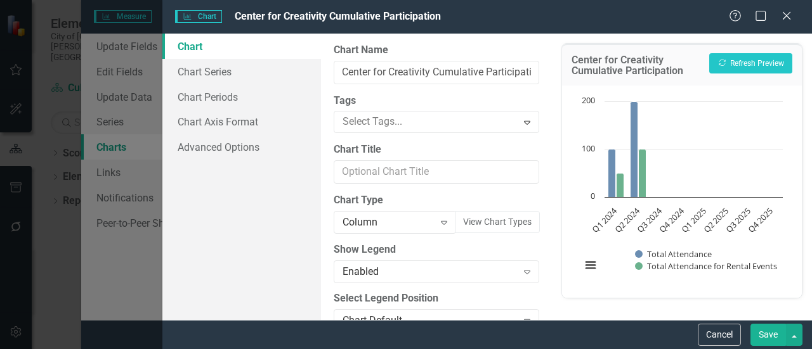
click at [763, 335] on button "Save" at bounding box center [768, 335] width 36 height 22
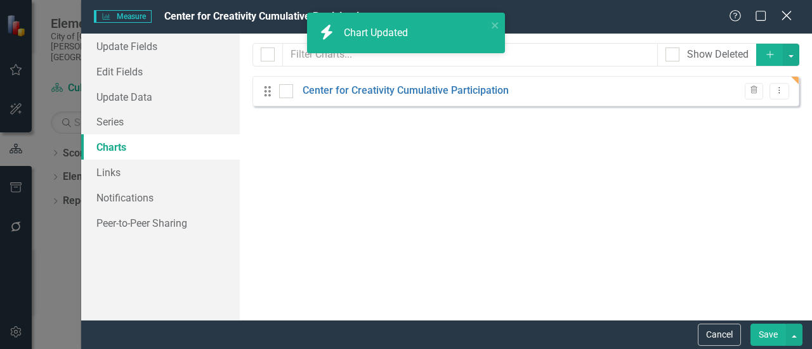
click at [784, 18] on icon at bounding box center [786, 16] width 10 height 10
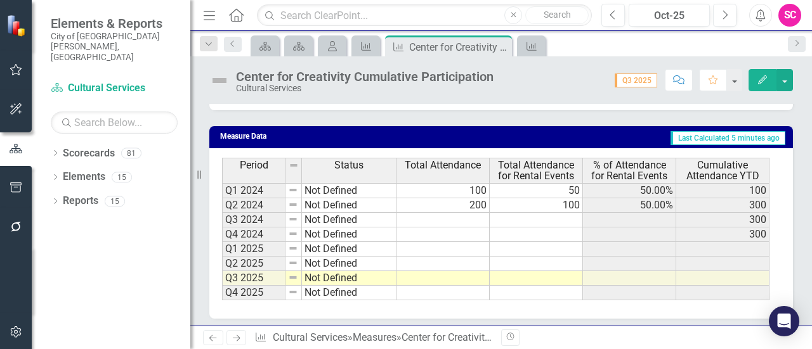
scroll to position [761, 0]
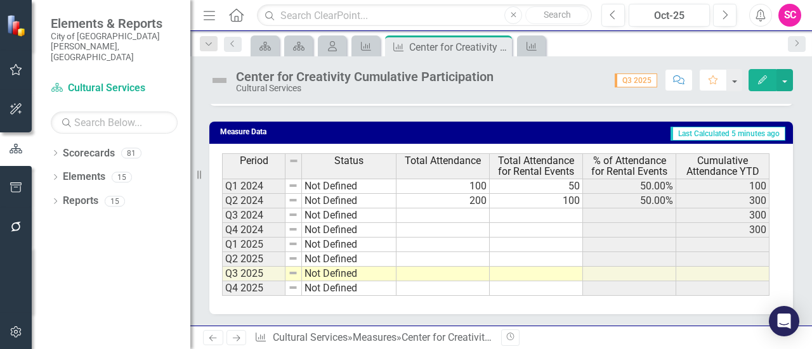
click at [478, 182] on td "100" at bounding box center [442, 186] width 93 height 15
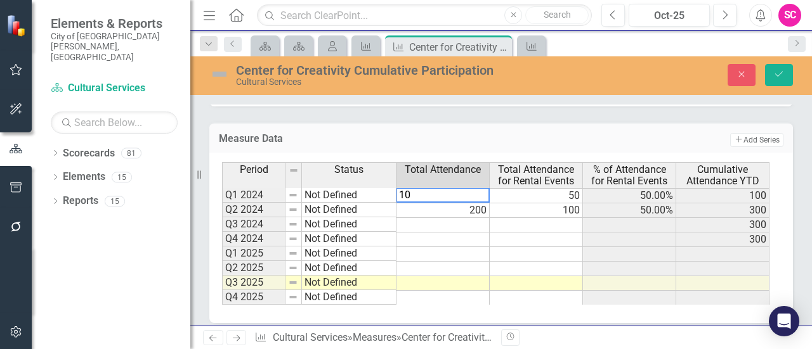
type textarea "1"
click at [479, 209] on td "200" at bounding box center [442, 211] width 93 height 15
type textarea "200"
click at [479, 209] on textarea "200" at bounding box center [443, 209] width 94 height 15
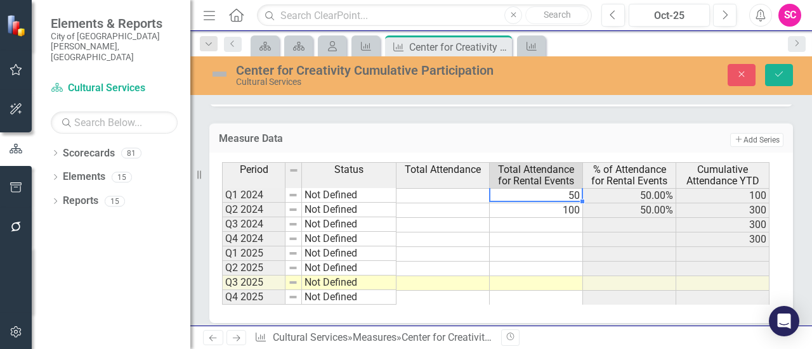
click at [551, 195] on td "50" at bounding box center [536, 195] width 93 height 15
type textarea "50"
click at [551, 195] on textarea "50" at bounding box center [536, 195] width 94 height 15
click at [564, 209] on td "100" at bounding box center [536, 211] width 93 height 15
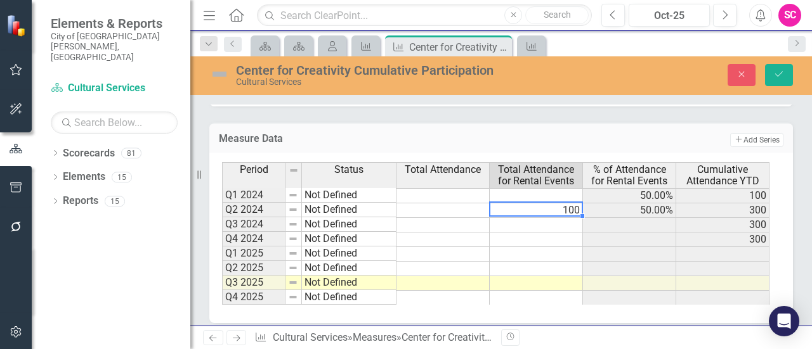
click at [564, 209] on td "100" at bounding box center [536, 211] width 93 height 15
type textarea "100"
click at [564, 209] on textarea "100" at bounding box center [536, 209] width 94 height 15
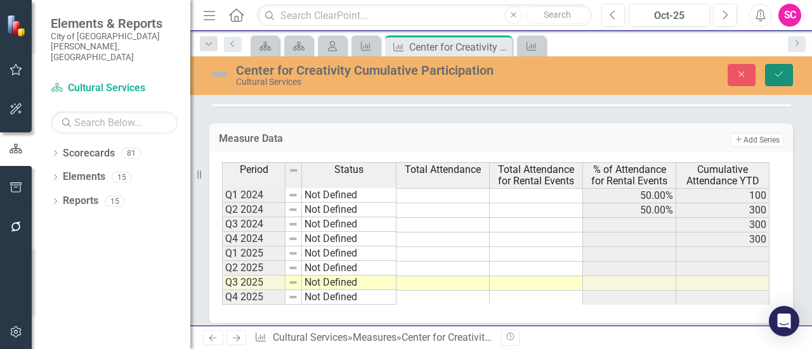
click at [780, 66] on button "Save" at bounding box center [779, 75] width 28 height 22
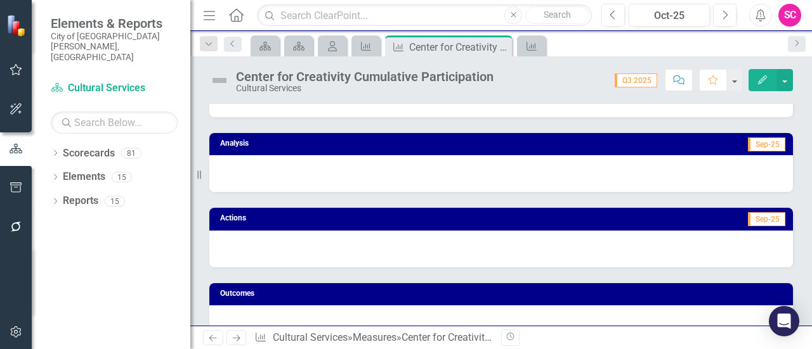
scroll to position [0, 0]
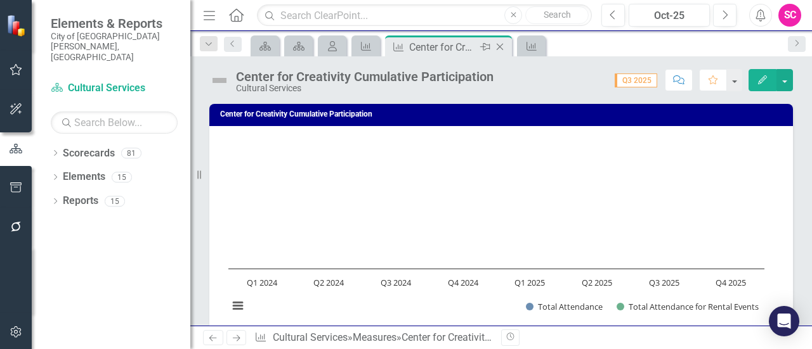
click at [497, 44] on icon at bounding box center [500, 47] width 7 height 7
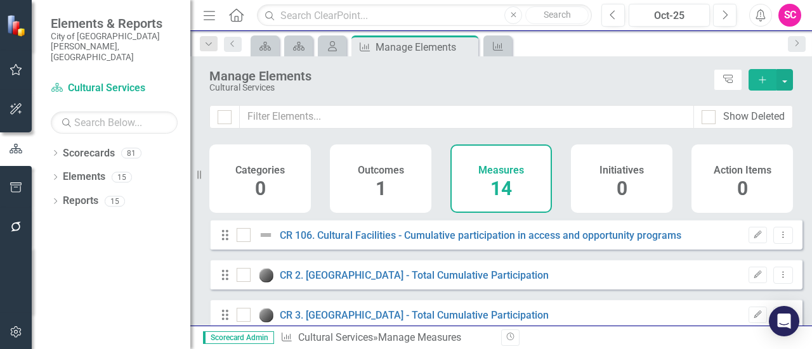
checkbox input "false"
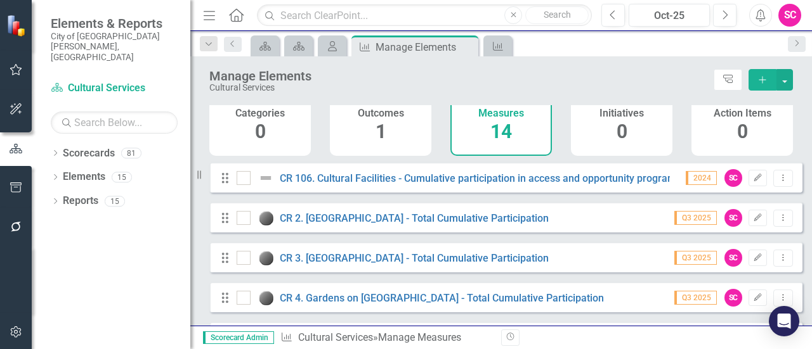
scroll to position [56, 0]
